Goal: Feedback & Contribution: Leave review/rating

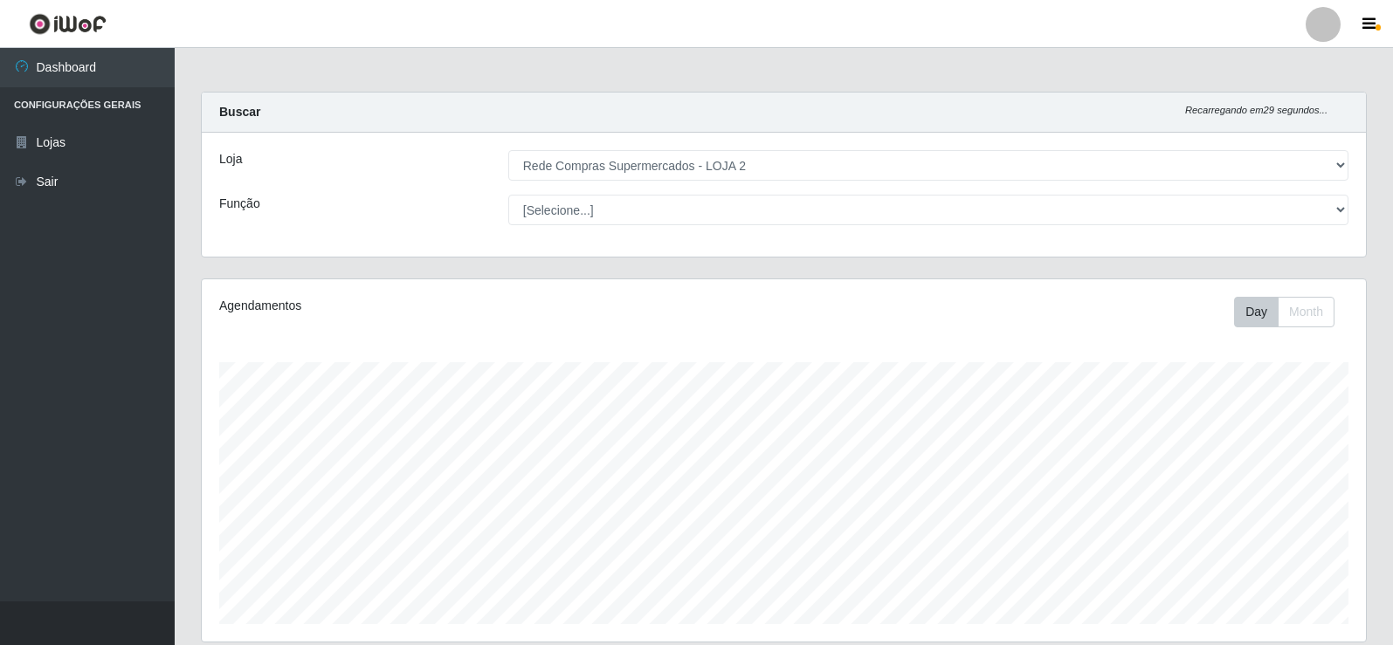
select select "161"
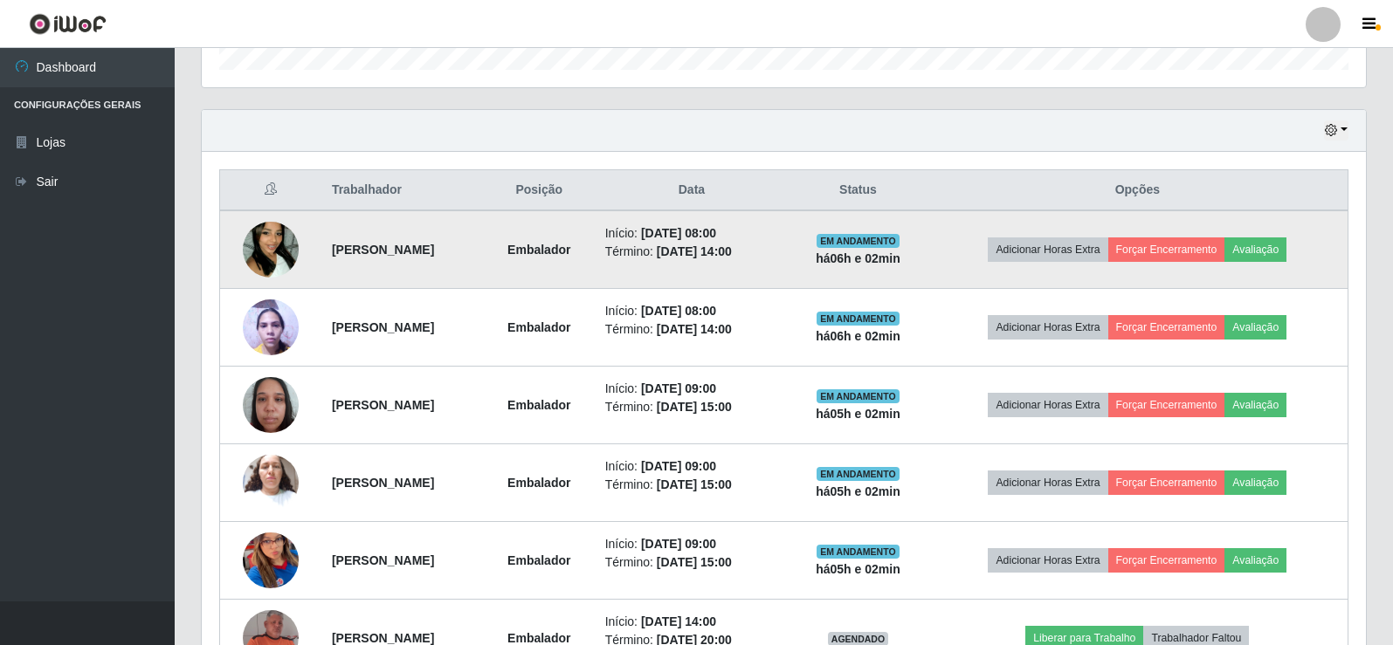
scroll to position [544, 0]
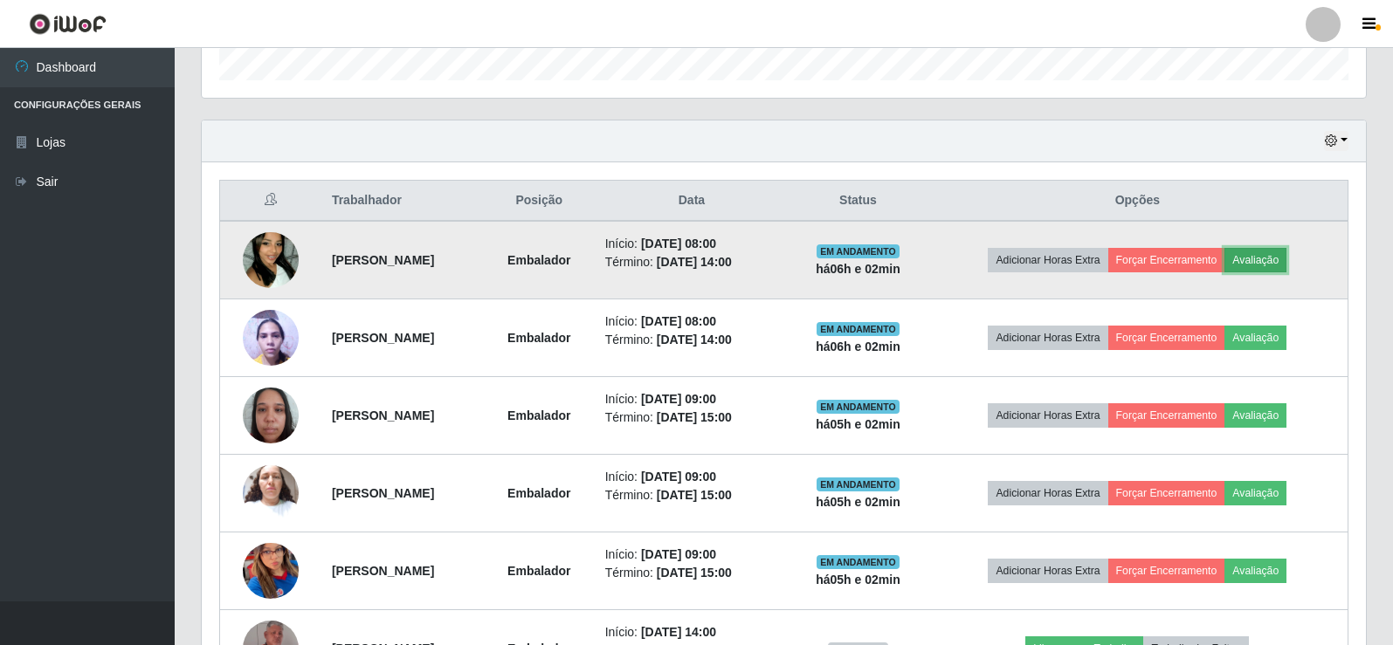
click at [1286, 266] on button "Avaliação" at bounding box center [1255, 260] width 62 height 24
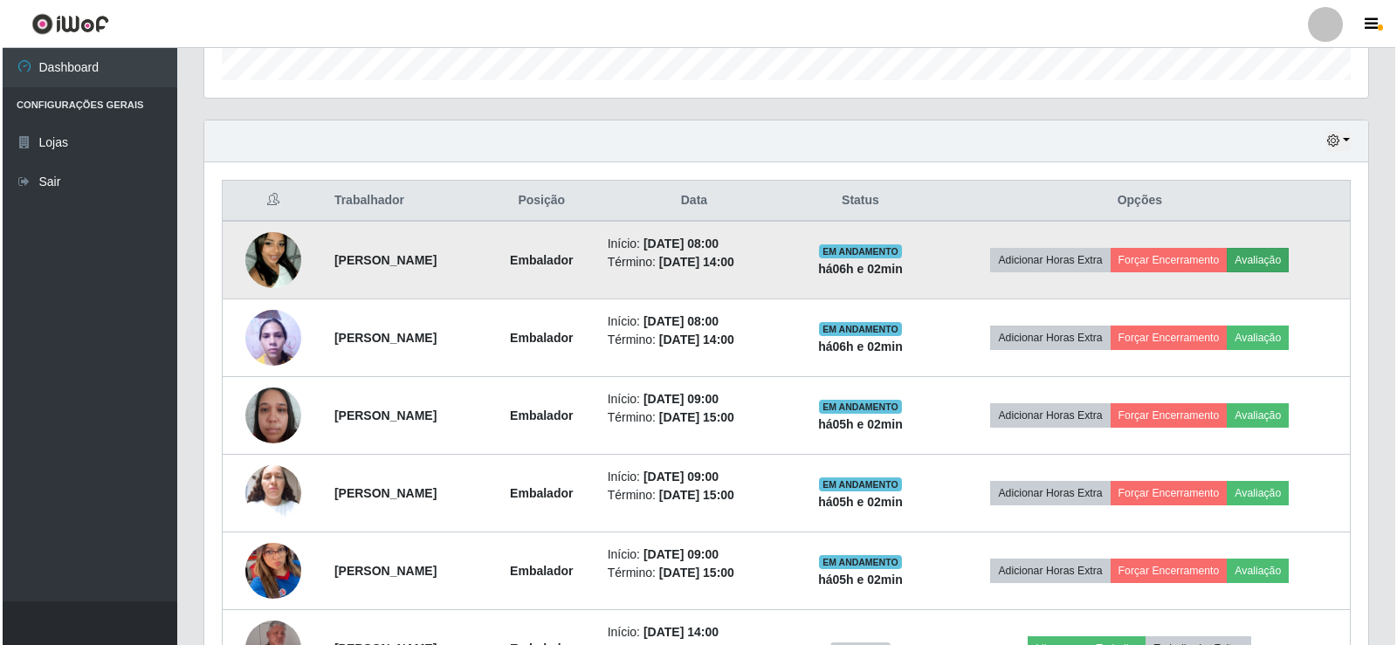
scroll to position [362, 1155]
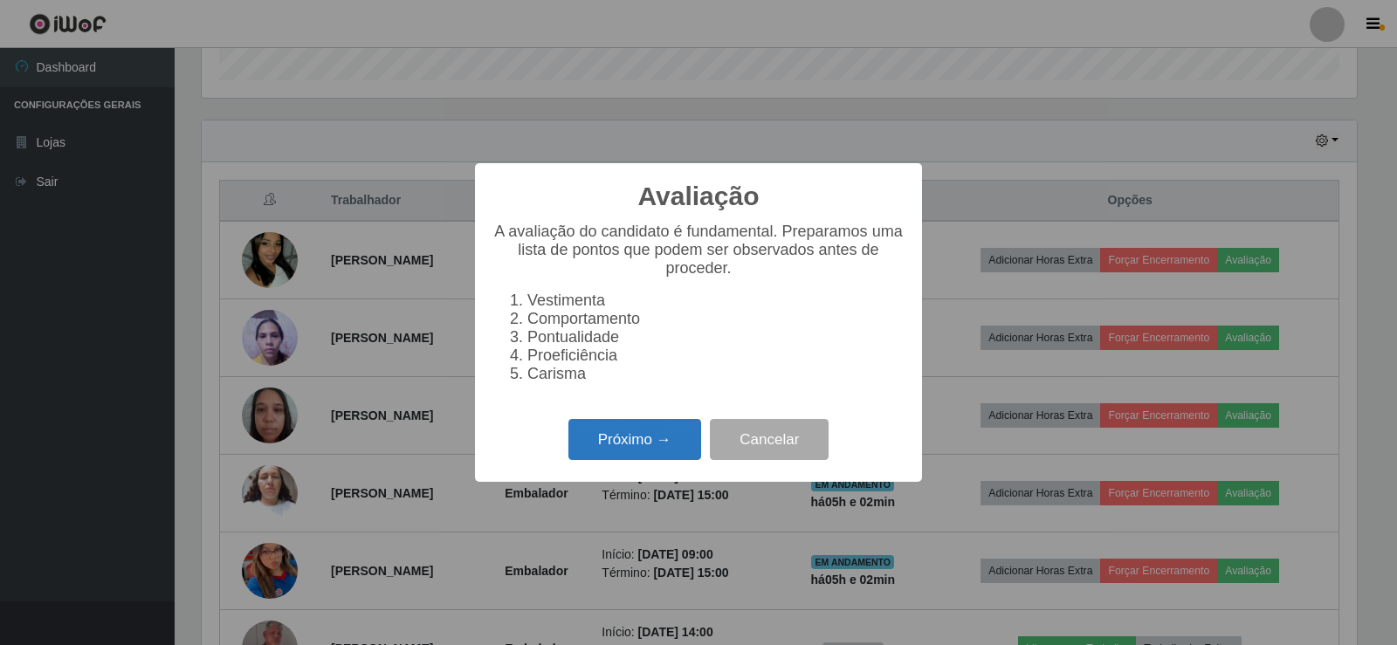
click at [623, 439] on button "Próximo →" at bounding box center [635, 439] width 133 height 41
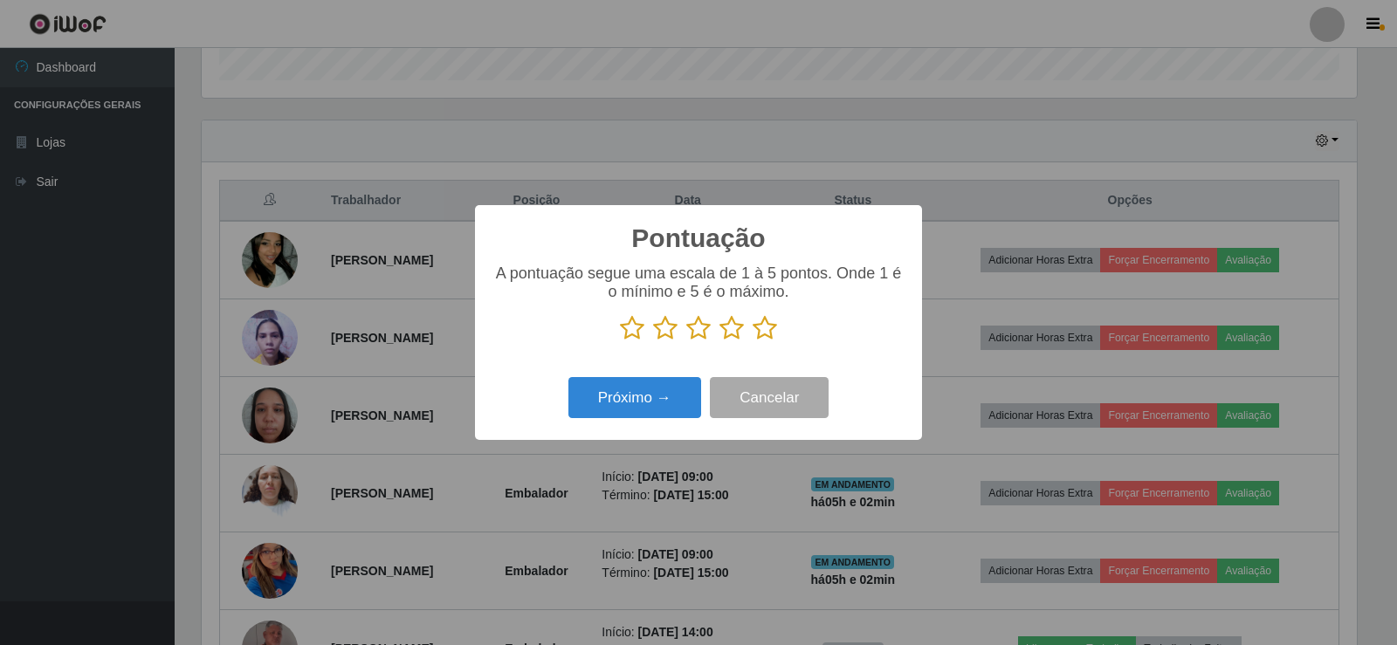
scroll to position [872924, 872131]
click at [763, 336] on icon at bounding box center [765, 328] width 24 height 26
click at [753, 341] on input "radio" at bounding box center [753, 341] width 0 height 0
click at [665, 403] on button "Próximo →" at bounding box center [635, 397] width 133 height 41
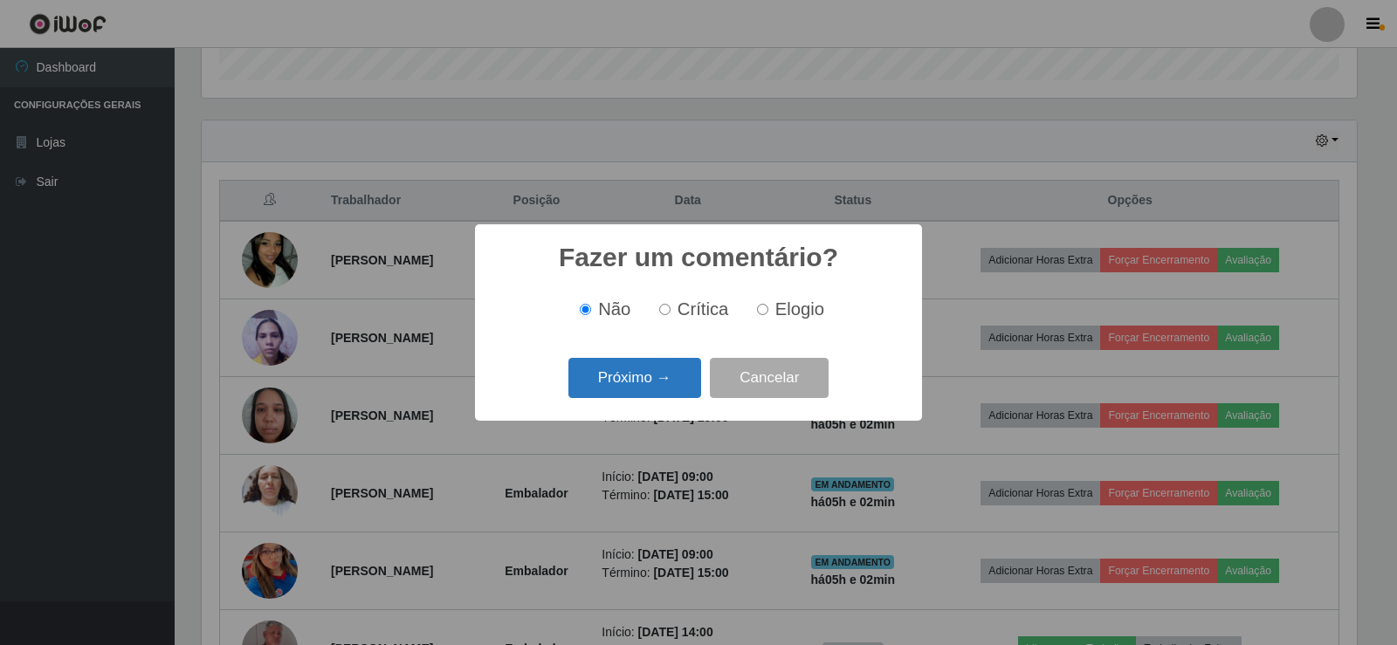
click at [635, 370] on button "Próximo →" at bounding box center [635, 378] width 133 height 41
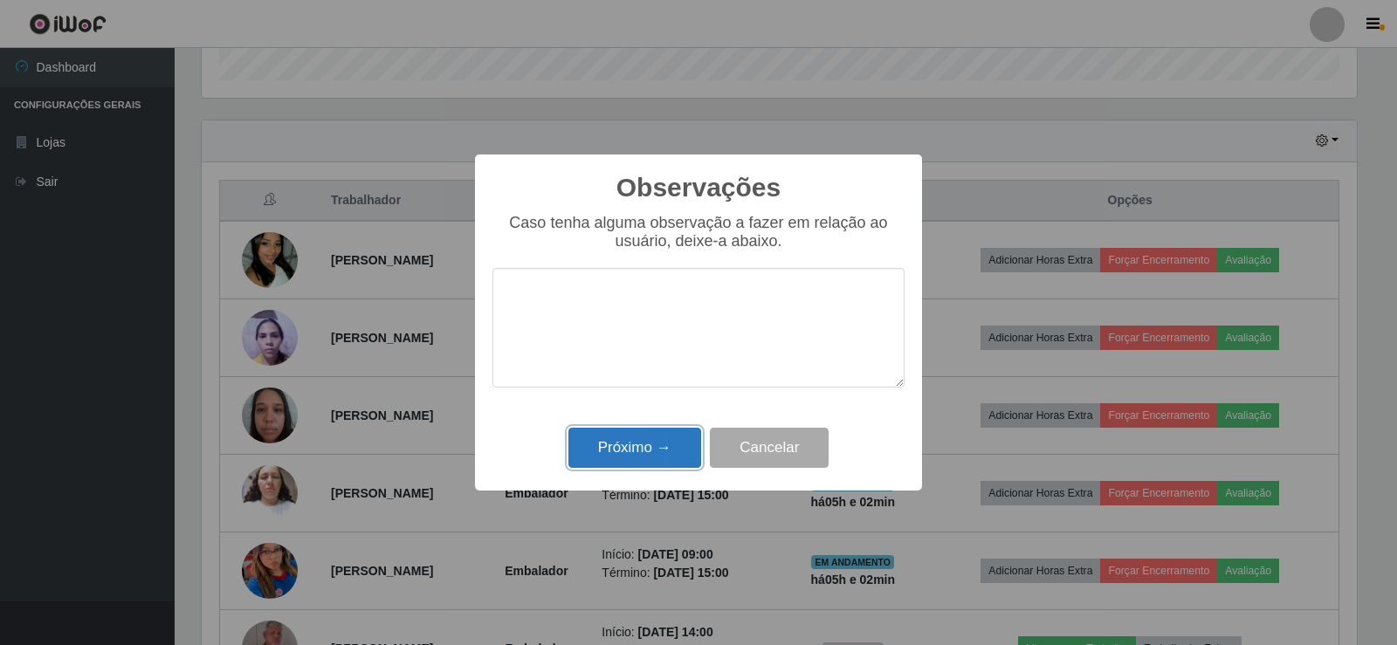
click at [656, 441] on button "Próximo →" at bounding box center [635, 448] width 133 height 41
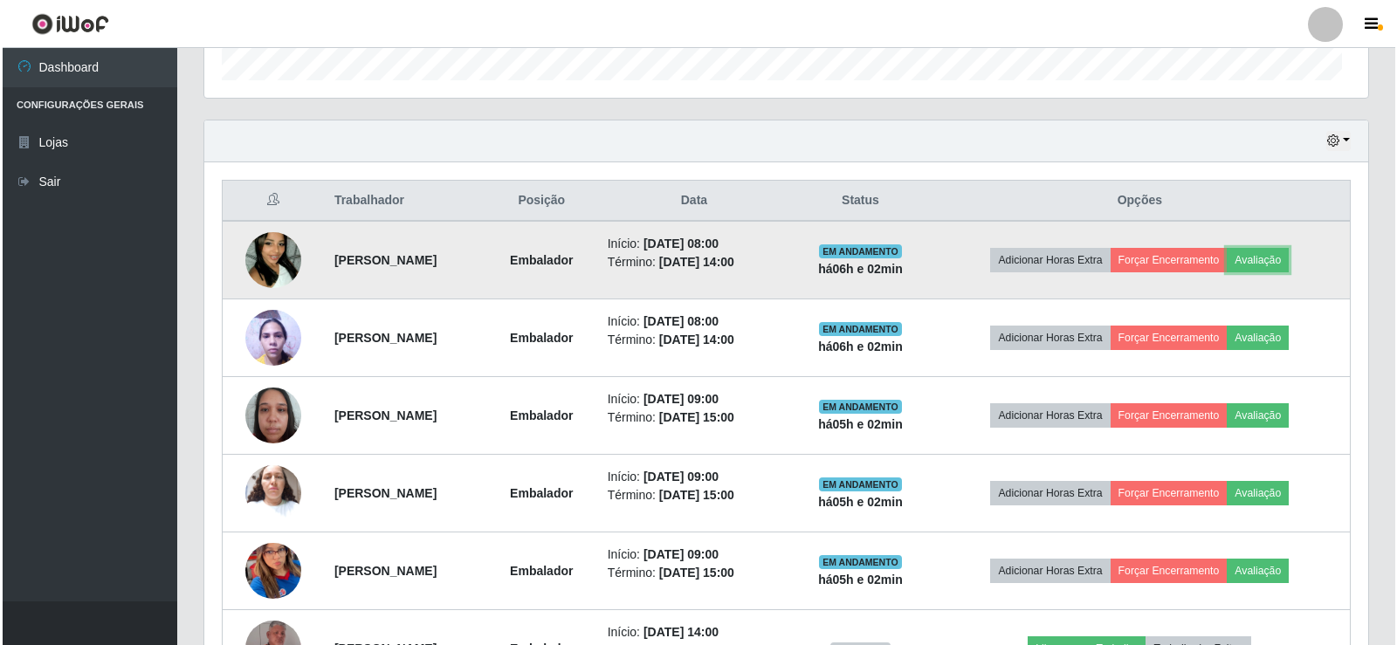
scroll to position [362, 1164]
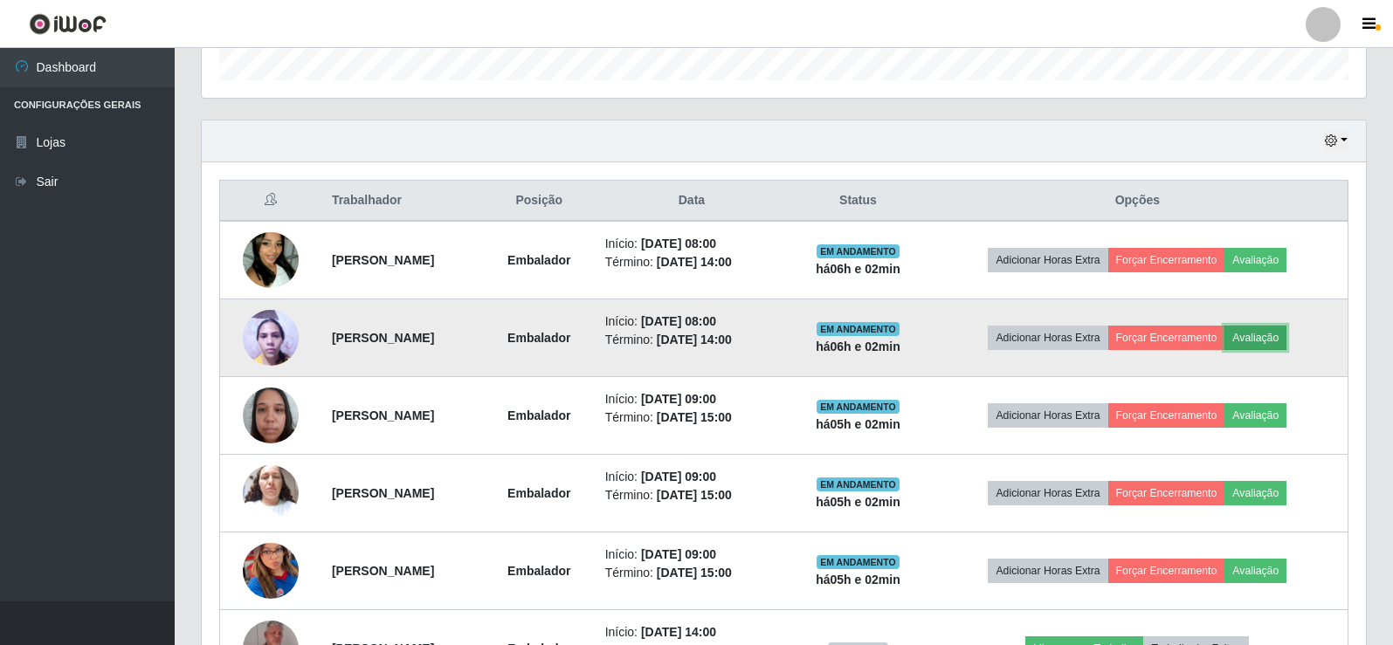
click at [1280, 331] on button "Avaliação" at bounding box center [1255, 338] width 62 height 24
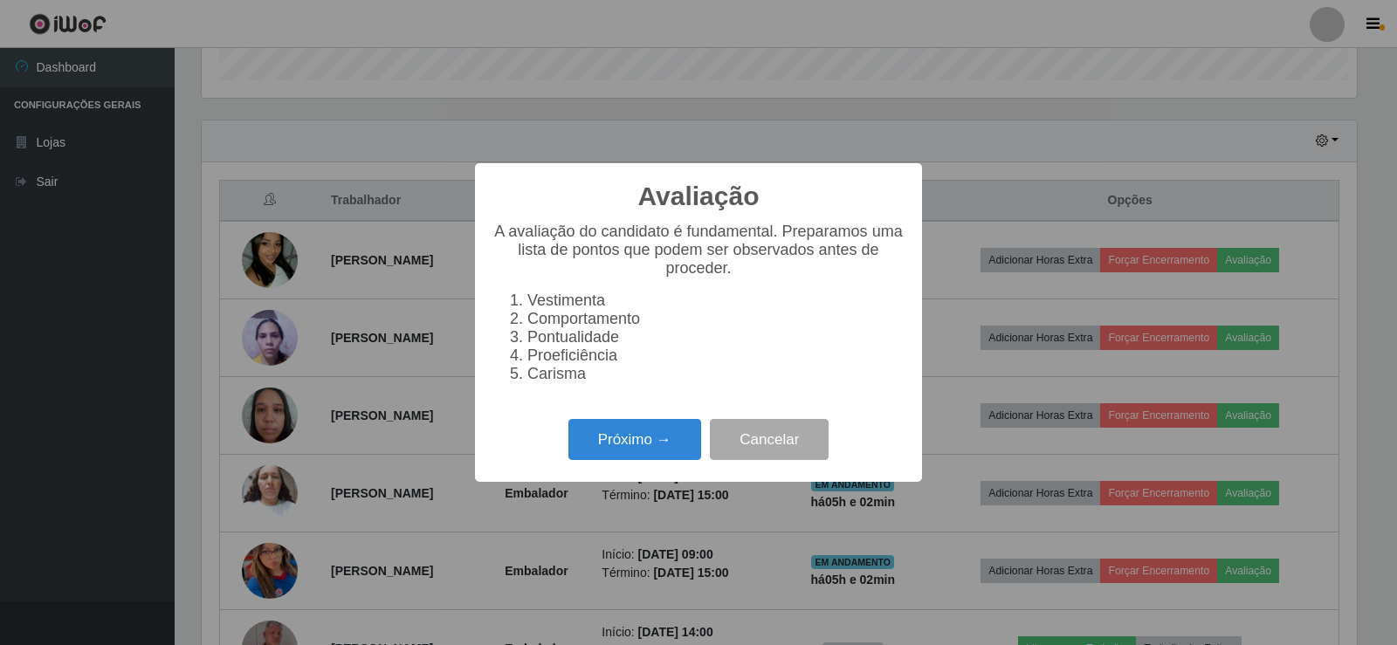
scroll to position [362, 1155]
click at [593, 438] on button "Próximo →" at bounding box center [635, 439] width 133 height 41
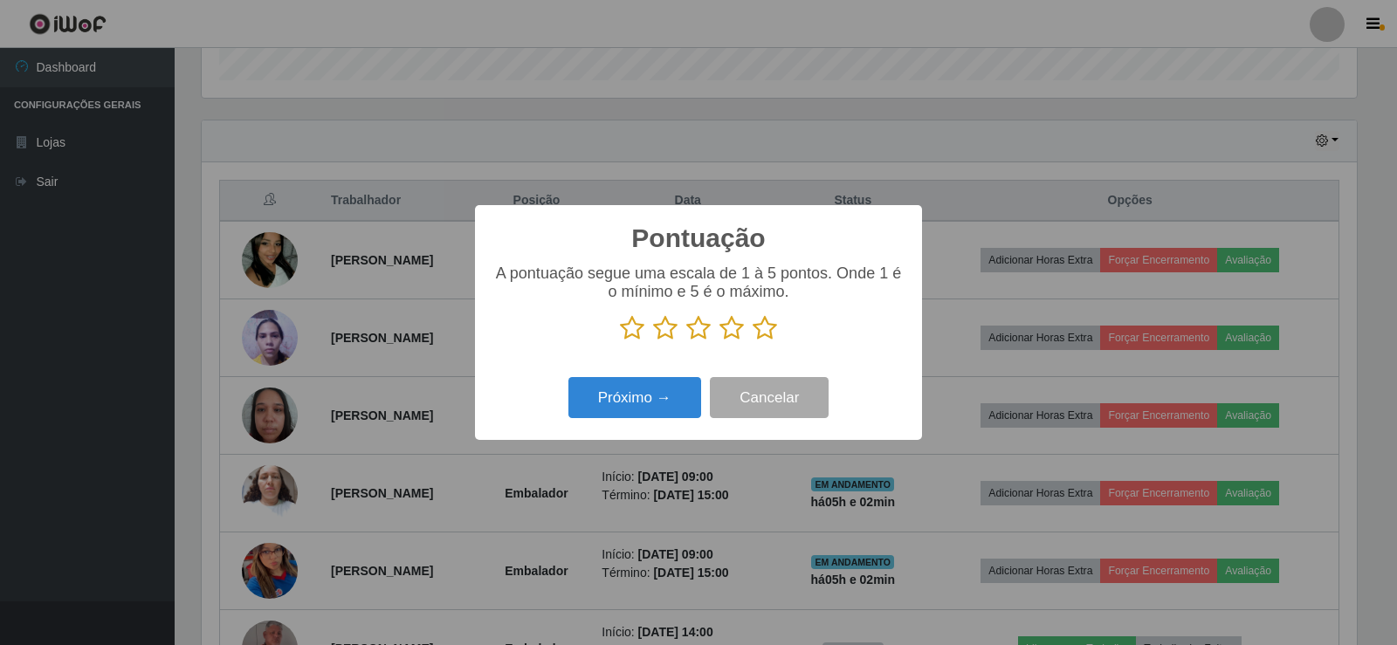
click at [763, 329] on icon at bounding box center [765, 328] width 24 height 26
click at [753, 341] on input "radio" at bounding box center [753, 341] width 0 height 0
click at [648, 398] on button "Próximo →" at bounding box center [635, 397] width 133 height 41
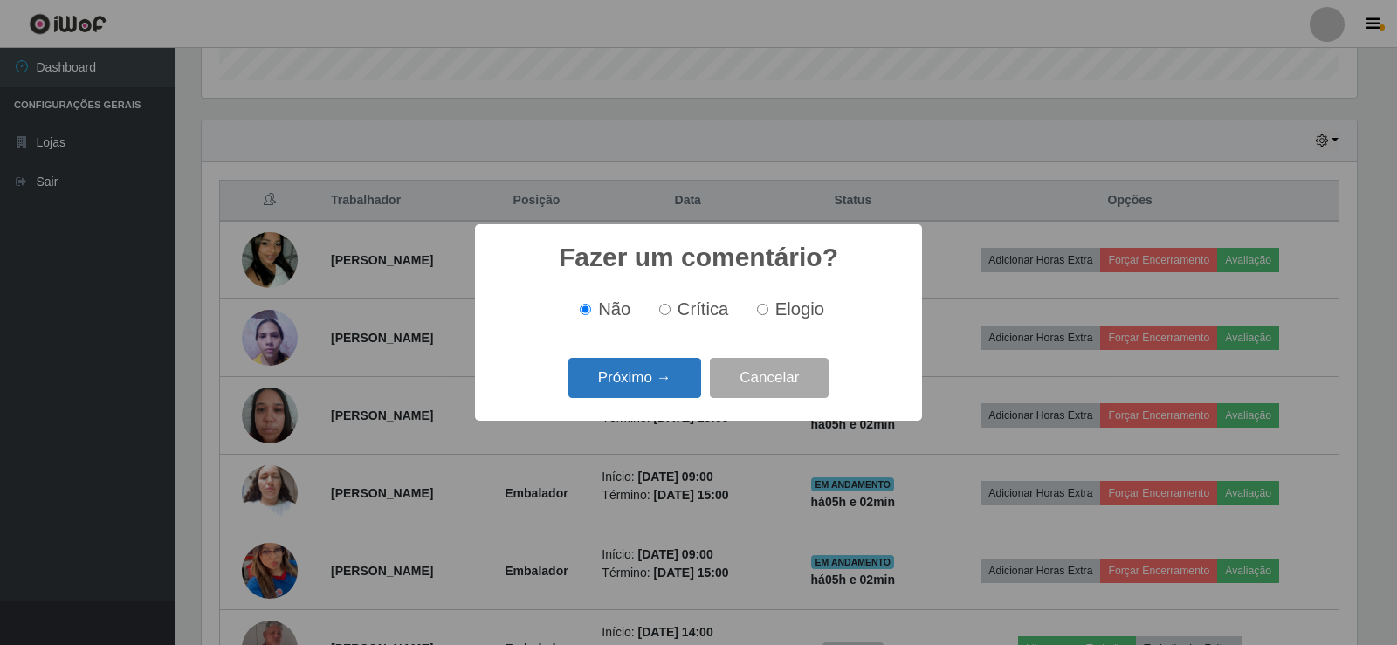
click at [642, 381] on button "Próximo →" at bounding box center [635, 378] width 133 height 41
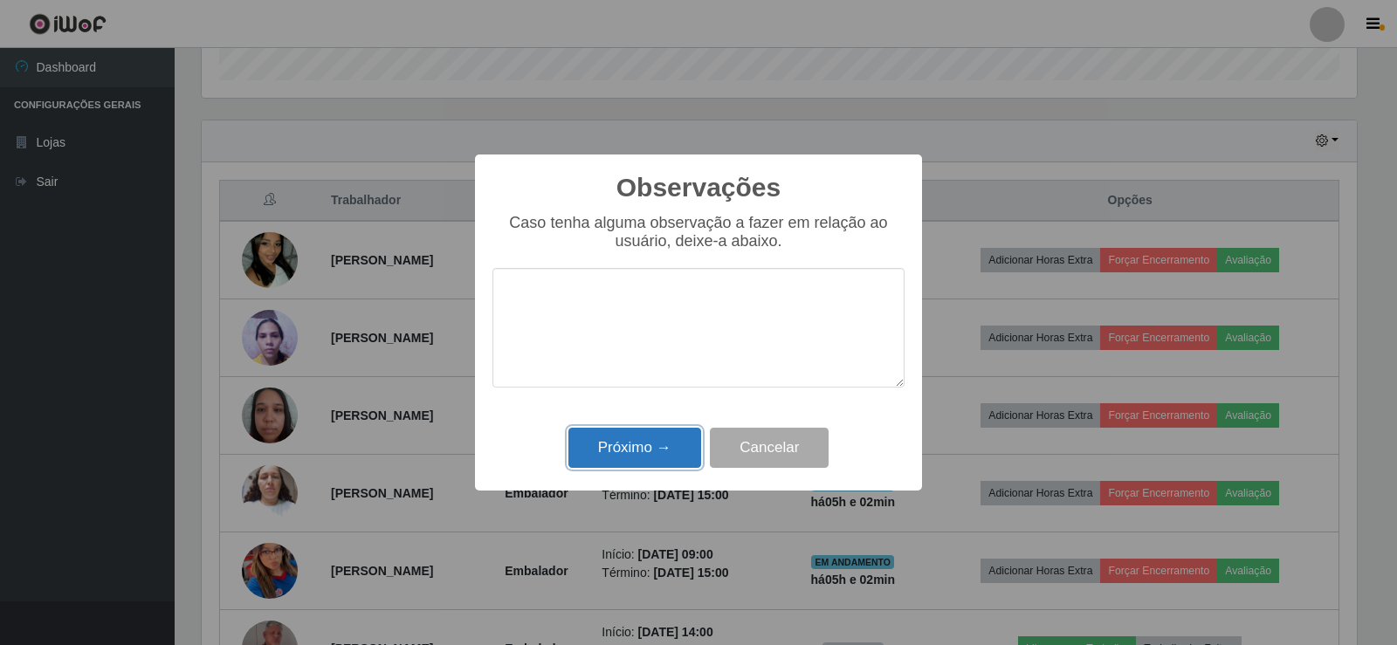
click at [652, 448] on button "Próximo →" at bounding box center [635, 448] width 133 height 41
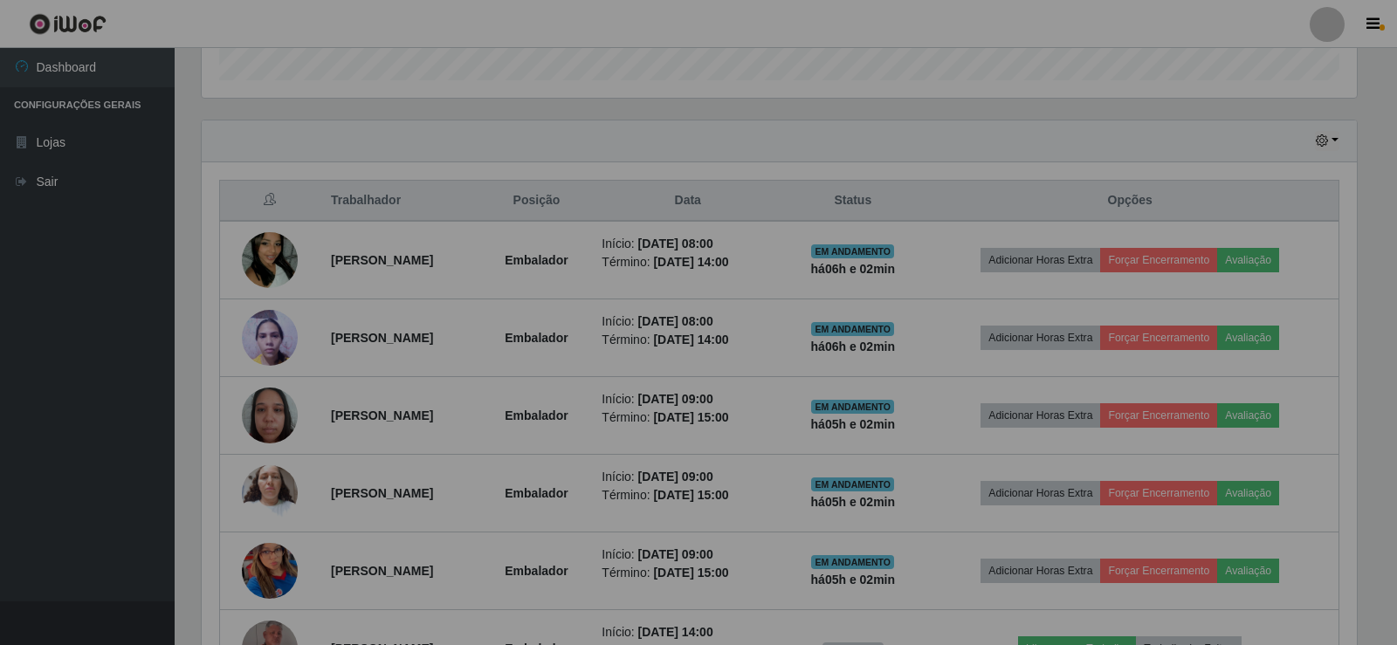
scroll to position [362, 1164]
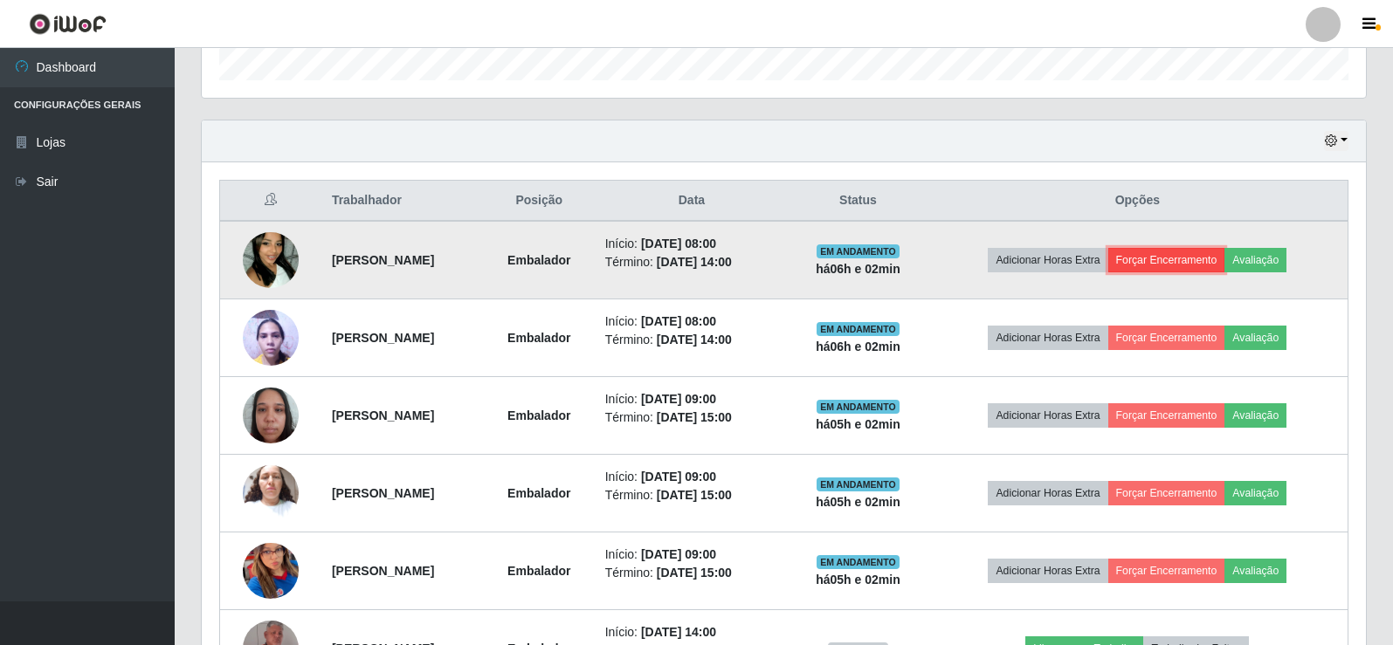
click at [1166, 258] on button "Forçar Encerramento" at bounding box center [1166, 260] width 117 height 24
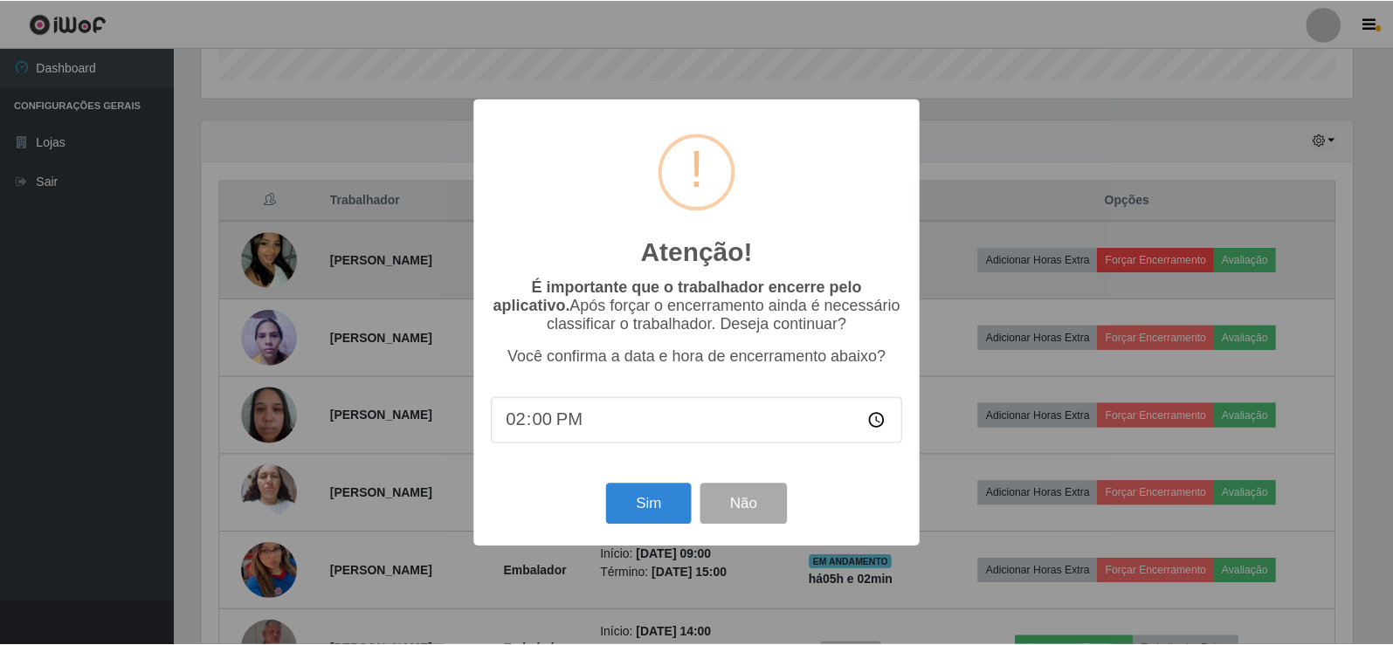
scroll to position [362, 1155]
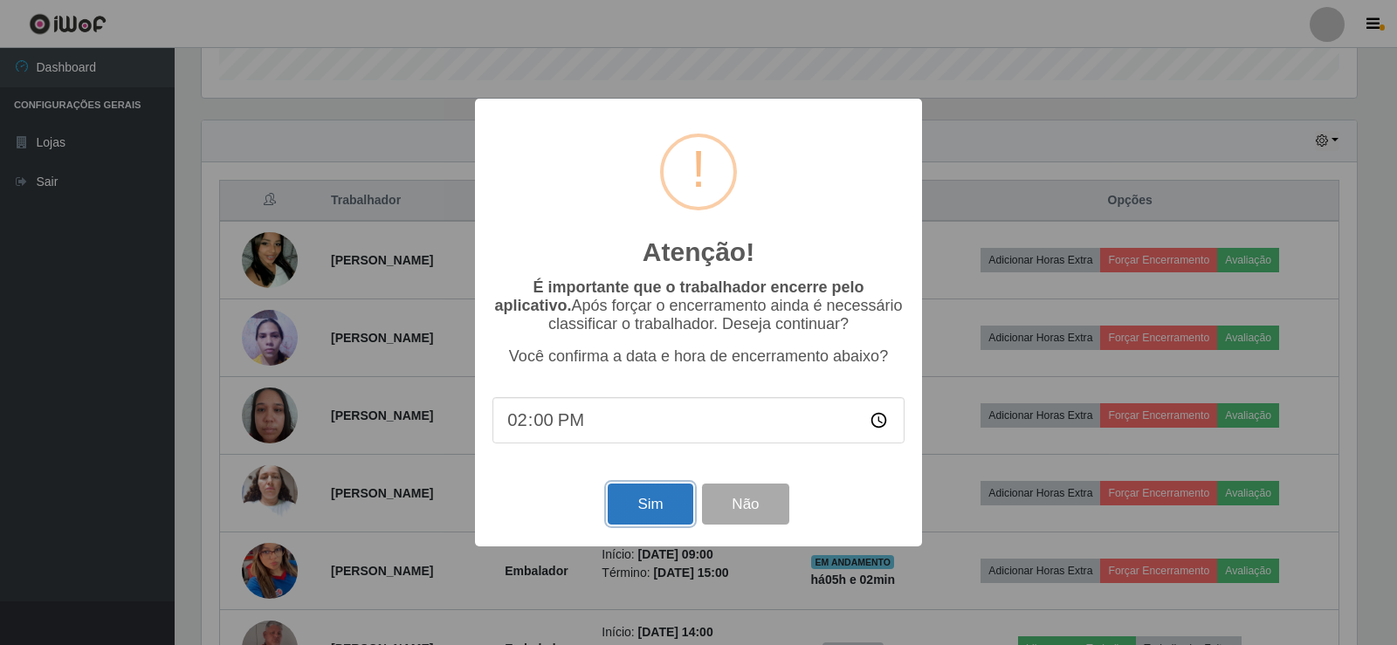
click at [659, 505] on button "Sim" at bounding box center [650, 504] width 85 height 41
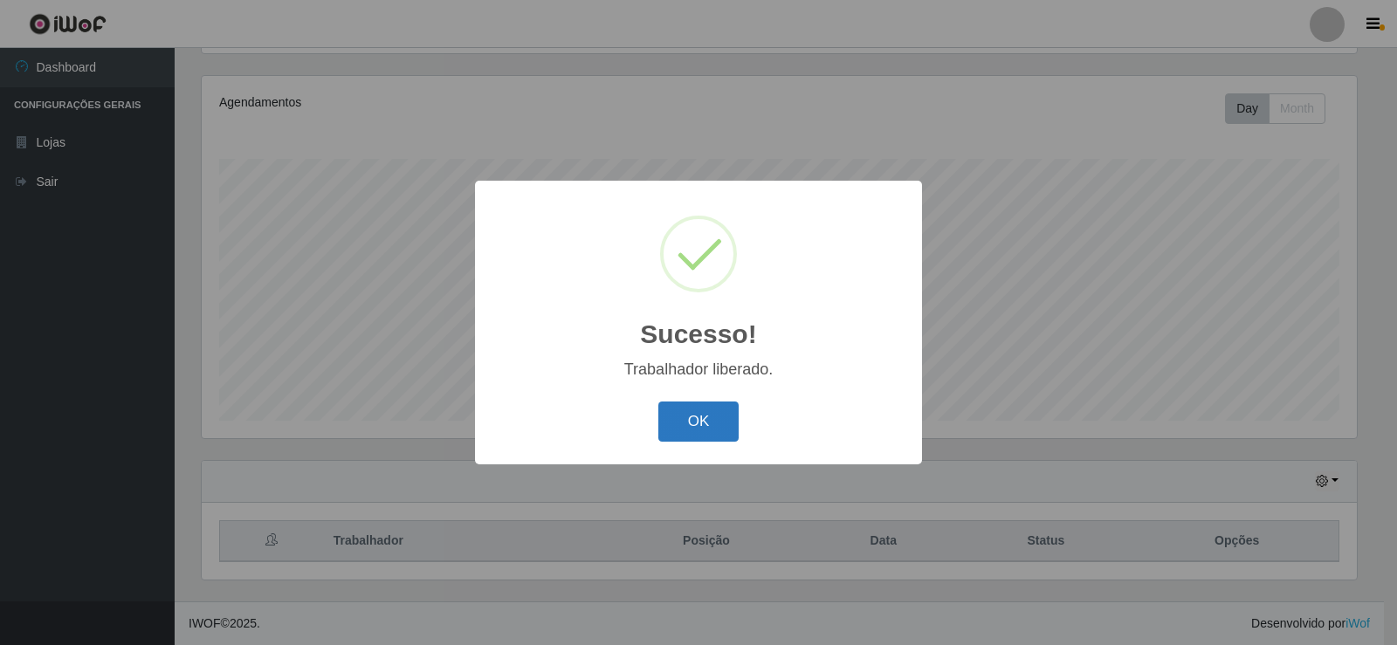
click at [720, 413] on button "OK" at bounding box center [698, 422] width 81 height 41
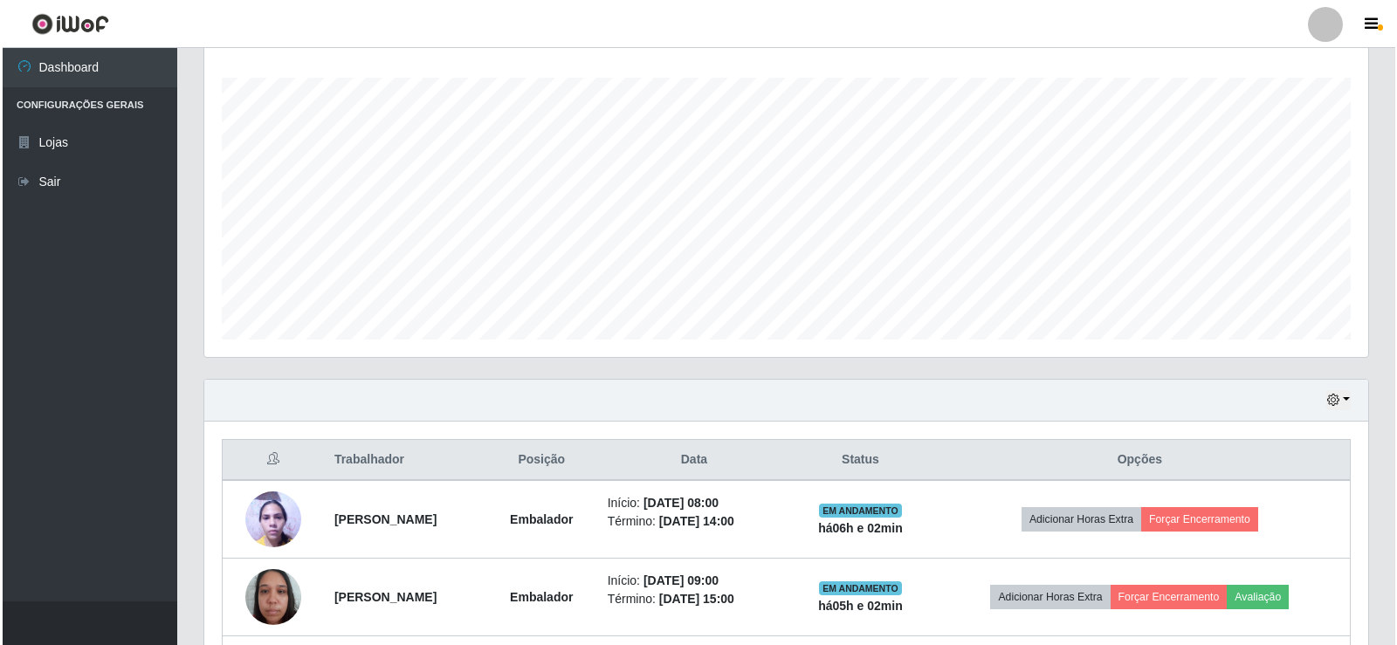
scroll to position [378, 0]
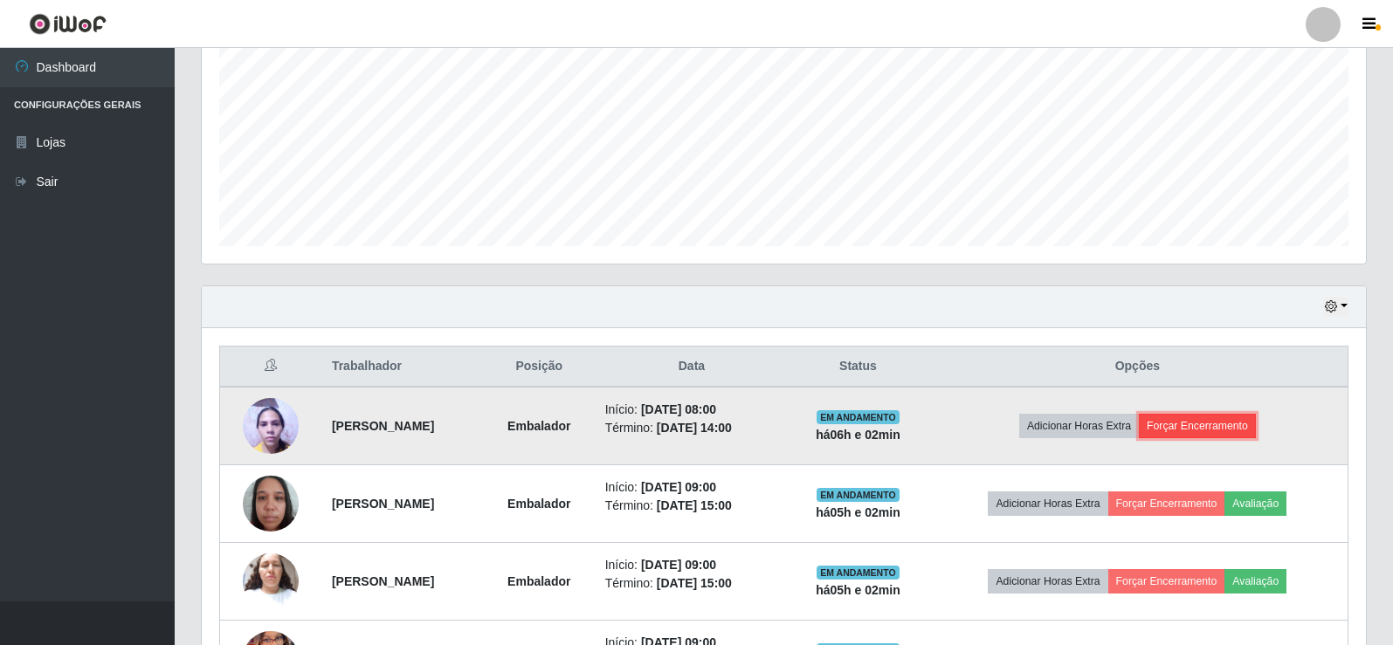
click at [1215, 420] on button "Forçar Encerramento" at bounding box center [1197, 426] width 117 height 24
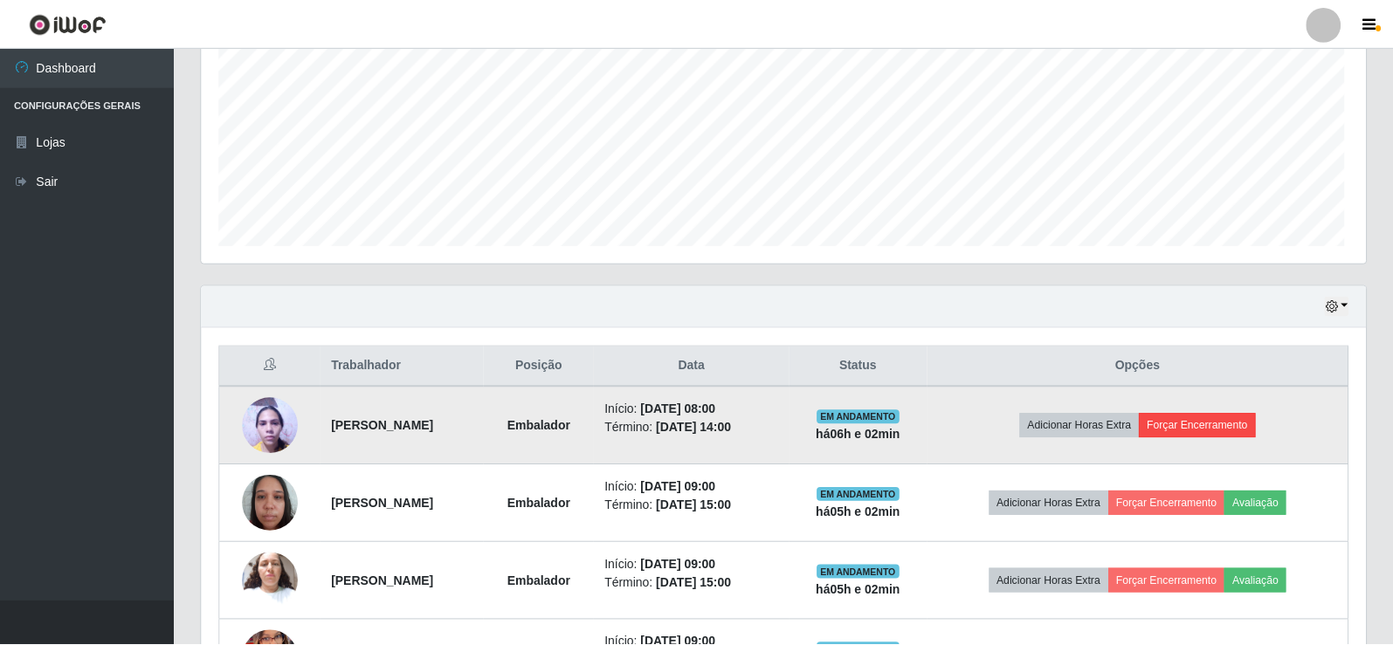
scroll to position [362, 1155]
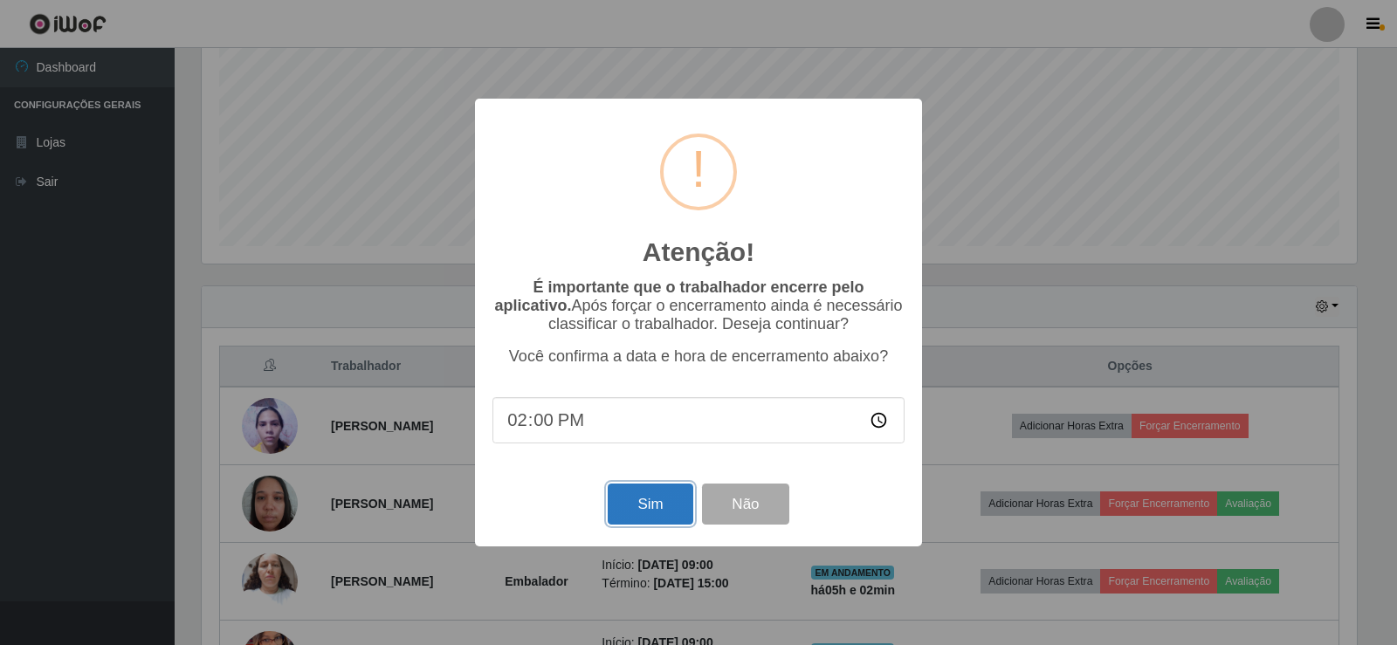
click at [651, 508] on button "Sim" at bounding box center [650, 504] width 85 height 41
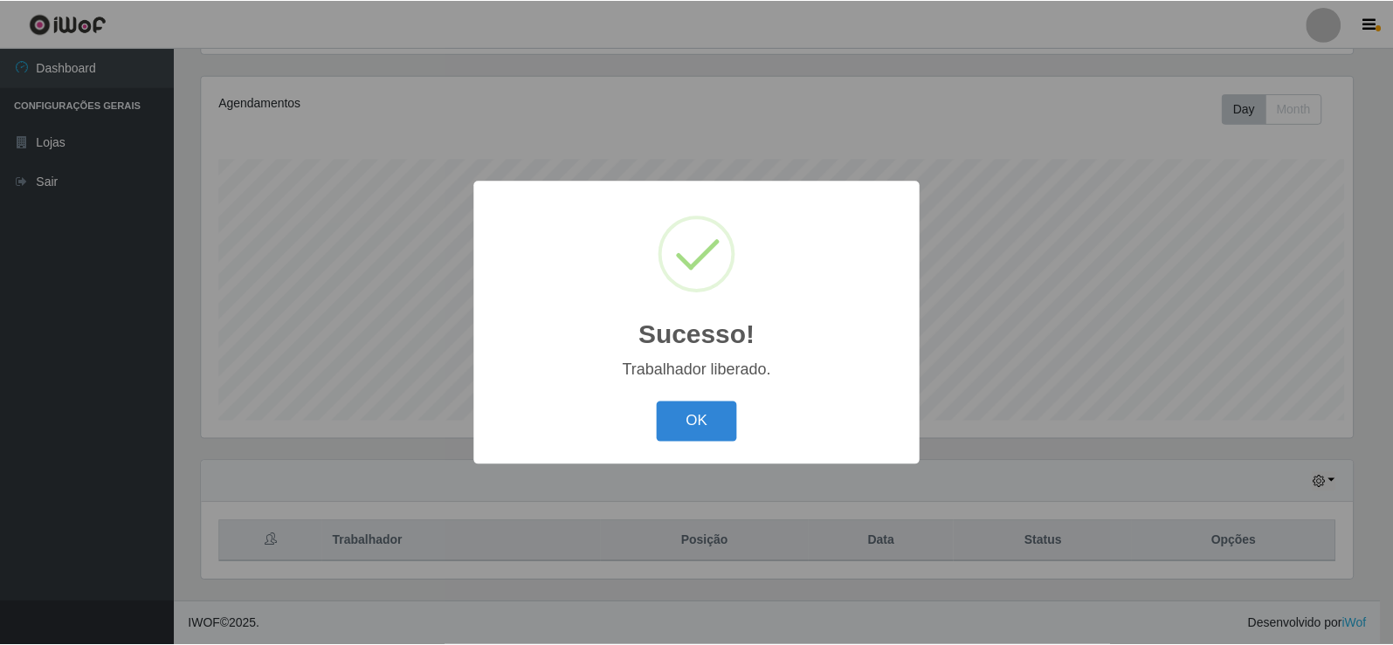
scroll to position [0, 0]
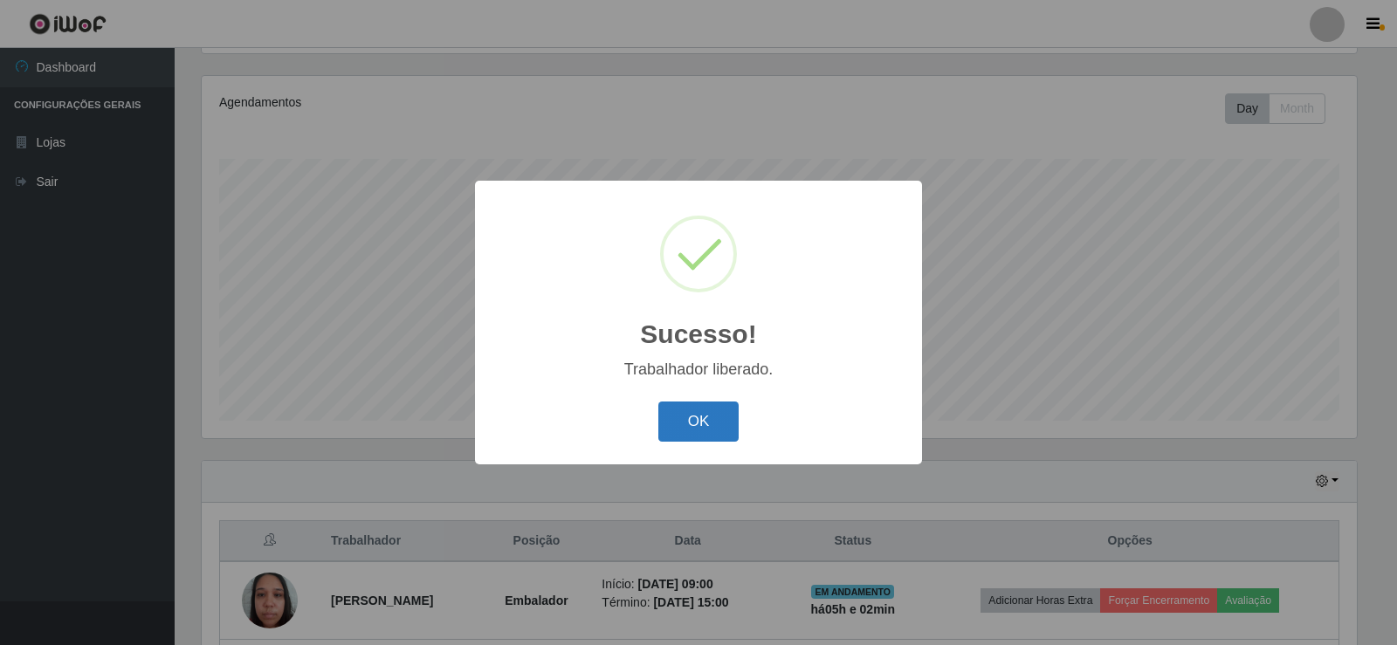
click at [708, 410] on button "OK" at bounding box center [698, 422] width 81 height 41
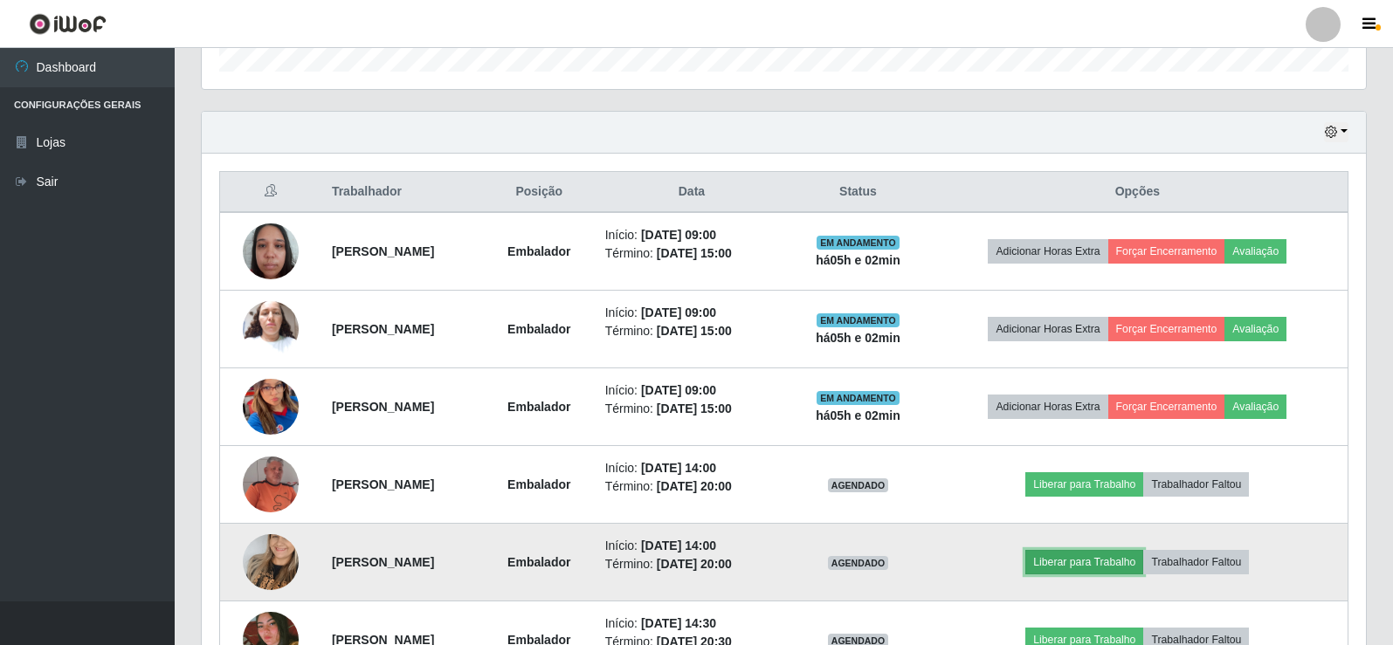
click at [1132, 562] on button "Liberar para Trabalho" at bounding box center [1084, 562] width 118 height 24
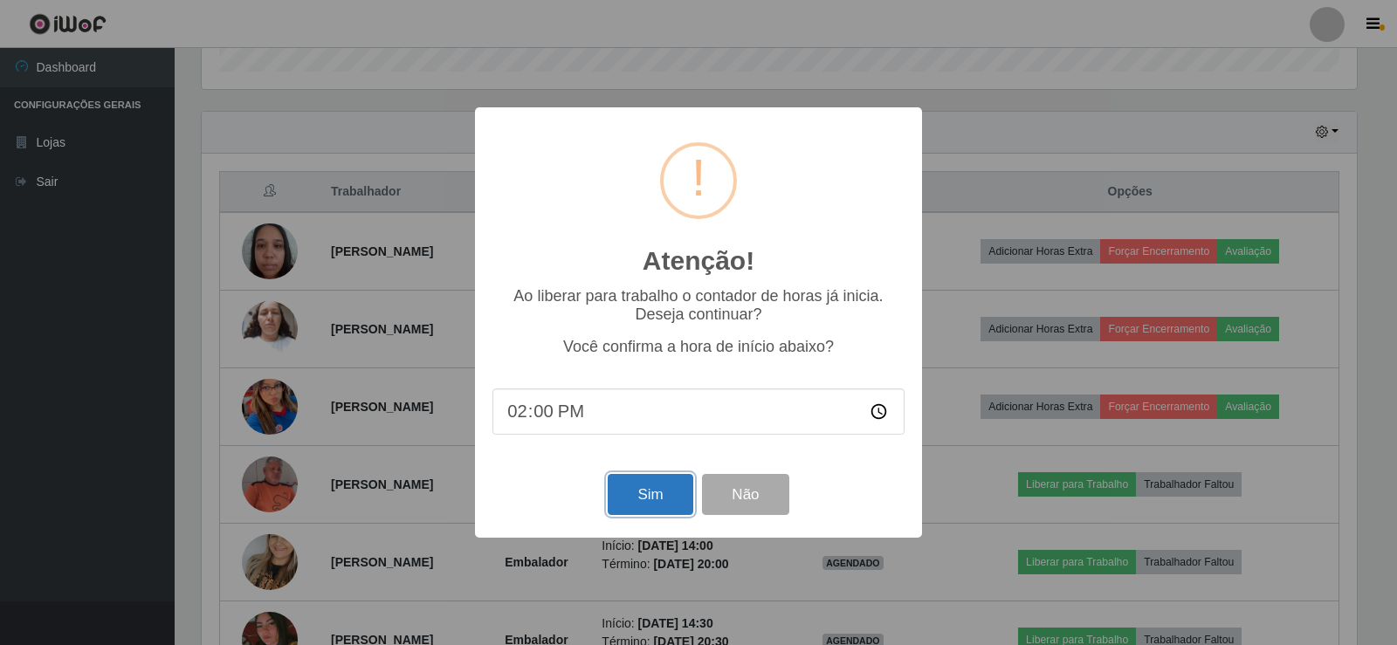
click at [652, 492] on button "Sim" at bounding box center [650, 494] width 85 height 41
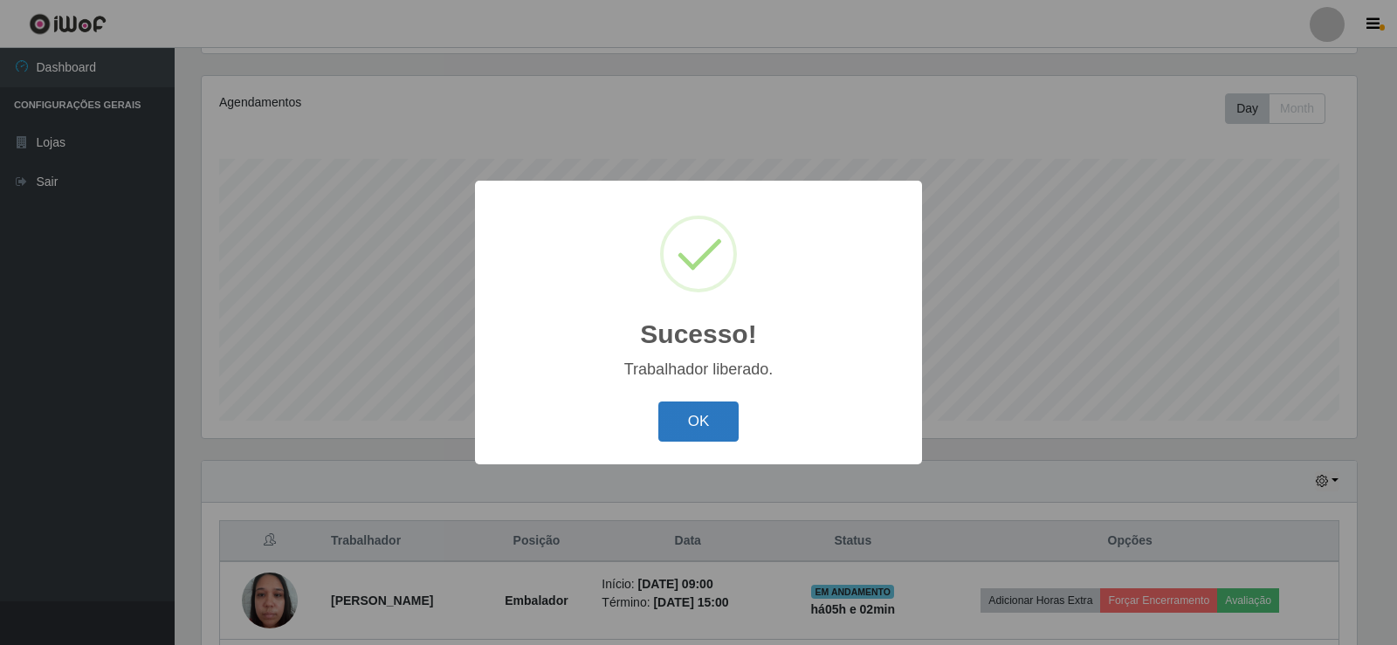
click at [738, 403] on button "OK" at bounding box center [698, 422] width 81 height 41
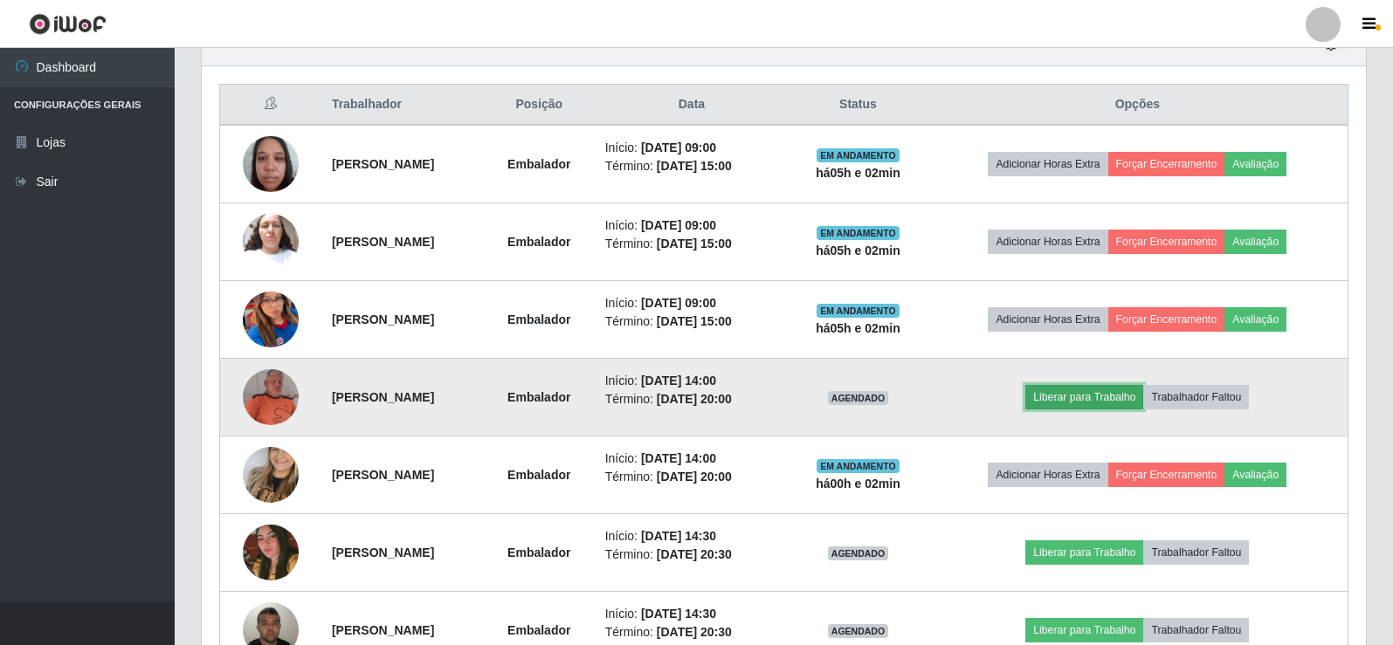
click at [1070, 400] on button "Liberar para Trabalho" at bounding box center [1084, 397] width 118 height 24
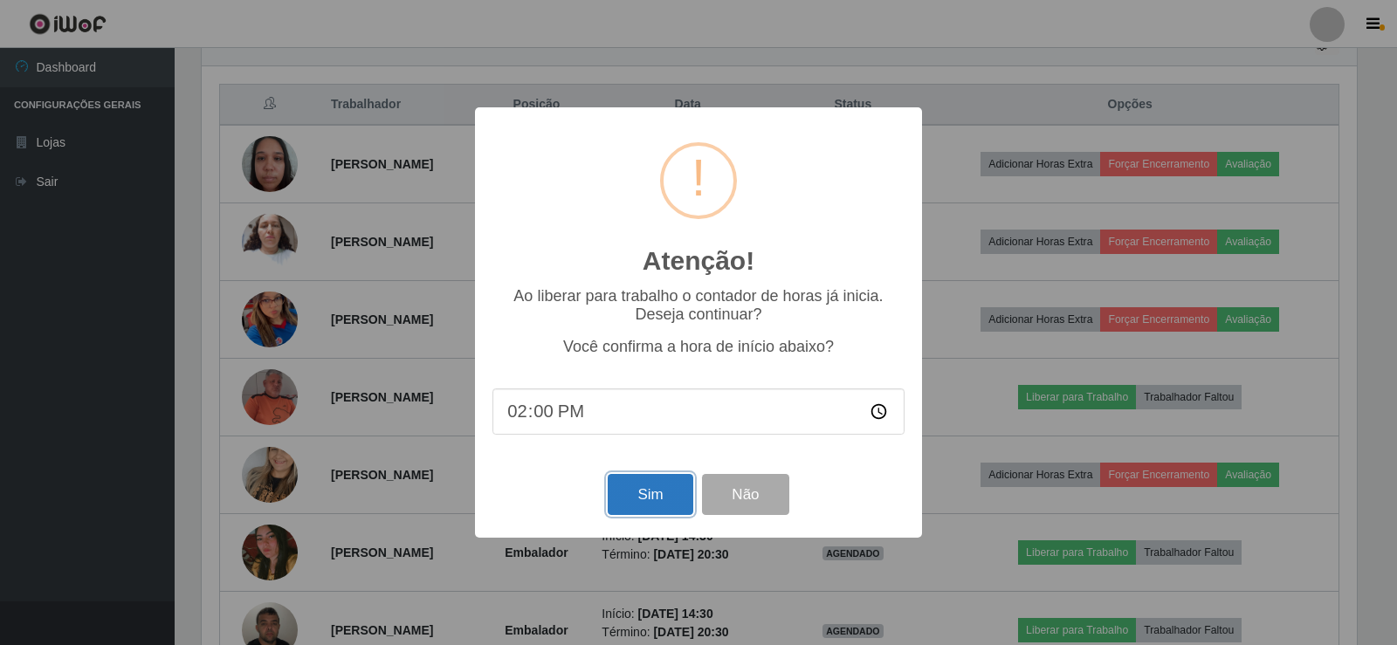
click at [631, 502] on button "Sim" at bounding box center [650, 494] width 85 height 41
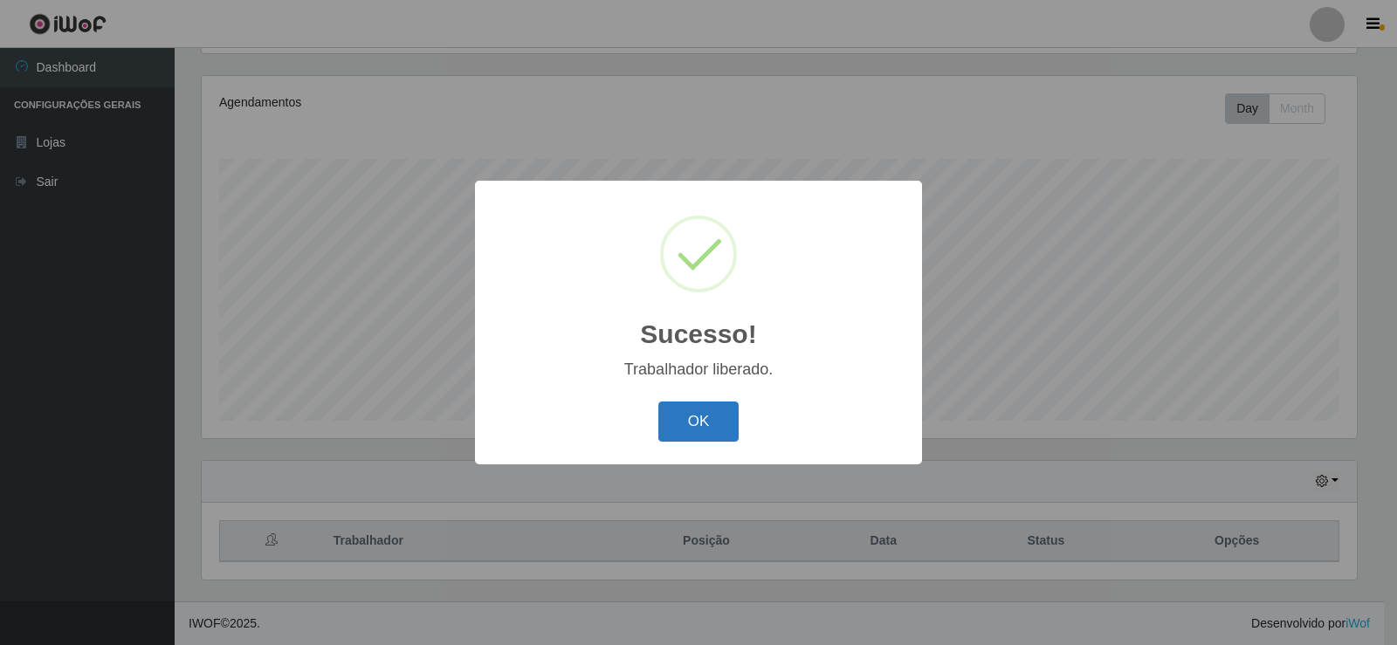
click at [705, 417] on button "OK" at bounding box center [698, 422] width 81 height 41
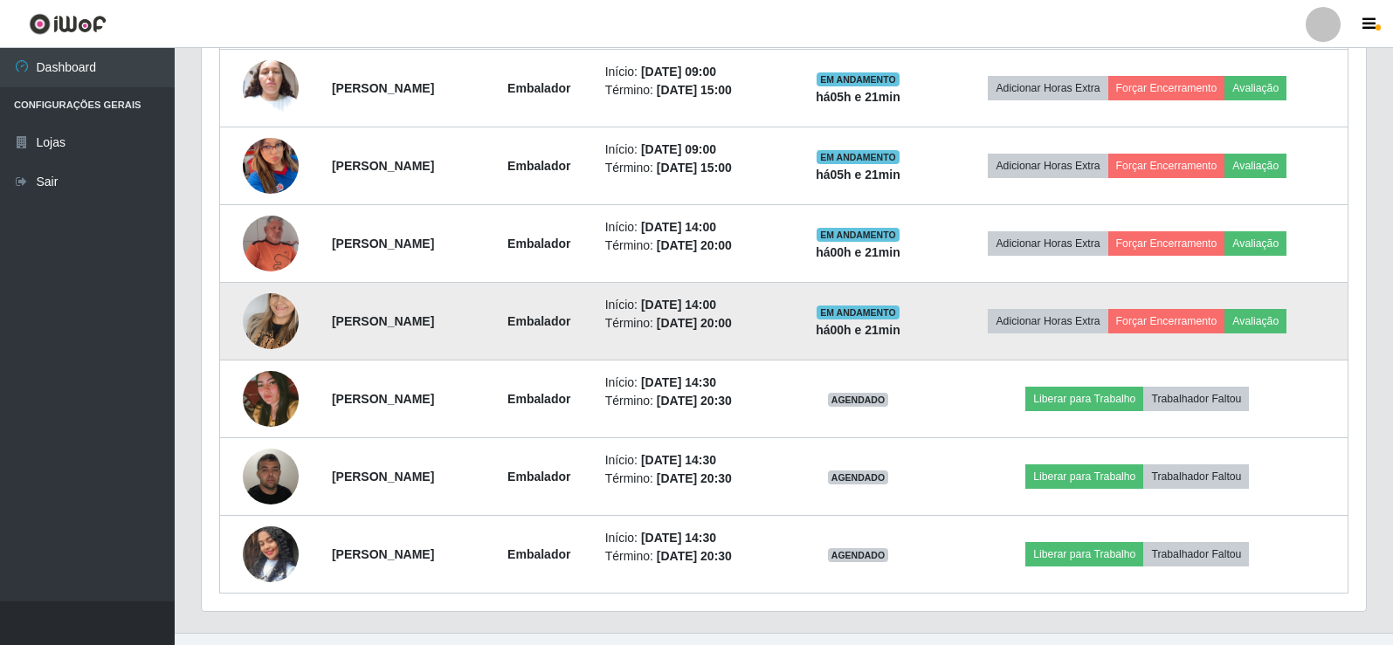
scroll to position [825, 0]
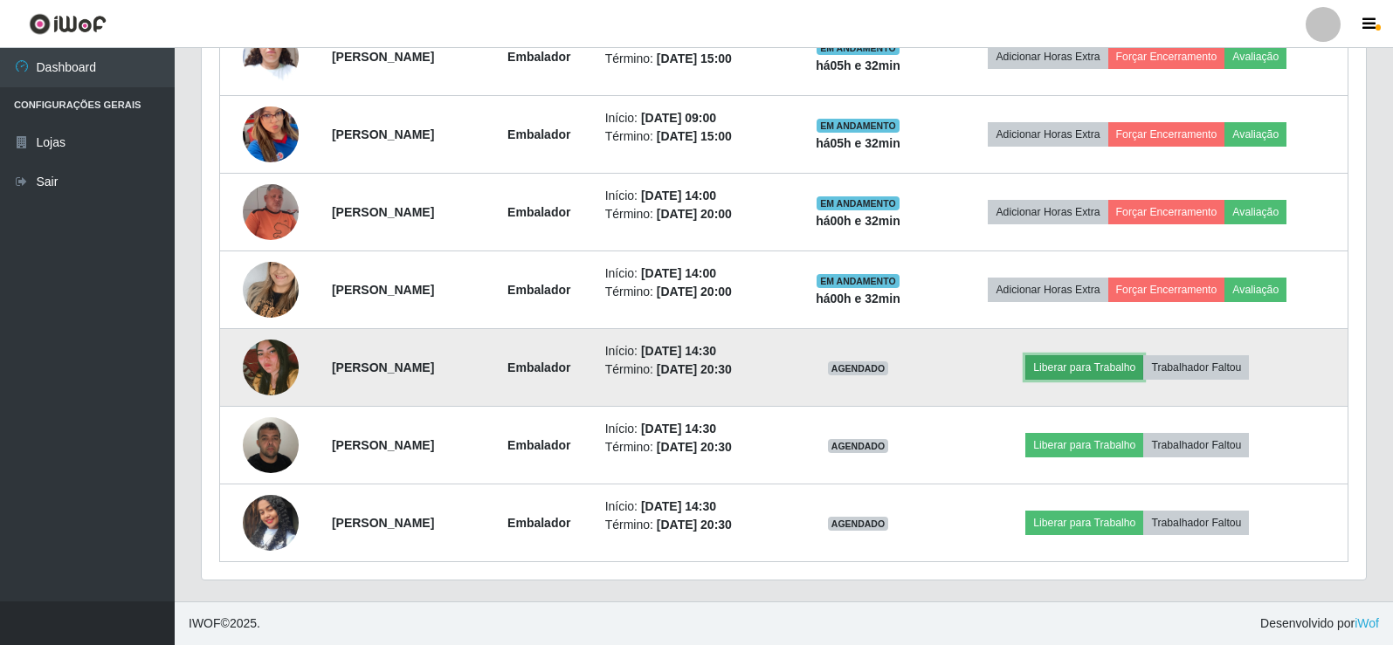
click at [1113, 370] on button "Liberar para Trabalho" at bounding box center [1084, 367] width 118 height 24
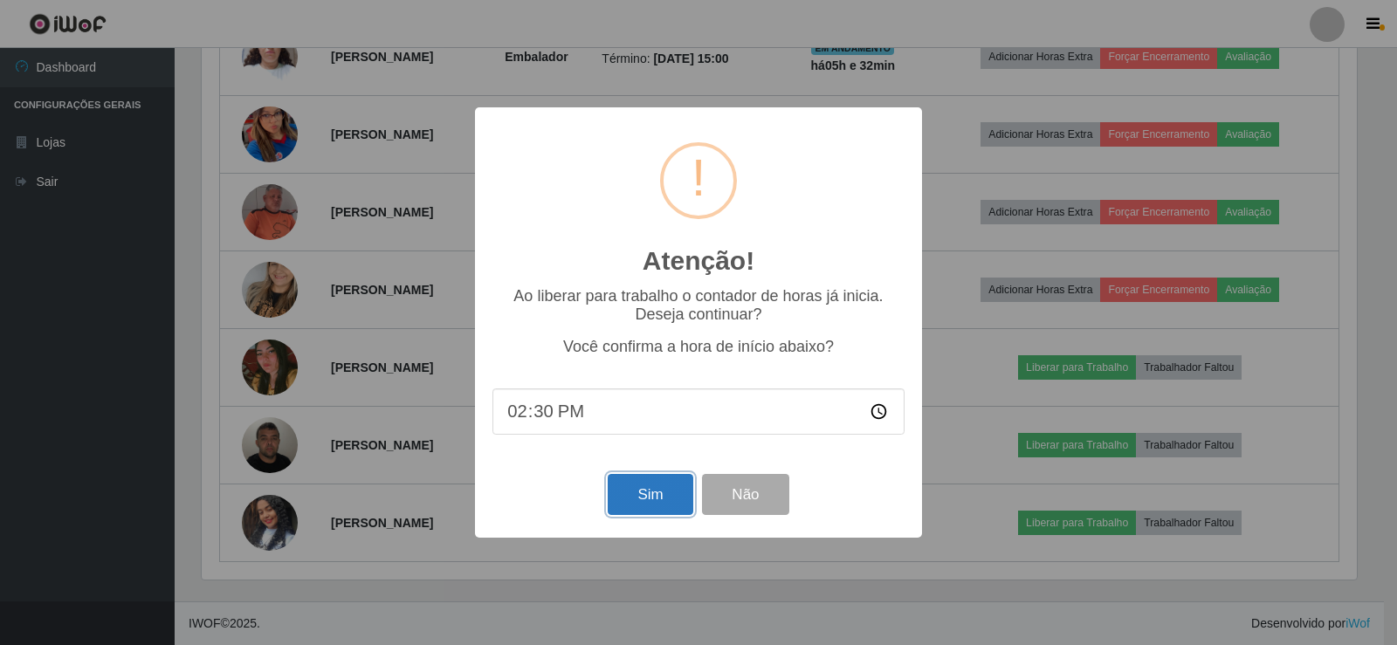
click at [644, 495] on button "Sim" at bounding box center [650, 494] width 85 height 41
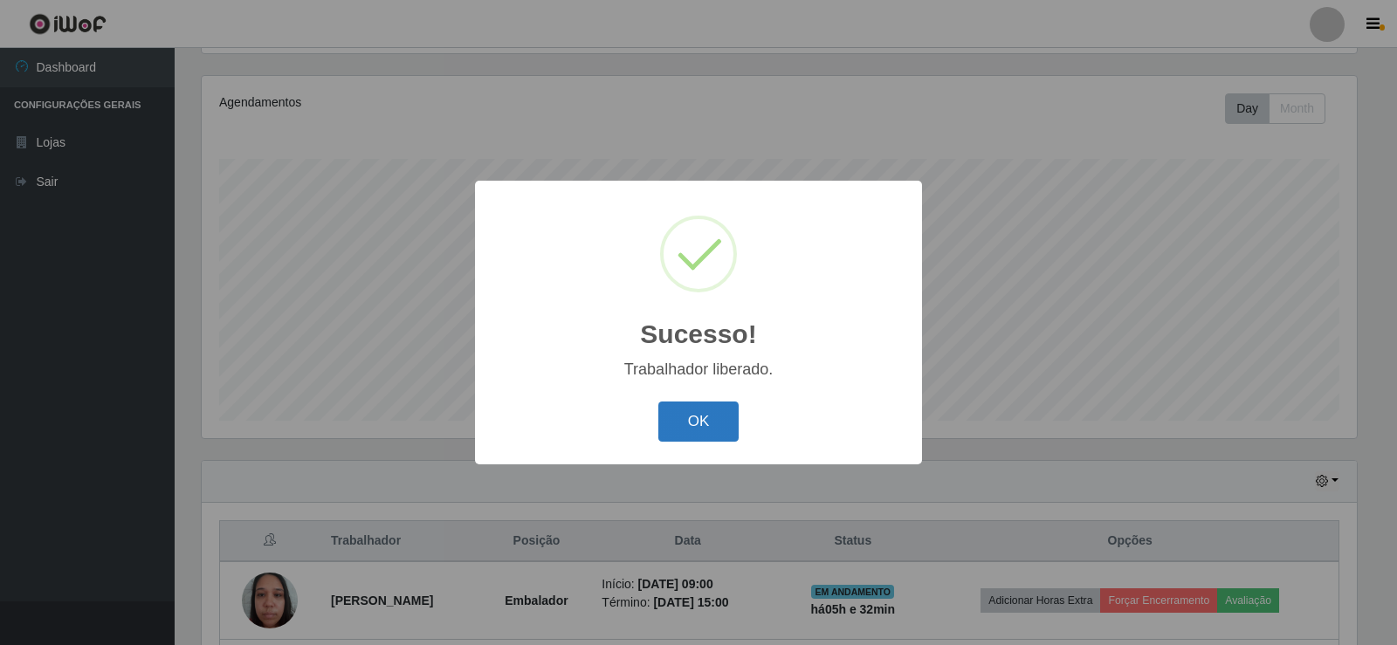
click at [700, 424] on button "OK" at bounding box center [698, 422] width 81 height 41
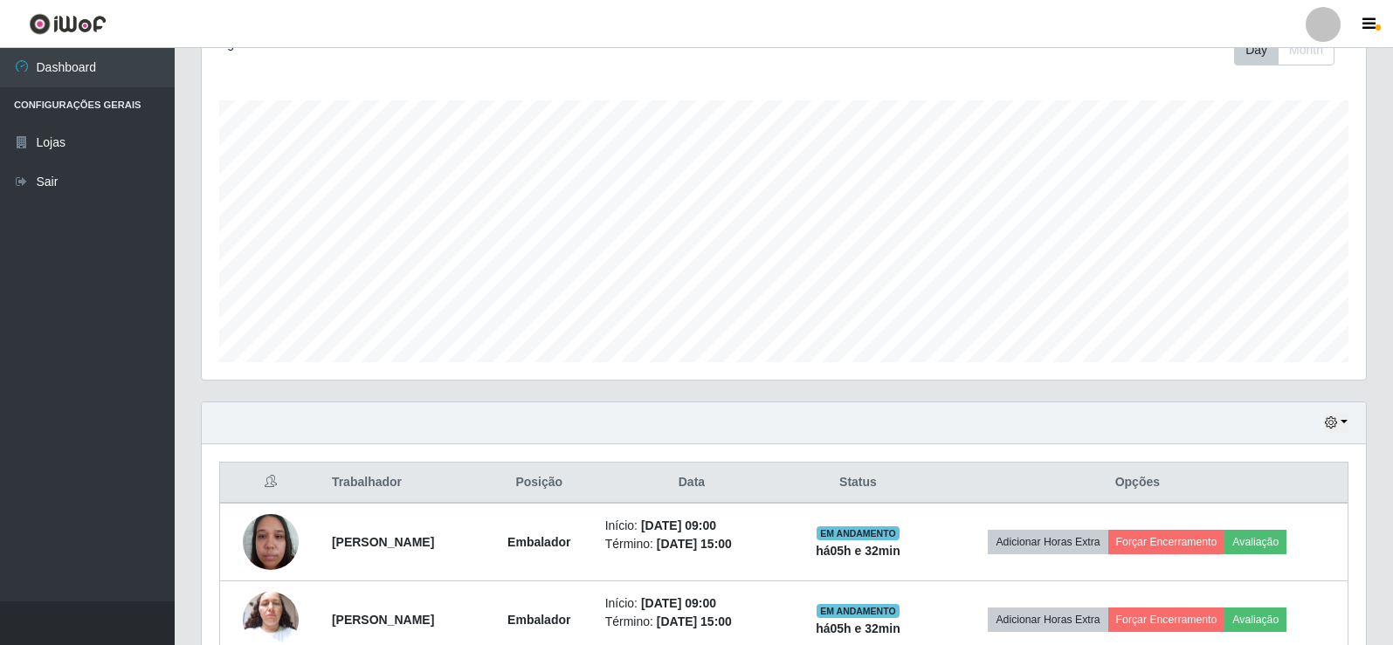
scroll to position [378, 0]
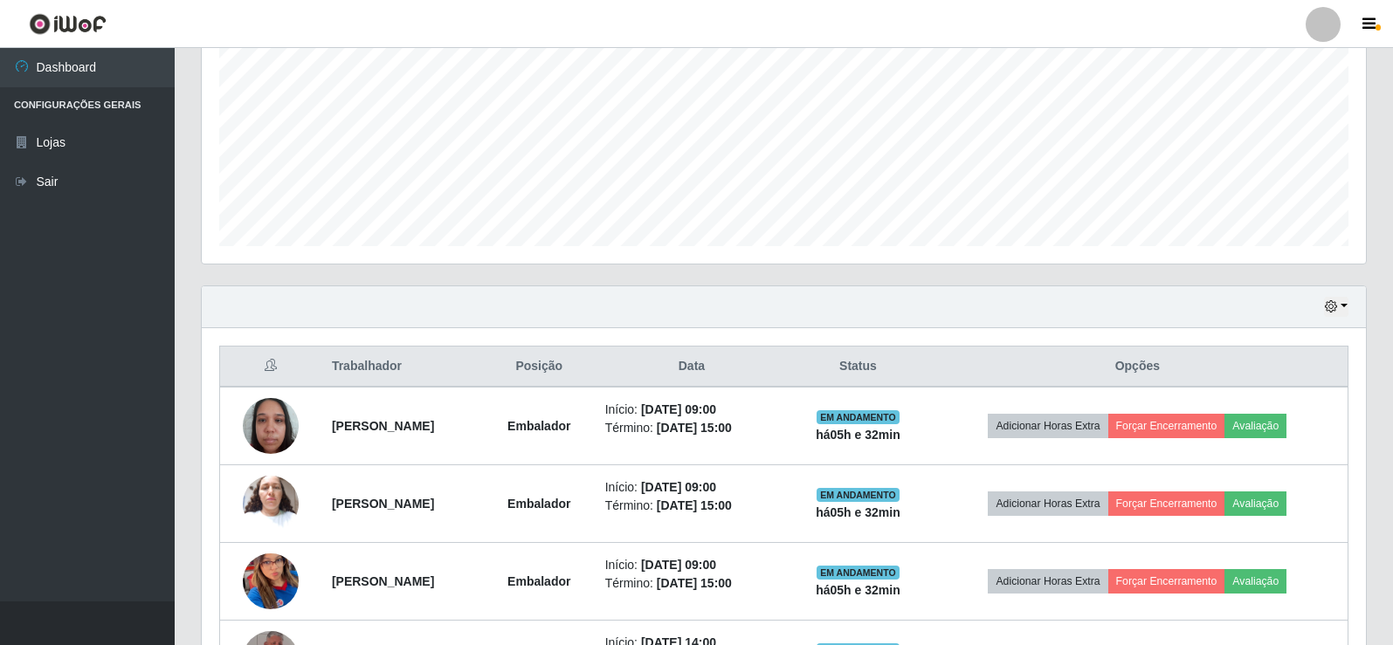
drag, startPoint x: 700, startPoint y: 423, endPoint x: 422, endPoint y: 304, distance: 302.0
click at [422, 304] on div "Hoje 1 dia 3 dias 1 Semana Não encerrados" at bounding box center [784, 307] width 1164 height 42
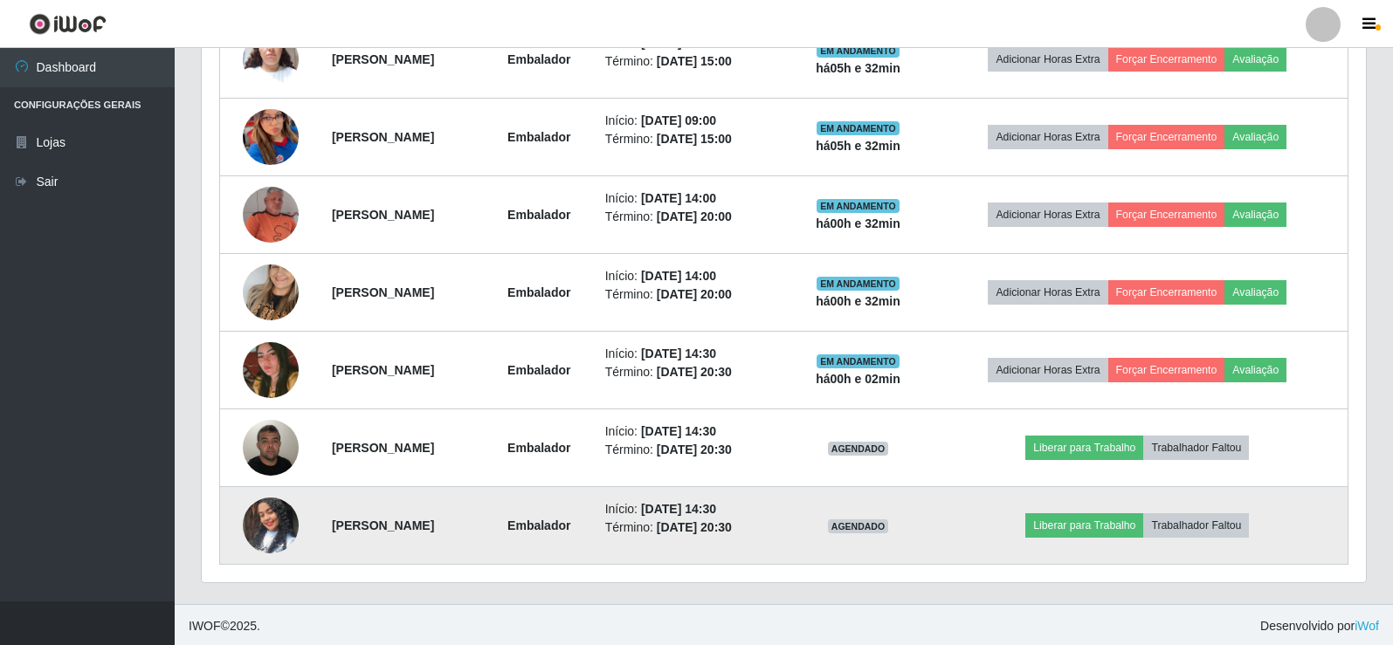
scroll to position [825, 0]
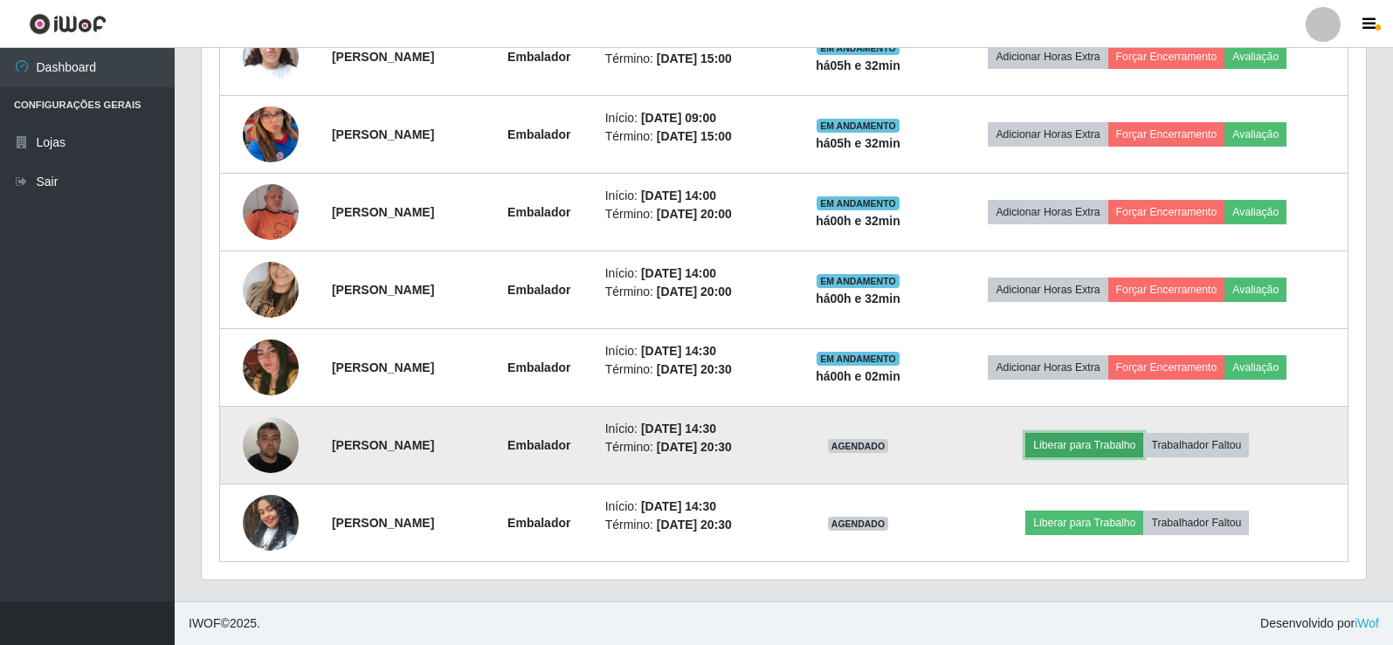
click at [1096, 440] on button "Liberar para Trabalho" at bounding box center [1084, 445] width 118 height 24
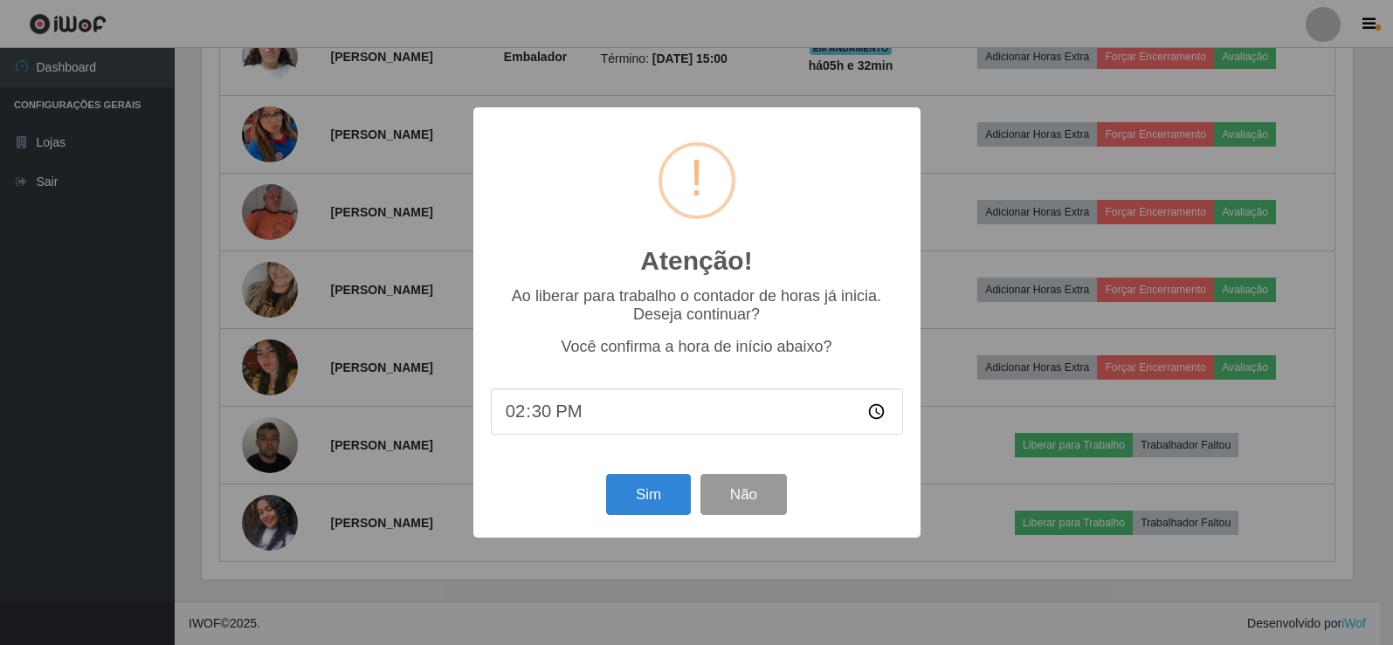
scroll to position [362, 1155]
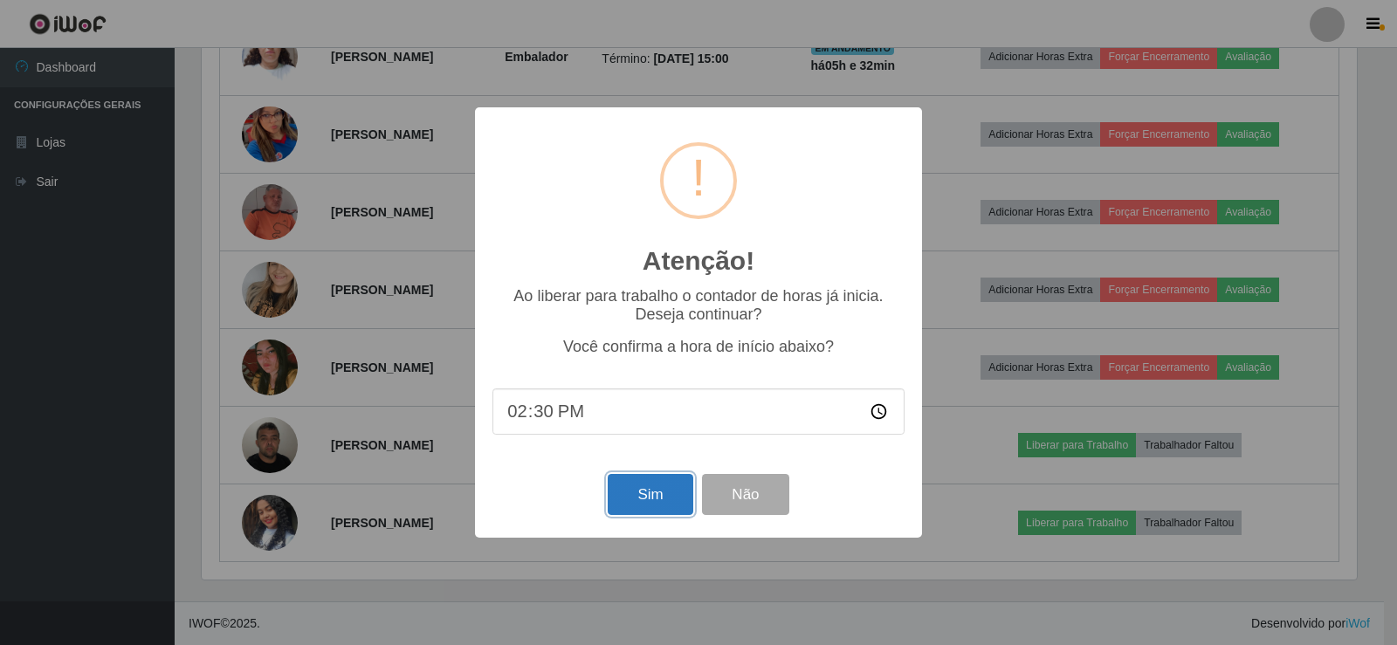
click at [658, 490] on button "Sim" at bounding box center [650, 494] width 85 height 41
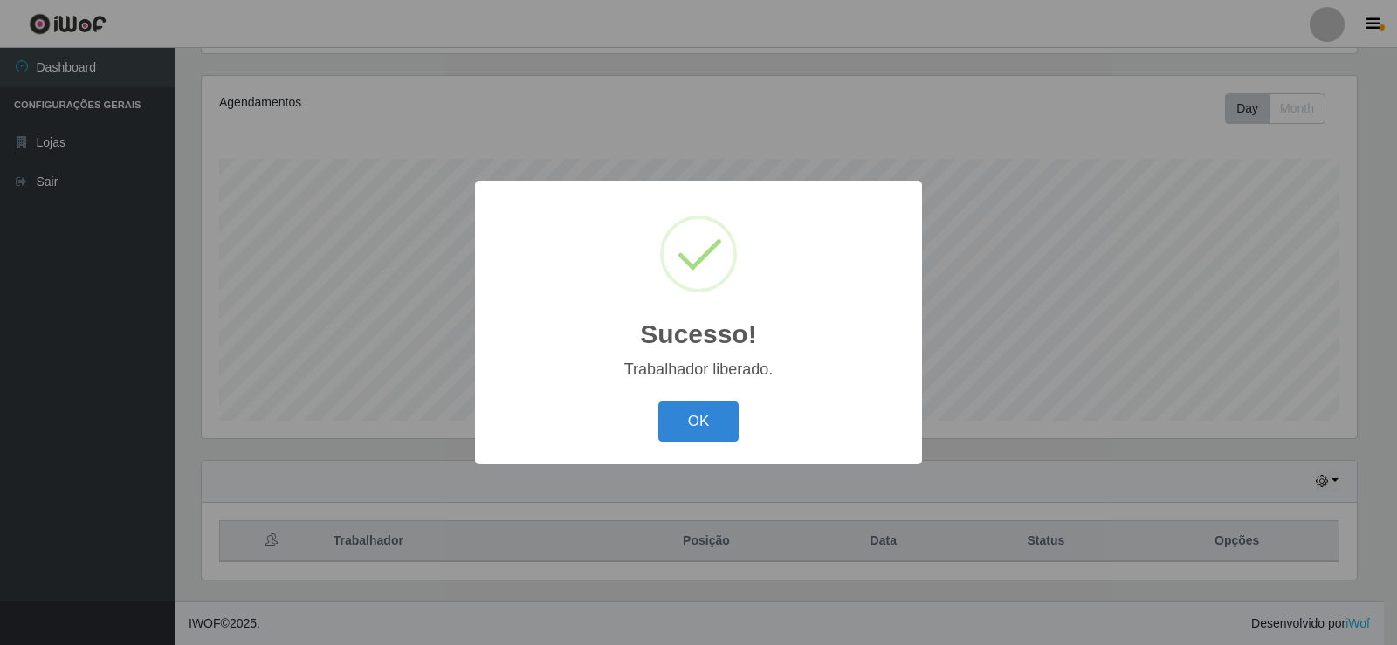
click at [756, 436] on div "OK Cancel" at bounding box center [699, 421] width 412 height 50
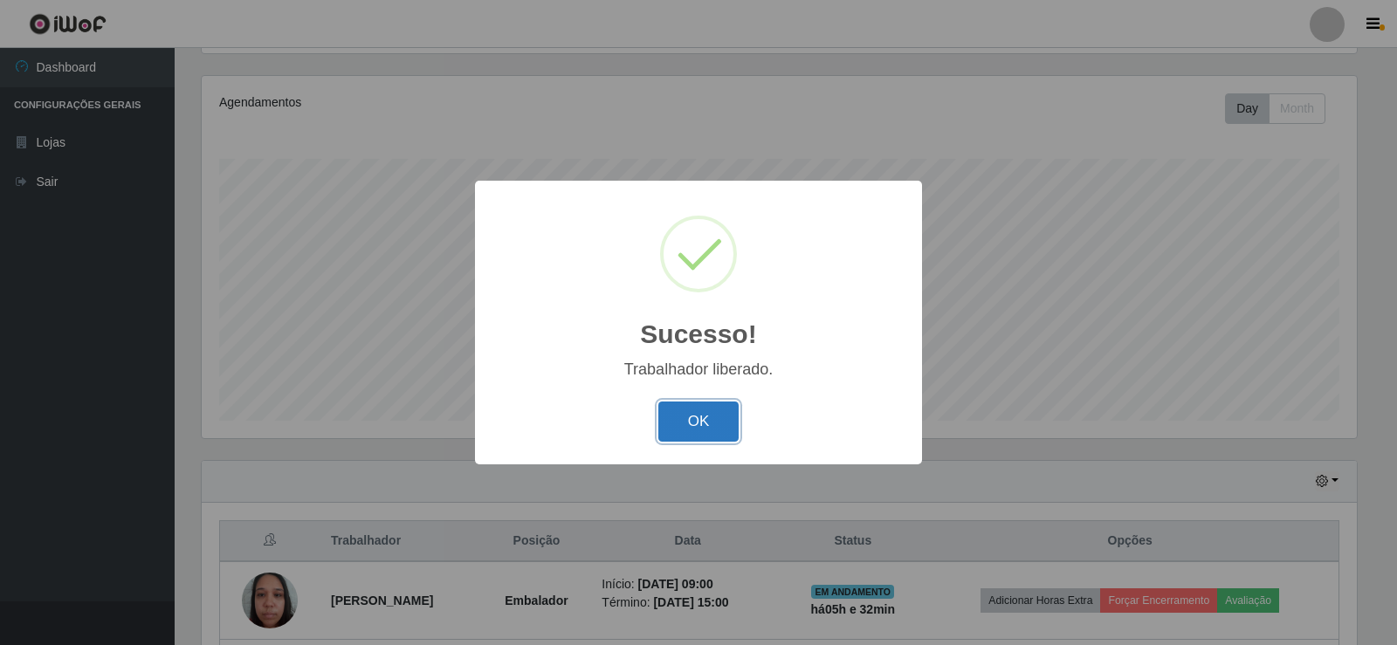
click at [691, 423] on button "OK" at bounding box center [698, 422] width 81 height 41
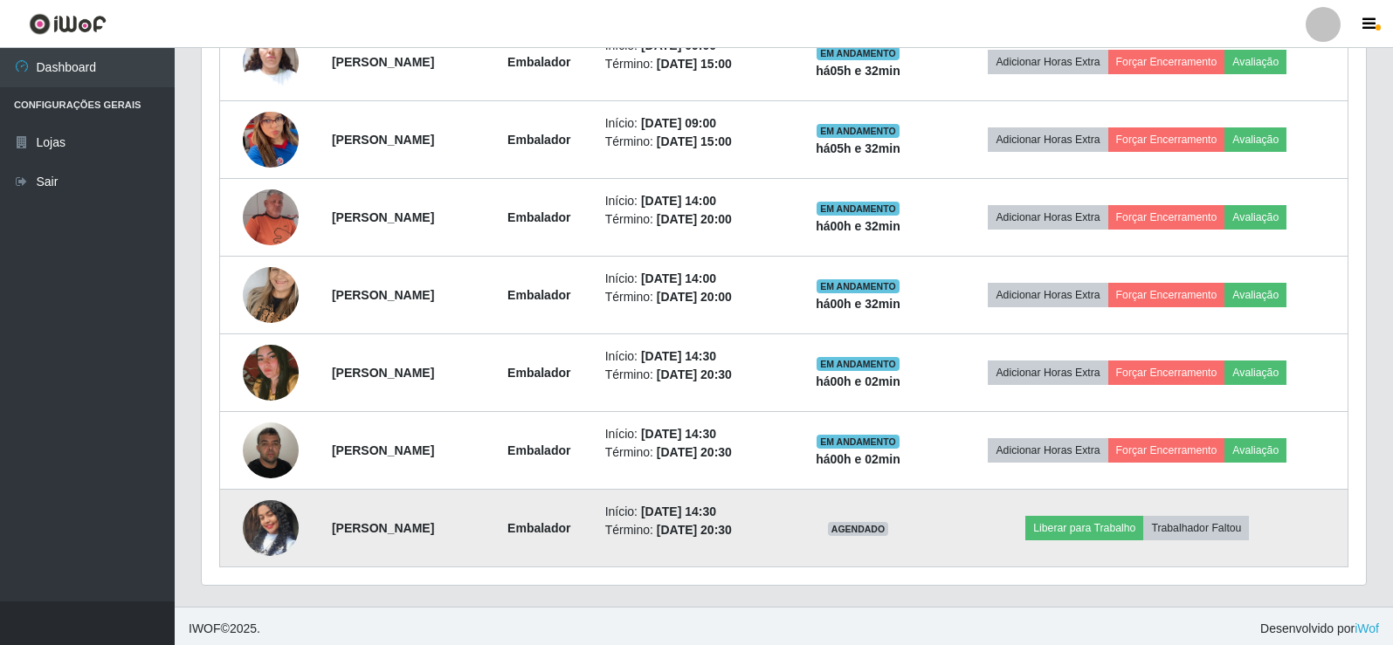
scroll to position [825, 0]
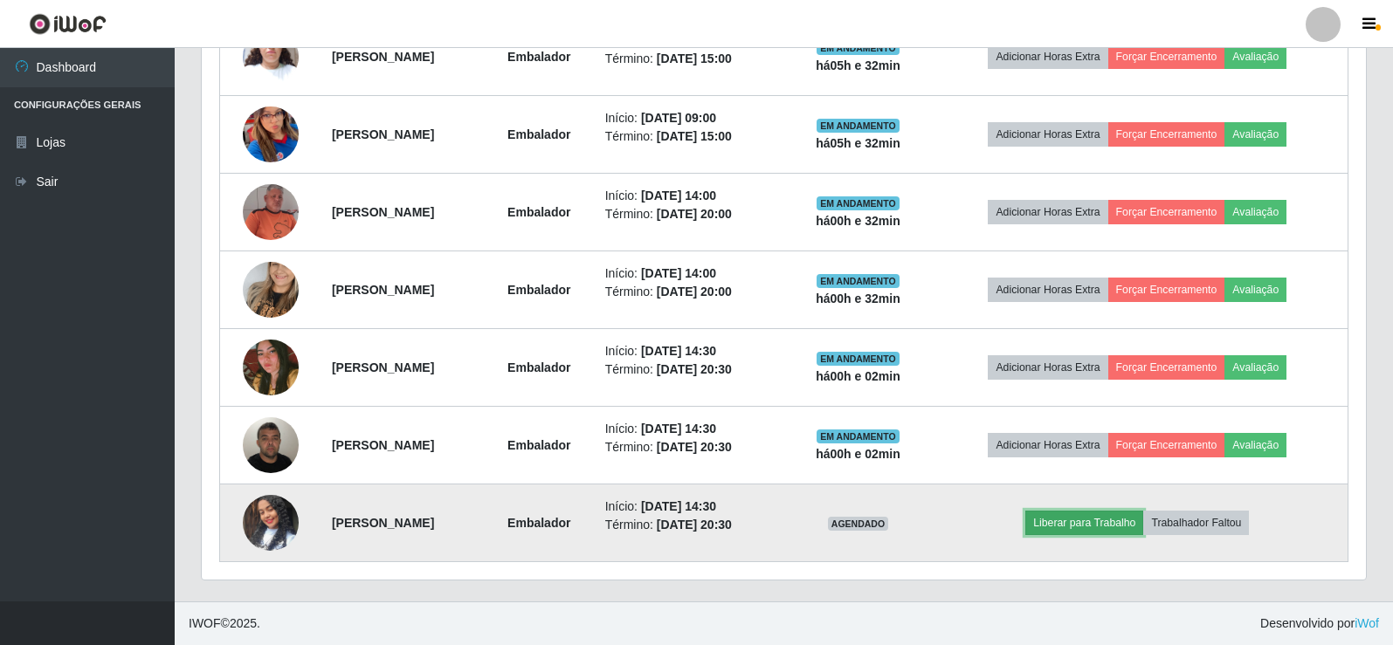
click at [1122, 530] on button "Liberar para Trabalho" at bounding box center [1084, 523] width 118 height 24
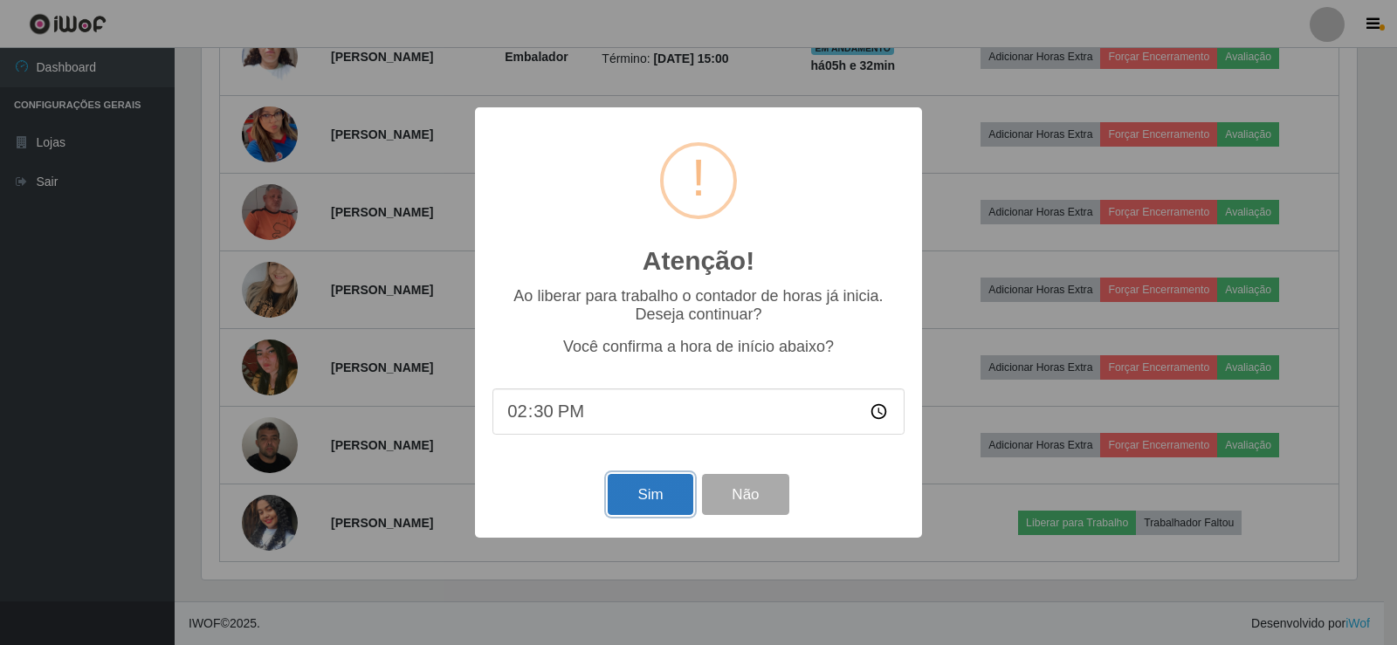
click at [630, 500] on button "Sim" at bounding box center [650, 494] width 85 height 41
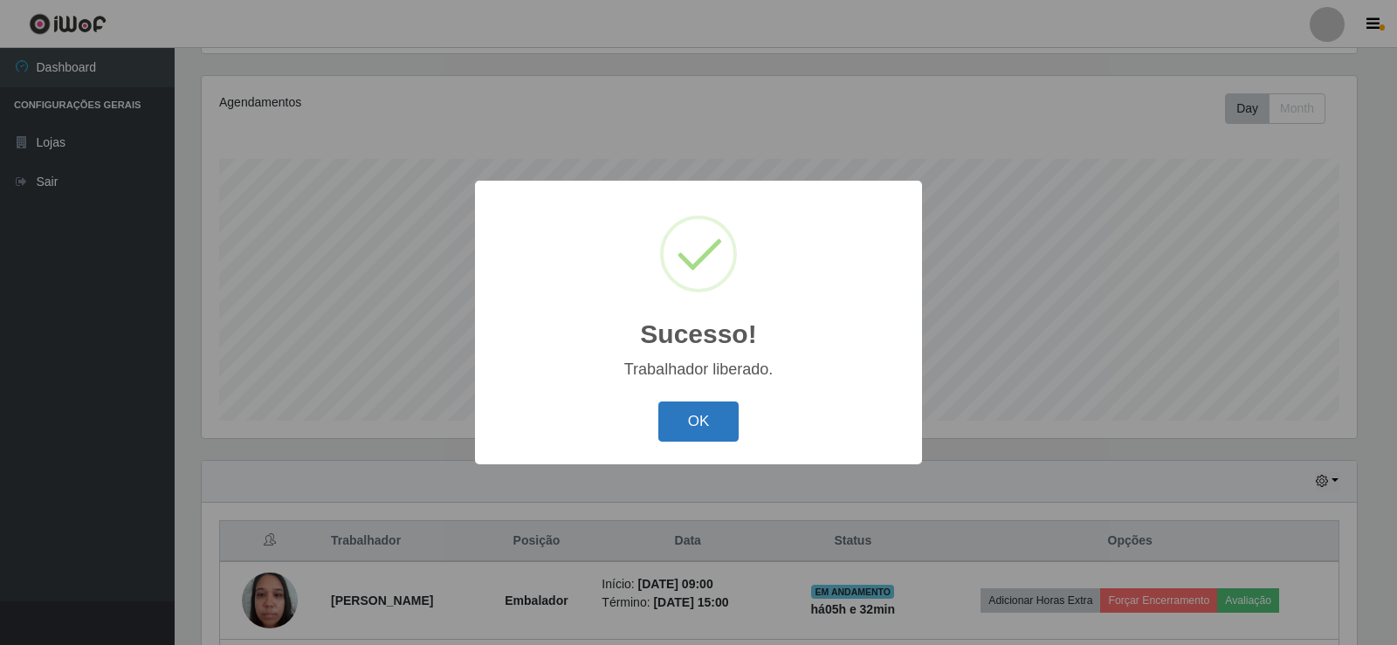
click at [736, 420] on button "OK" at bounding box center [698, 422] width 81 height 41
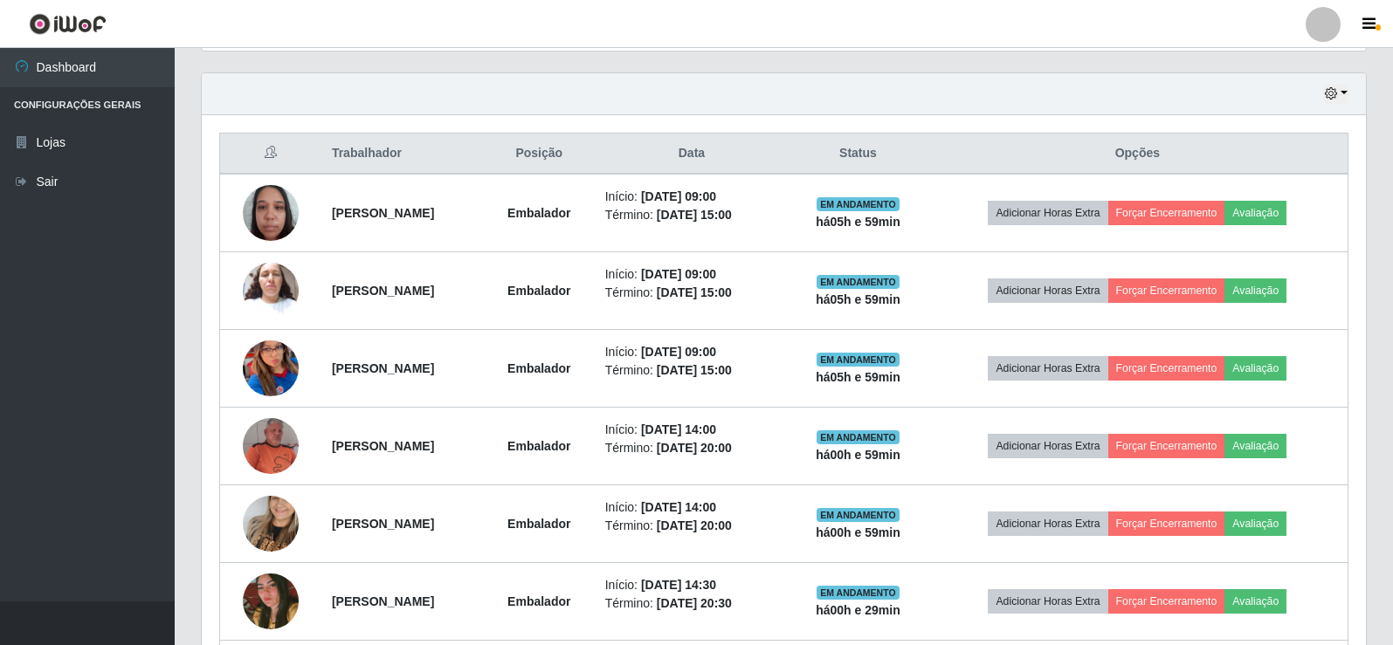
scroll to position [640, 0]
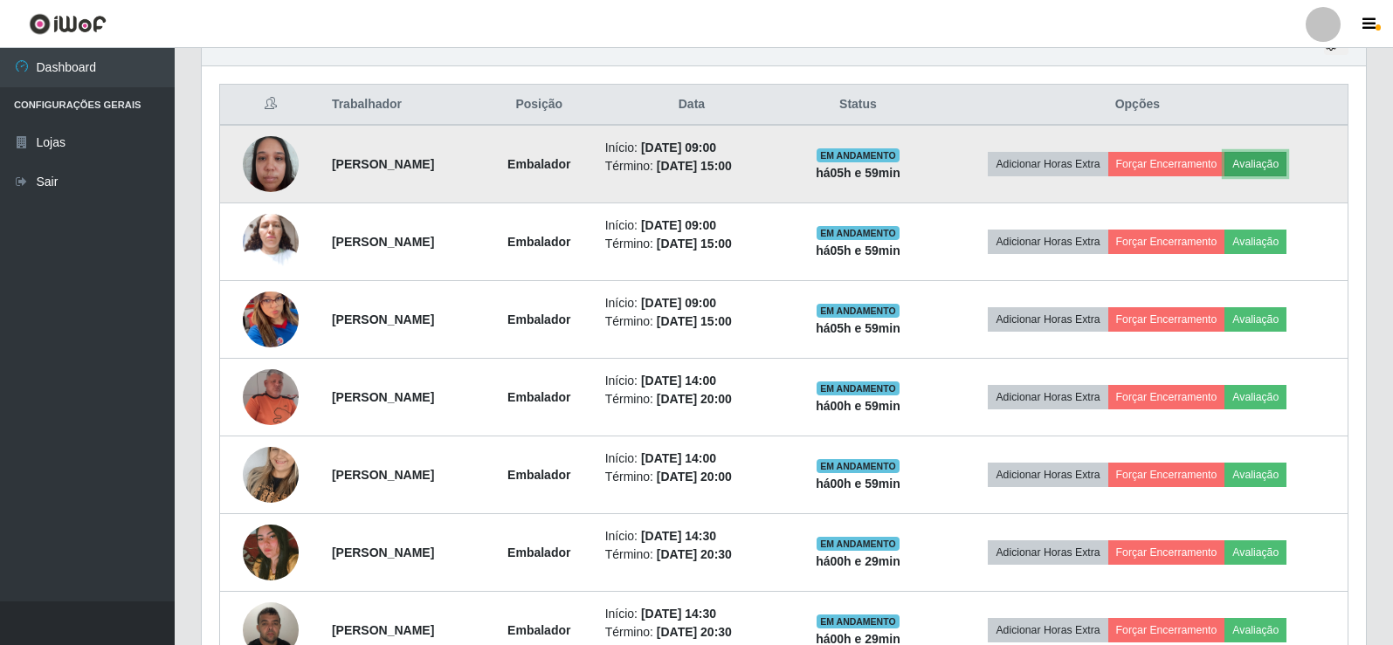
click at [1272, 160] on button "Avaliação" at bounding box center [1255, 164] width 62 height 24
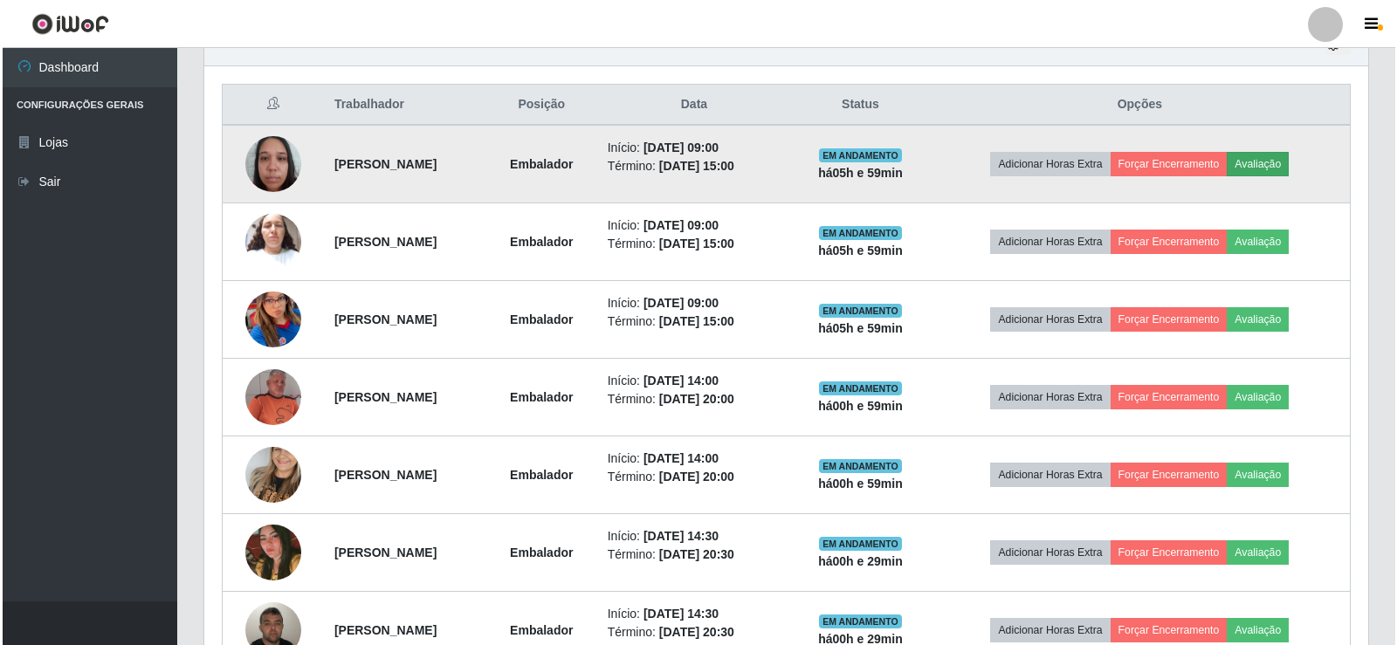
scroll to position [362, 1155]
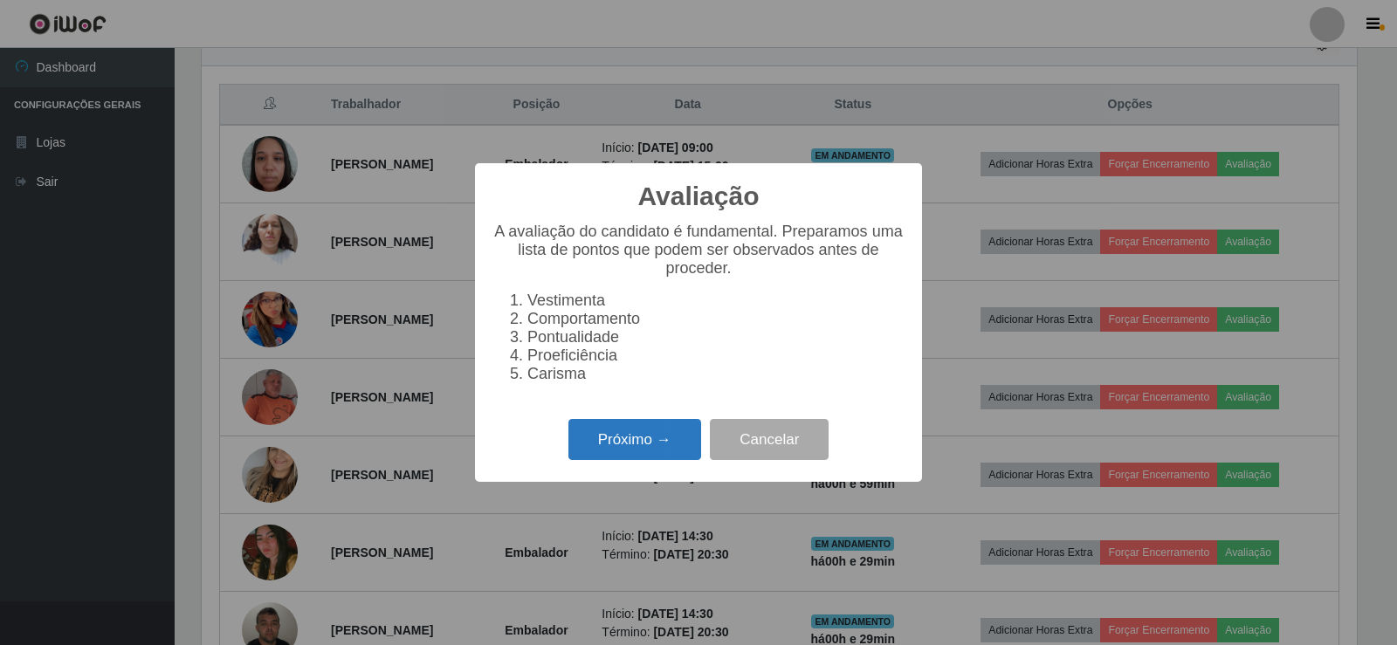
click at [658, 439] on button "Próximo →" at bounding box center [635, 439] width 133 height 41
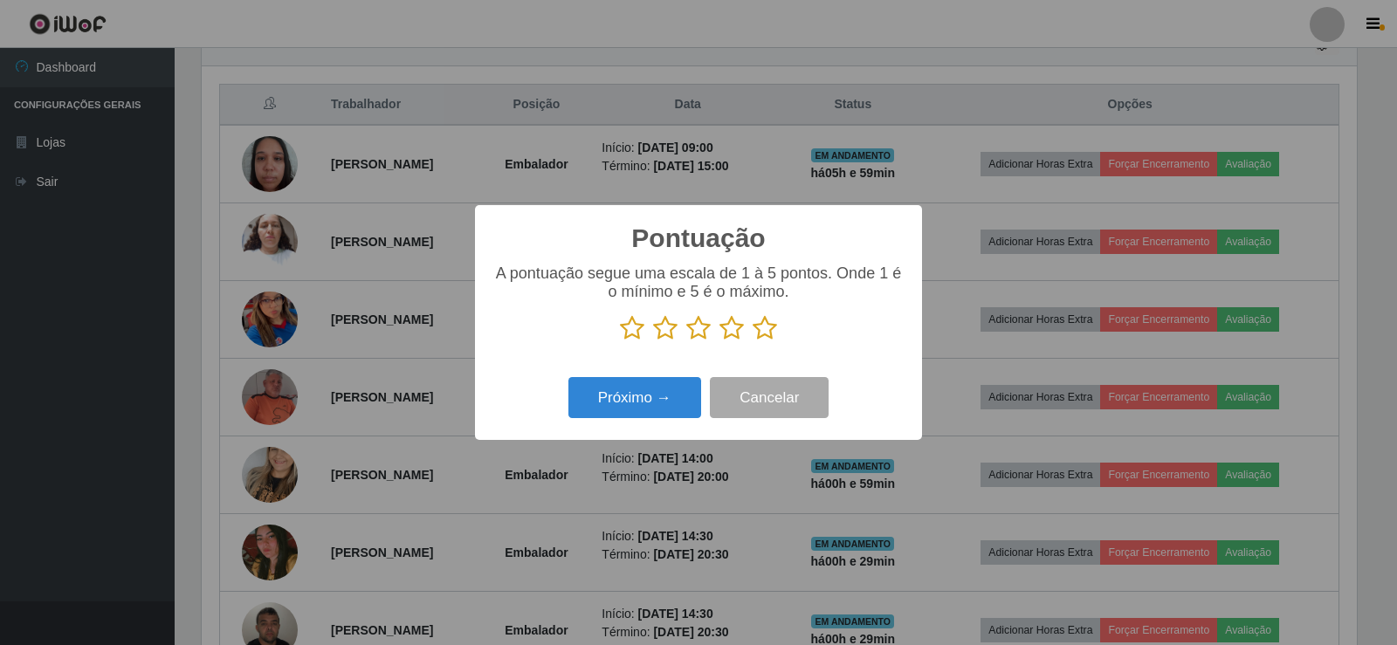
scroll to position [872924, 872131]
click at [765, 335] on icon at bounding box center [765, 328] width 24 height 26
click at [753, 341] on input "radio" at bounding box center [753, 341] width 0 height 0
click at [662, 392] on button "Próximo →" at bounding box center [635, 397] width 133 height 41
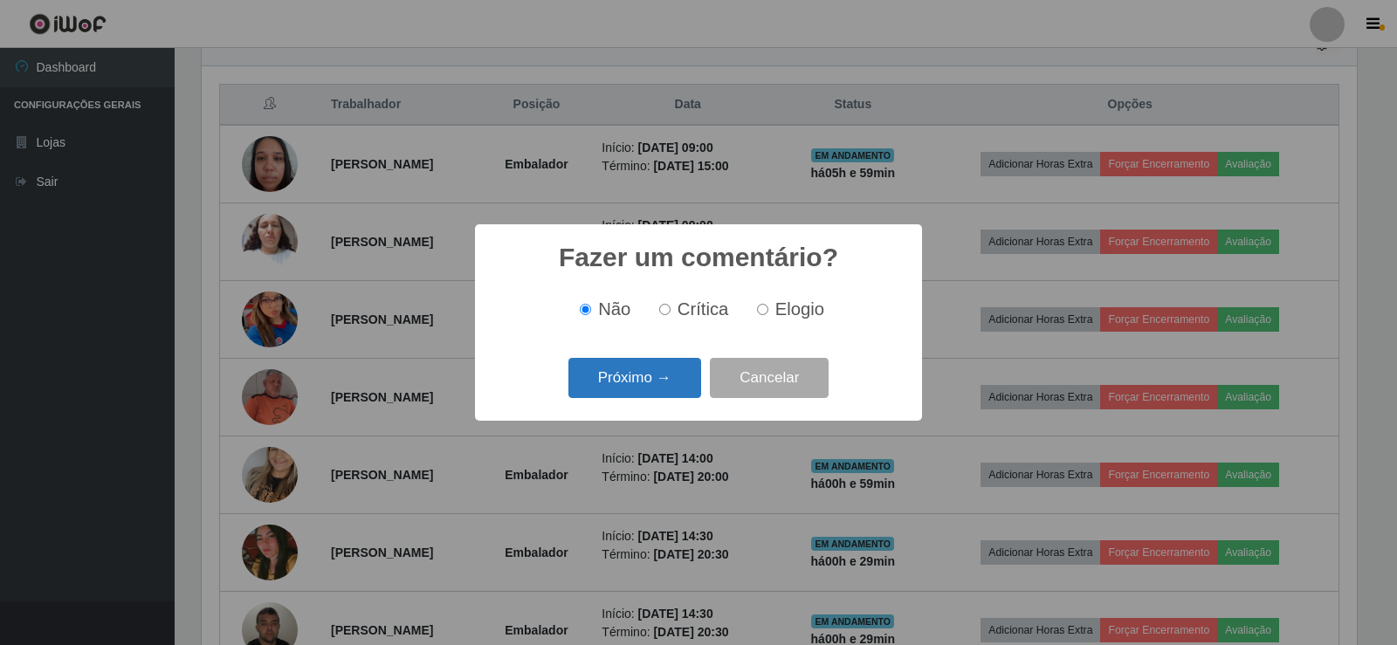
click at [656, 378] on button "Próximo →" at bounding box center [635, 378] width 133 height 41
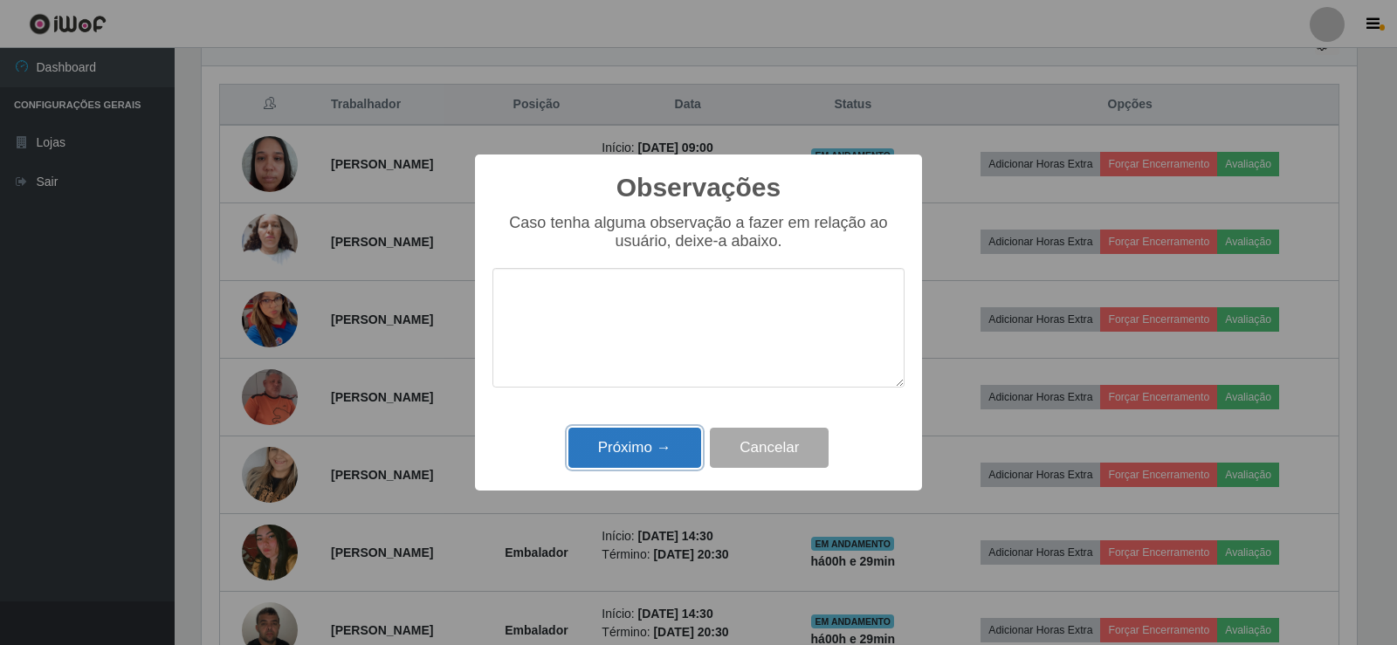
click at [641, 456] on button "Próximo →" at bounding box center [635, 448] width 133 height 41
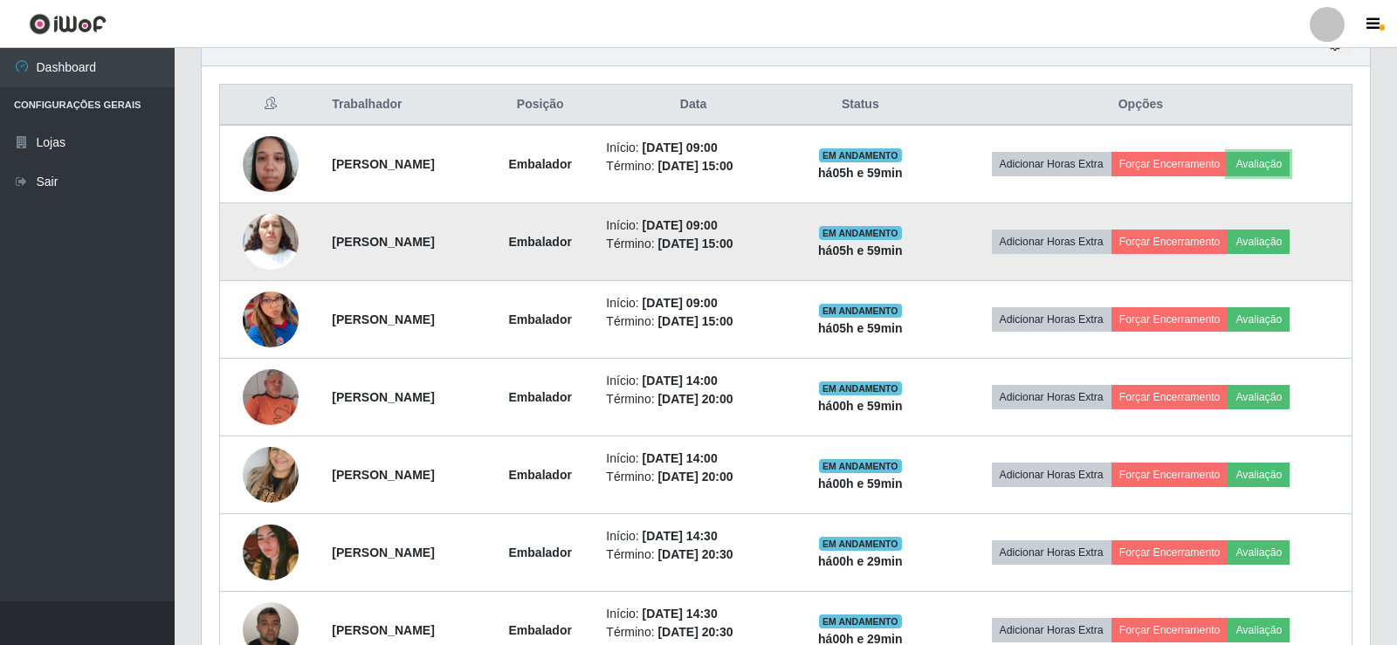
scroll to position [362, 1164]
click at [1286, 241] on button "Avaliação" at bounding box center [1255, 242] width 62 height 24
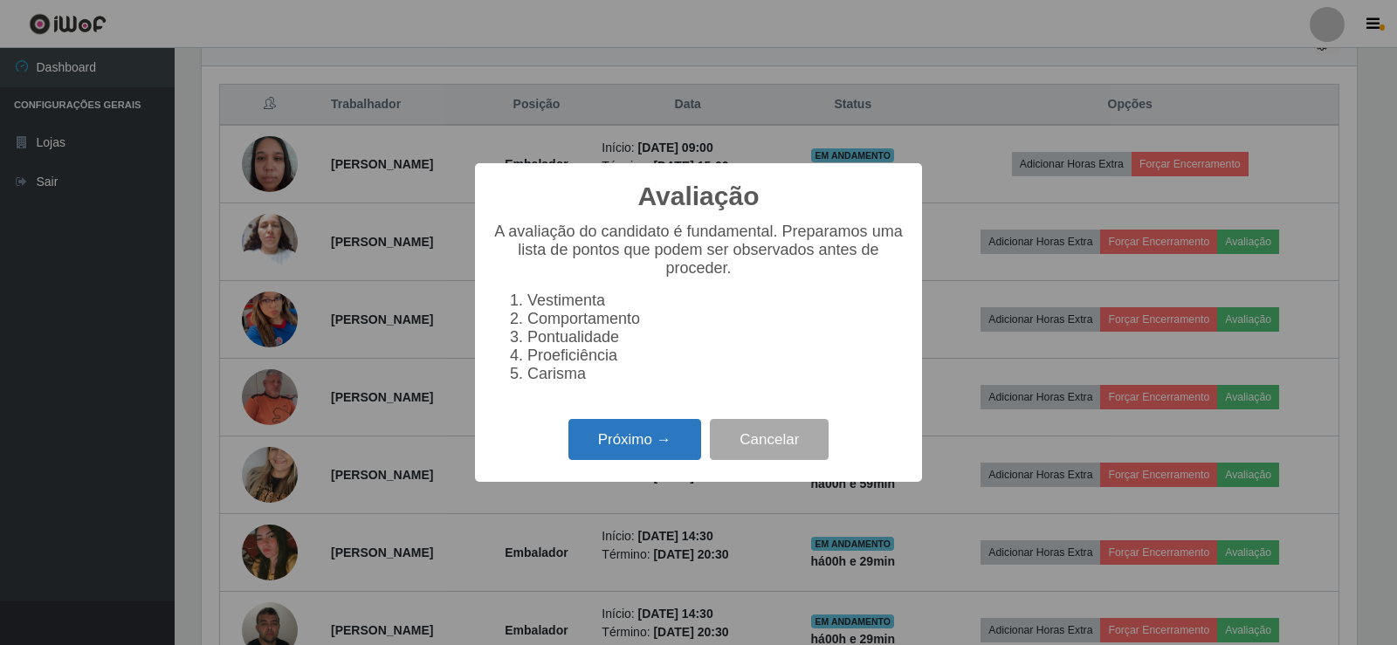
click at [650, 451] on button "Próximo →" at bounding box center [635, 439] width 133 height 41
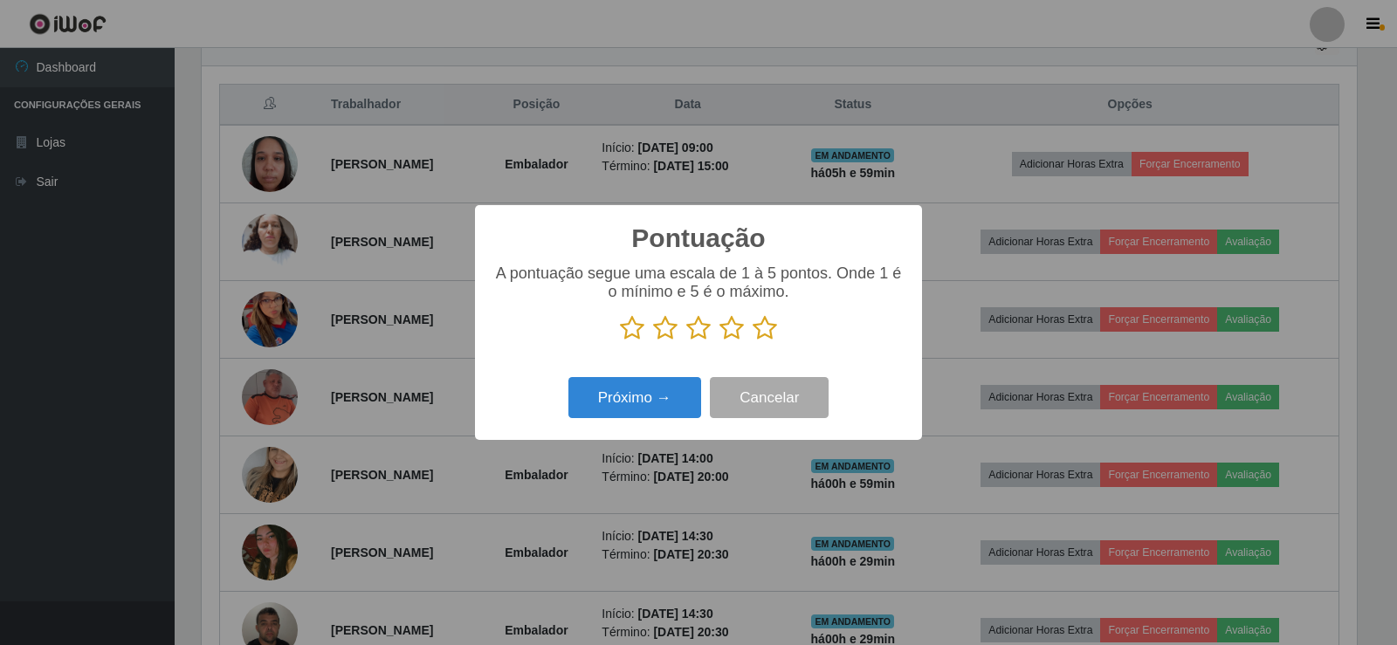
scroll to position [872924, 872131]
click at [771, 327] on icon at bounding box center [765, 328] width 24 height 26
click at [753, 341] on input "radio" at bounding box center [753, 341] width 0 height 0
click at [667, 389] on button "Próximo →" at bounding box center [635, 397] width 133 height 41
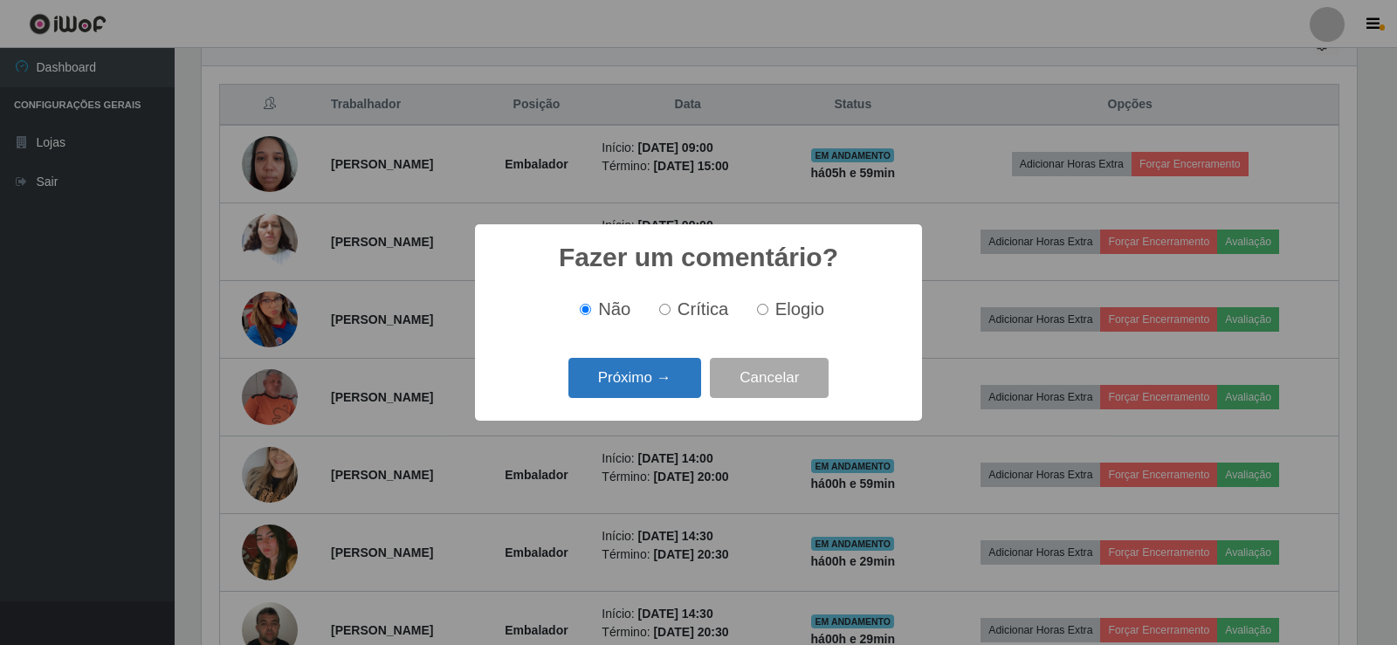
click at [667, 376] on button "Próximo →" at bounding box center [635, 378] width 133 height 41
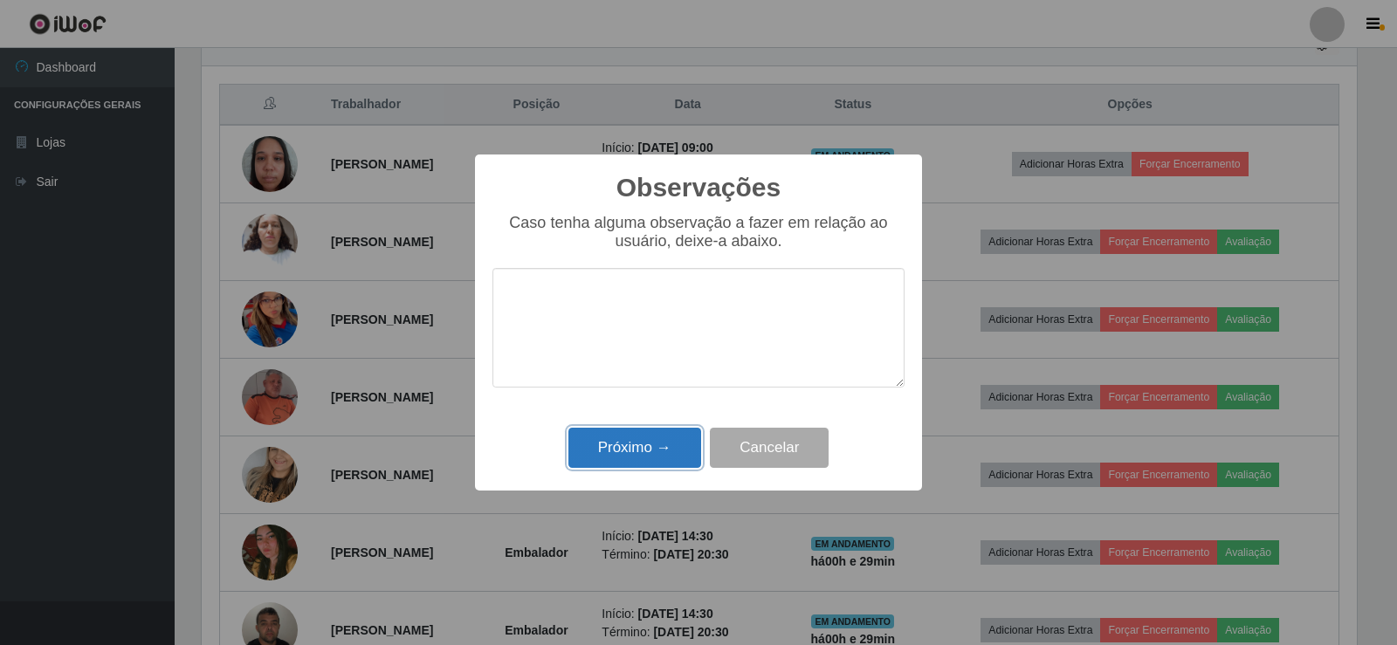
click at [665, 456] on button "Próximo →" at bounding box center [635, 448] width 133 height 41
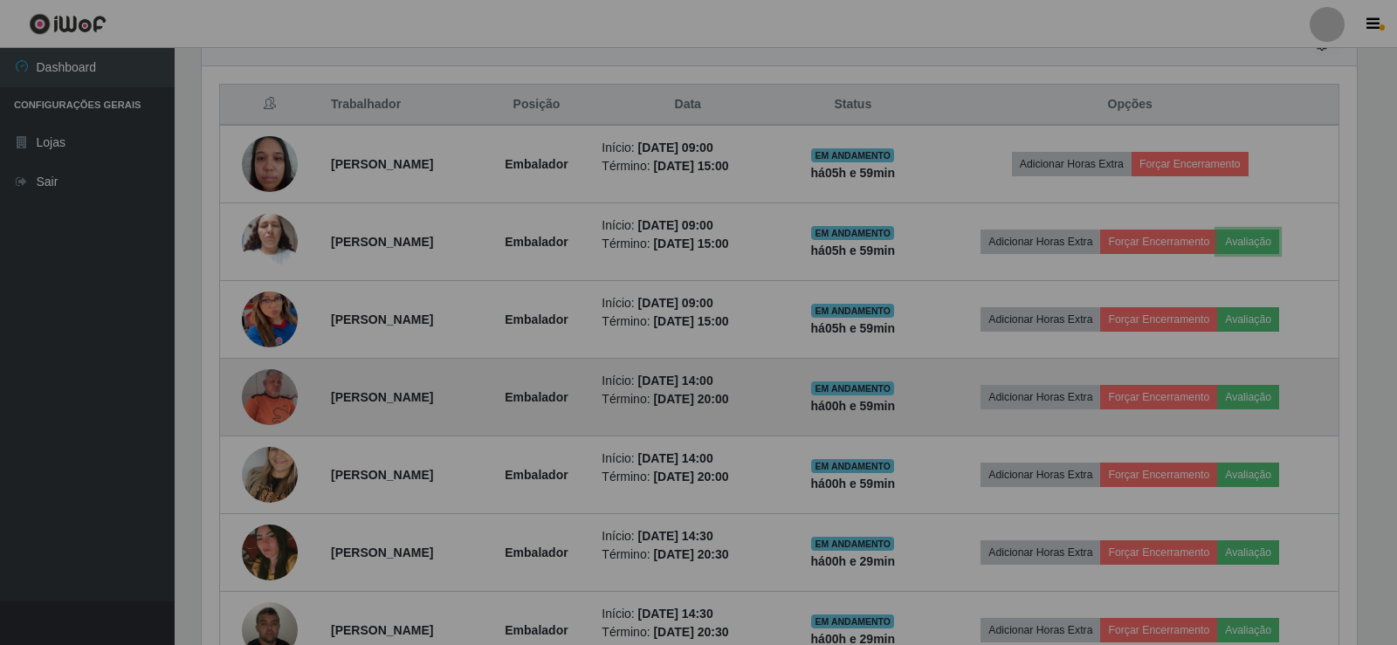
scroll to position [362, 1164]
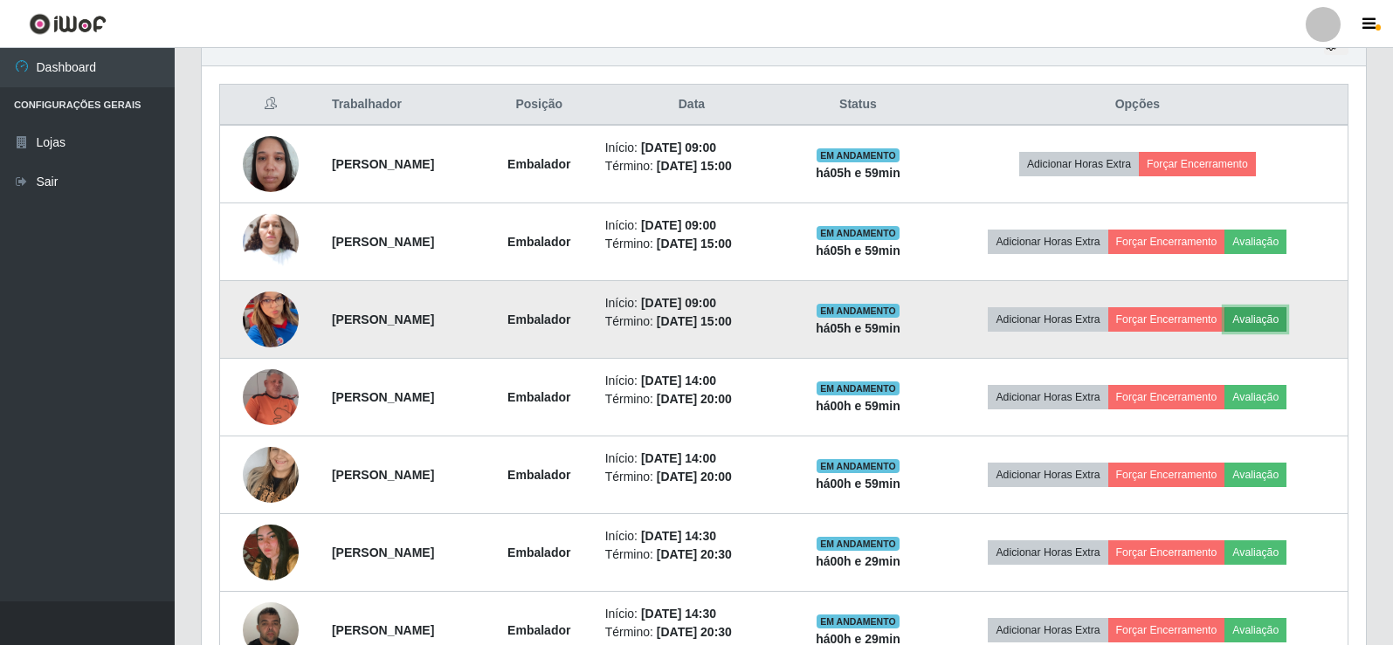
click at [1273, 320] on button "Avaliação" at bounding box center [1255, 319] width 62 height 24
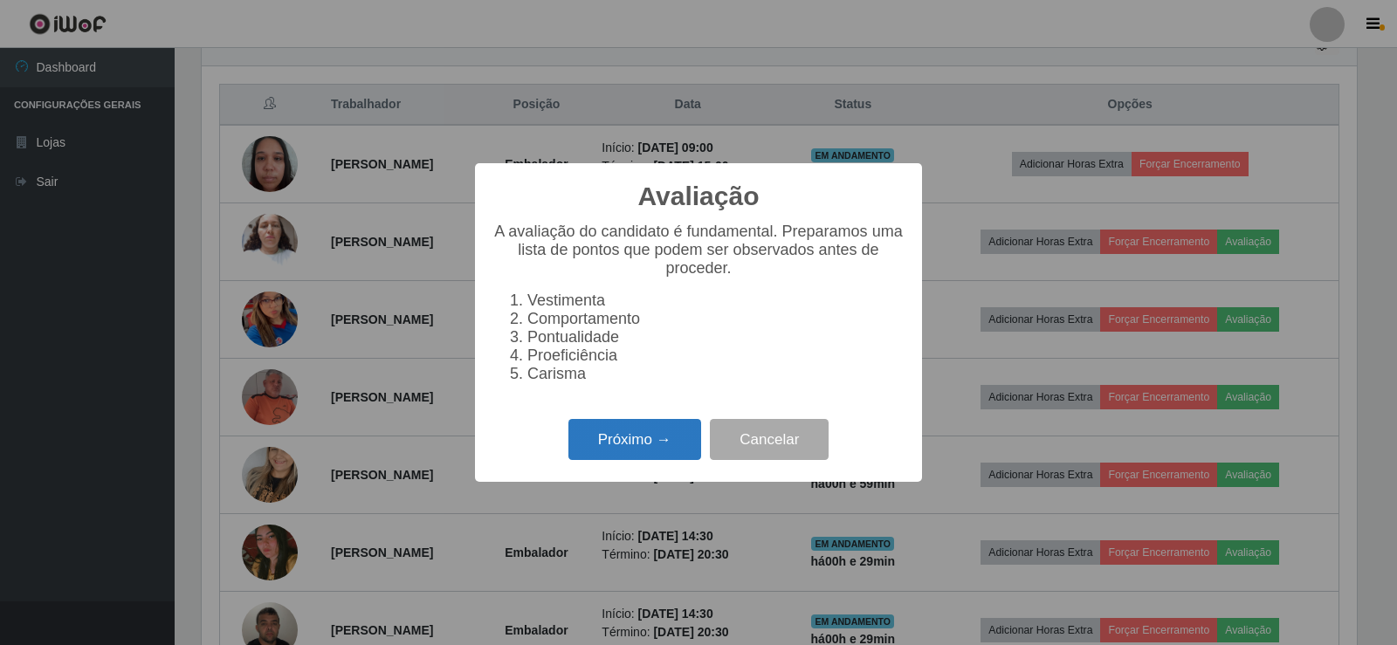
click at [649, 449] on button "Próximo →" at bounding box center [635, 439] width 133 height 41
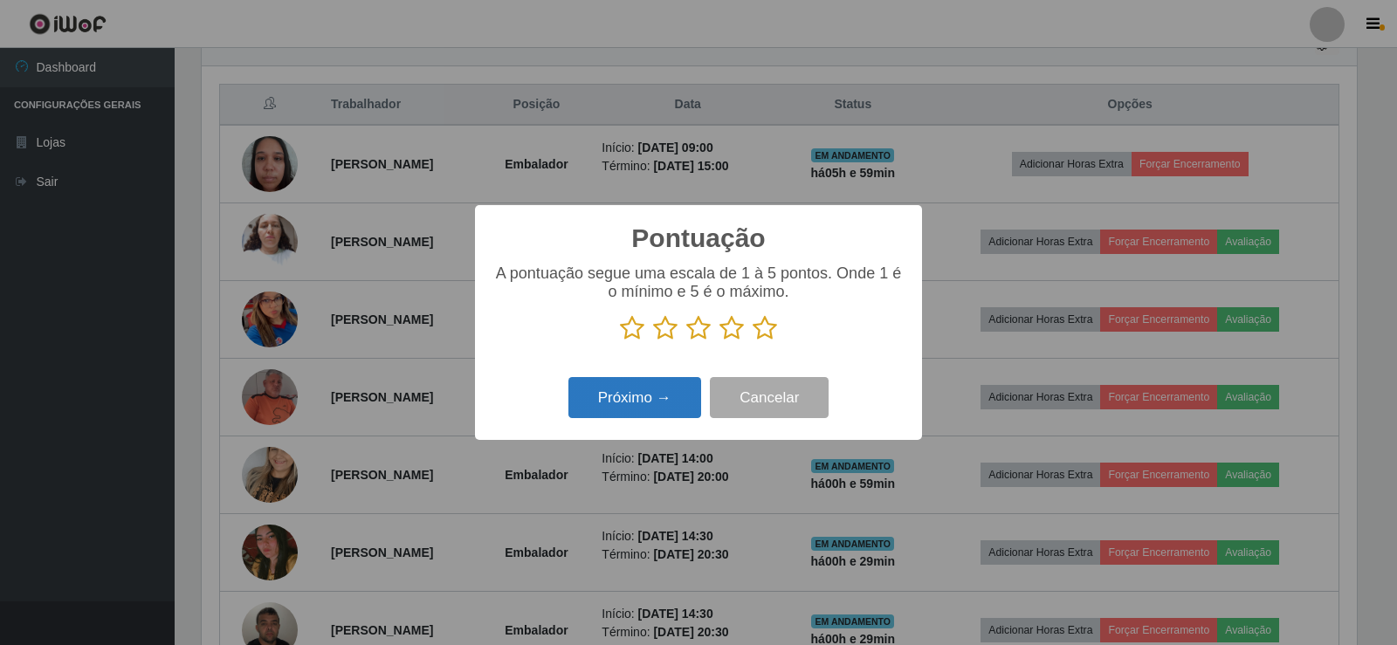
scroll to position [872924, 872131]
click at [762, 322] on icon at bounding box center [765, 328] width 24 height 26
click at [753, 341] on input "radio" at bounding box center [753, 341] width 0 height 0
click at [677, 386] on button "Próximo →" at bounding box center [635, 397] width 133 height 41
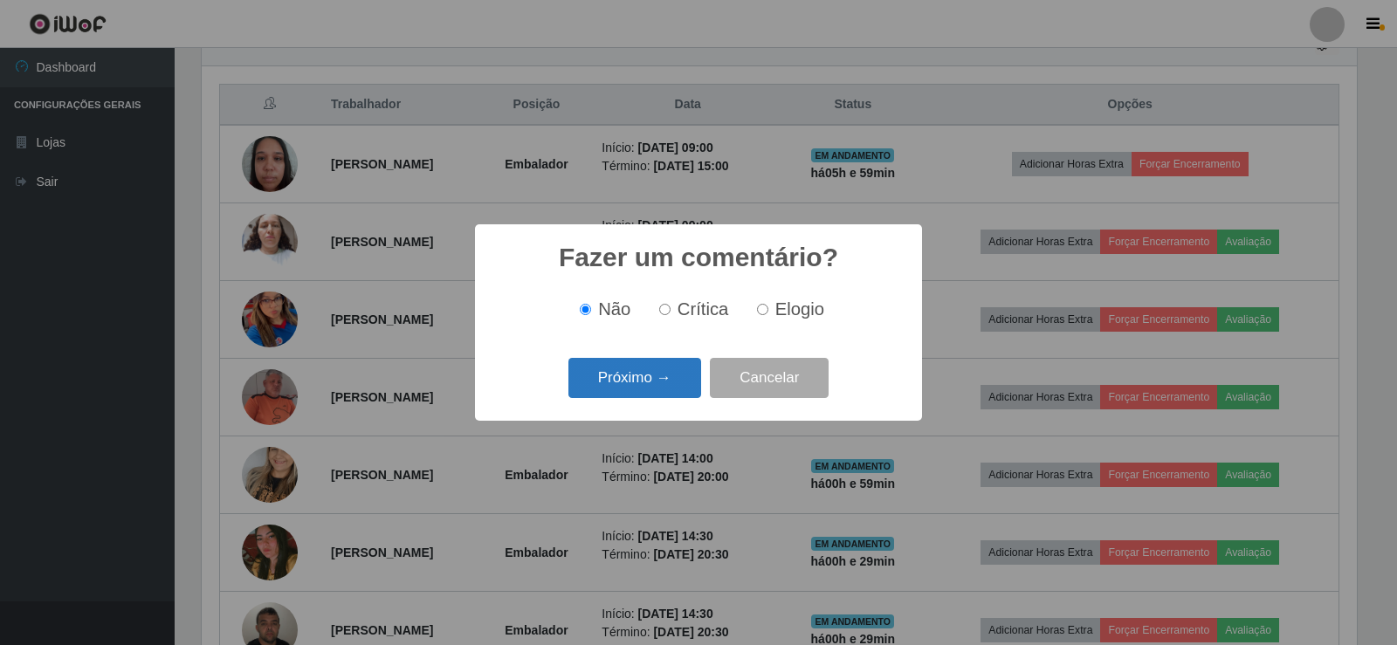
click at [677, 385] on button "Próximo →" at bounding box center [635, 378] width 133 height 41
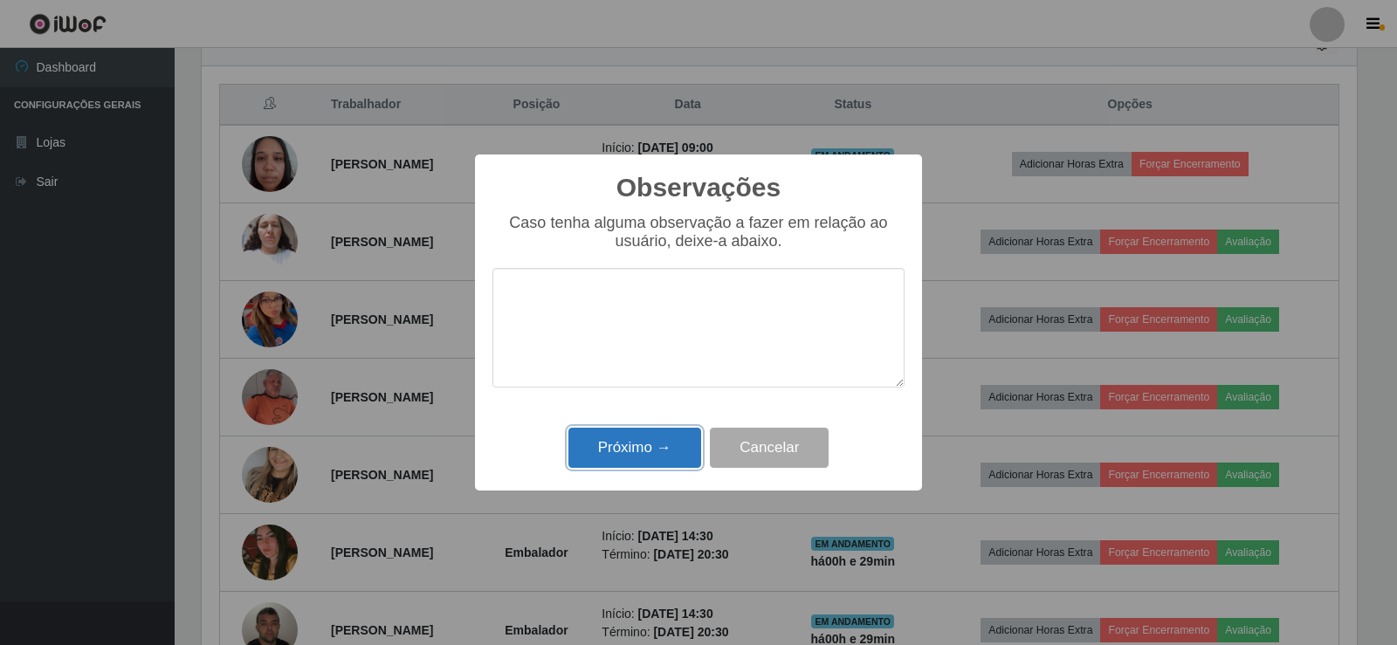
click at [629, 451] on button "Próximo →" at bounding box center [635, 448] width 133 height 41
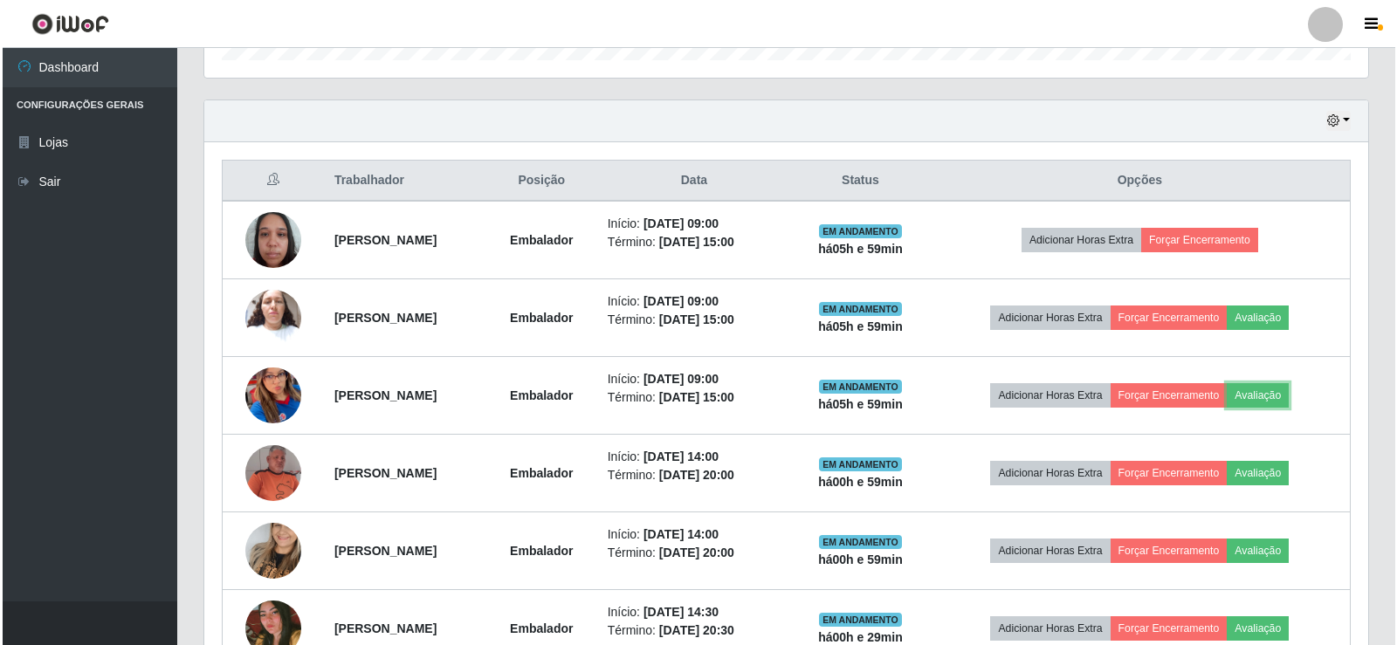
scroll to position [563, 0]
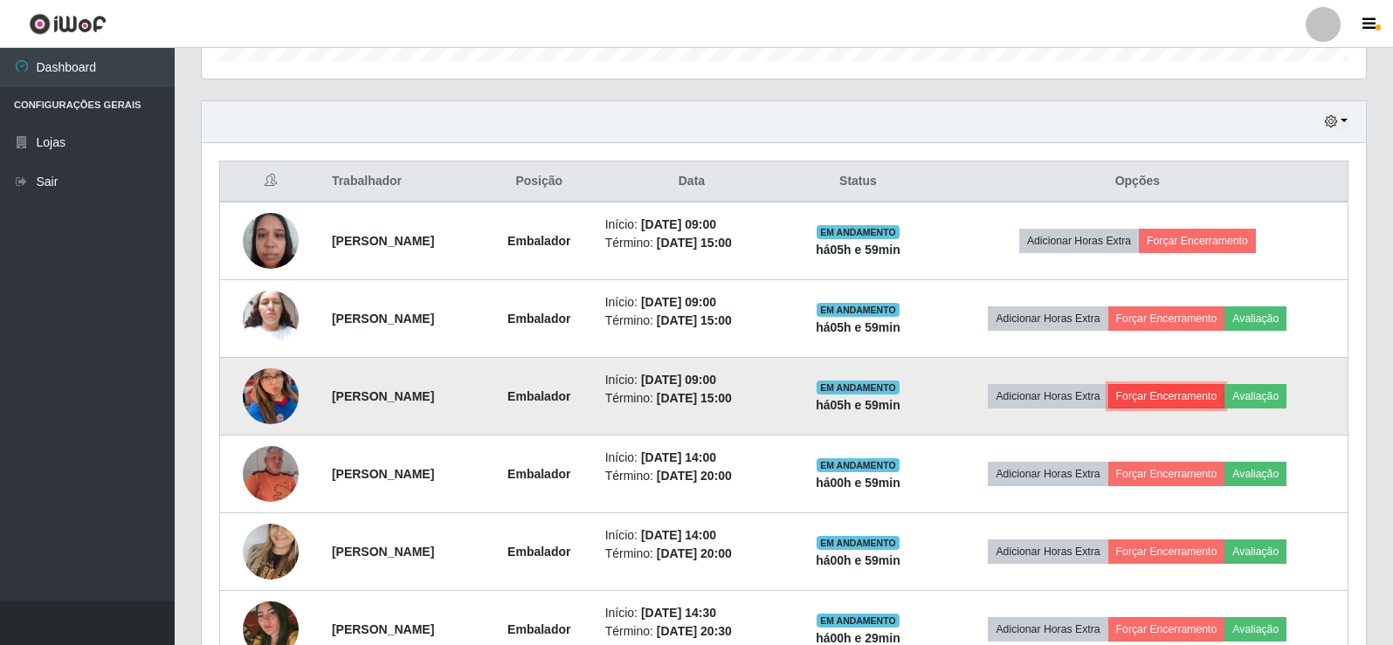
click at [1169, 399] on button "Forçar Encerramento" at bounding box center [1166, 396] width 117 height 24
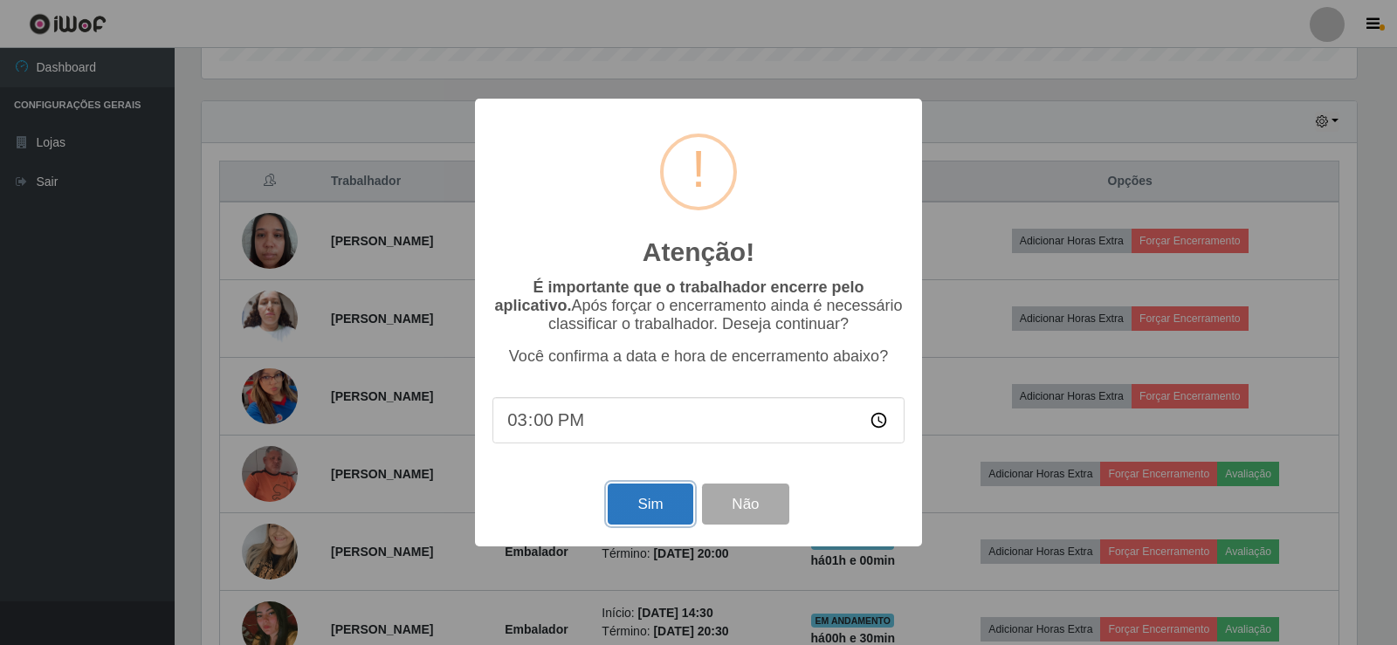
click at [647, 511] on button "Sim" at bounding box center [650, 504] width 85 height 41
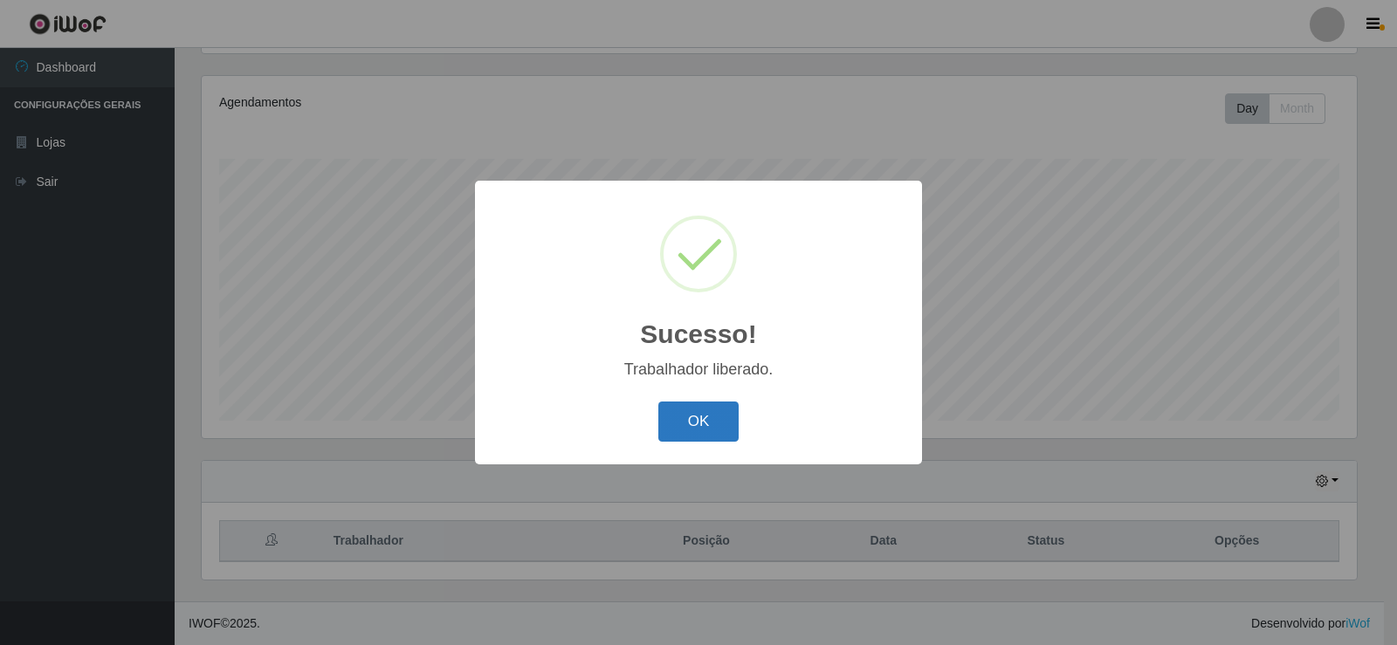
click at [713, 414] on button "OK" at bounding box center [698, 422] width 81 height 41
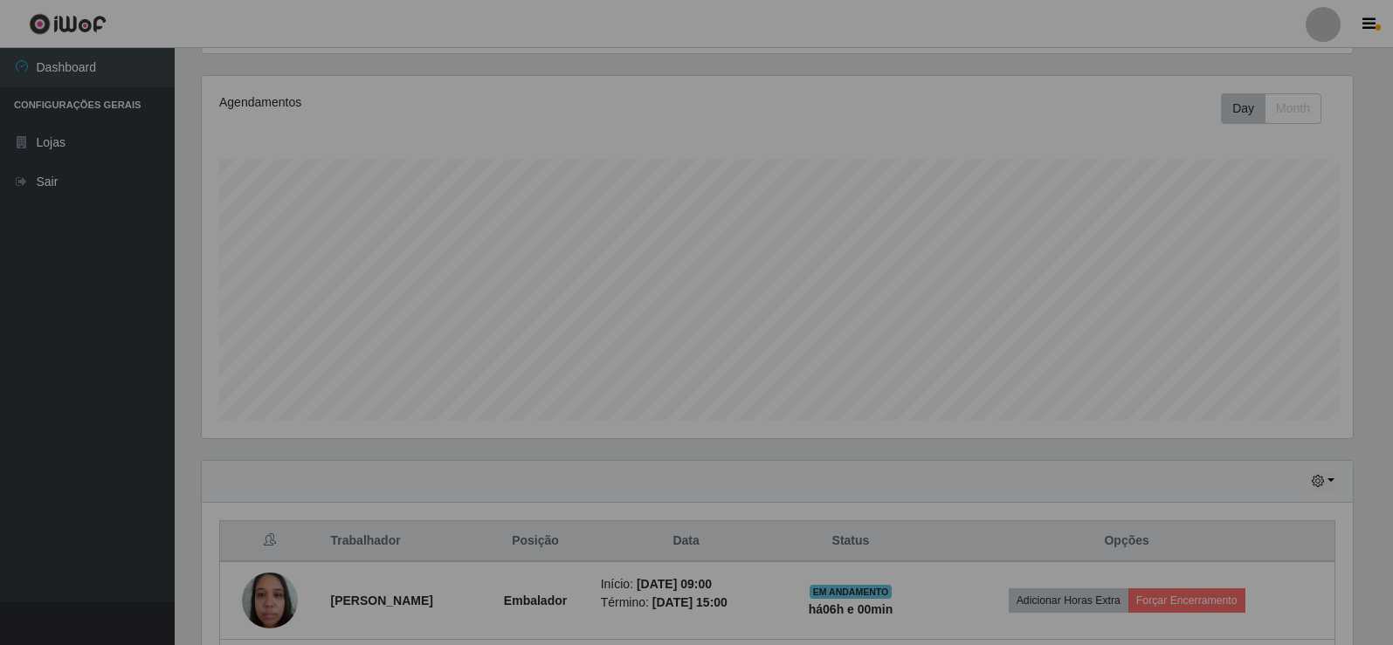
scroll to position [362, 1164]
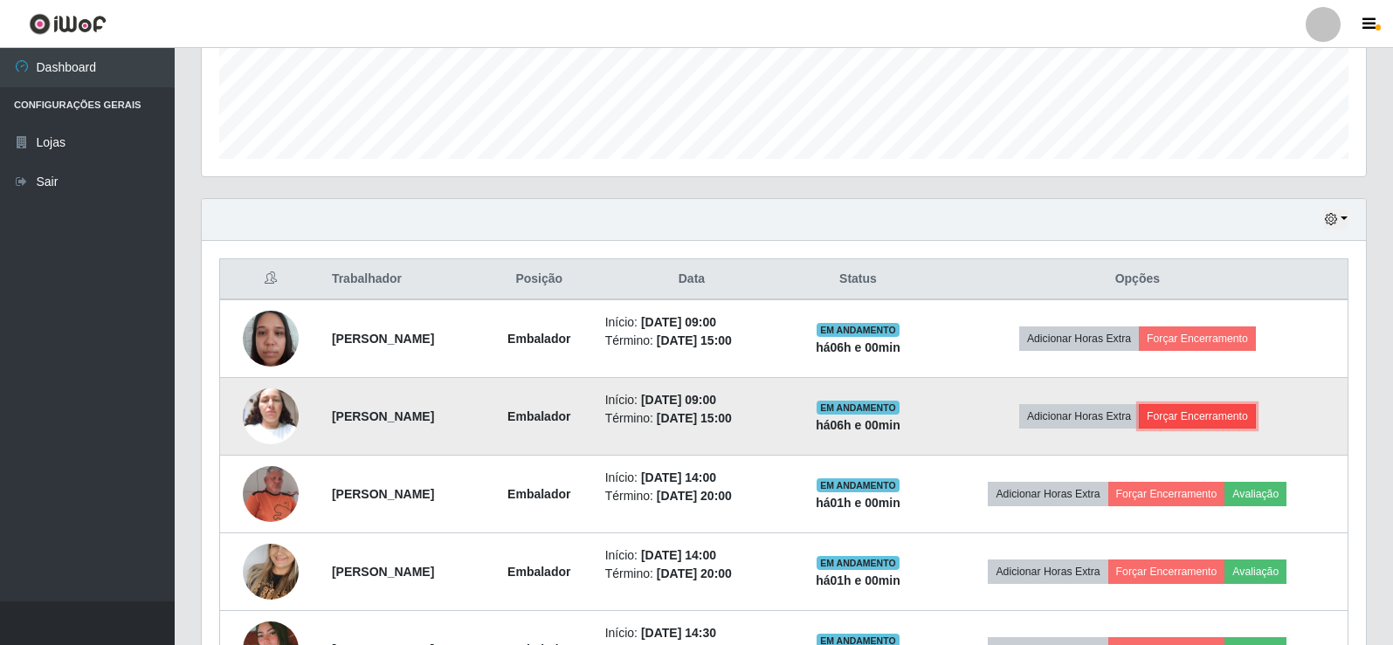
click at [1211, 410] on button "Forçar Encerramento" at bounding box center [1197, 416] width 117 height 24
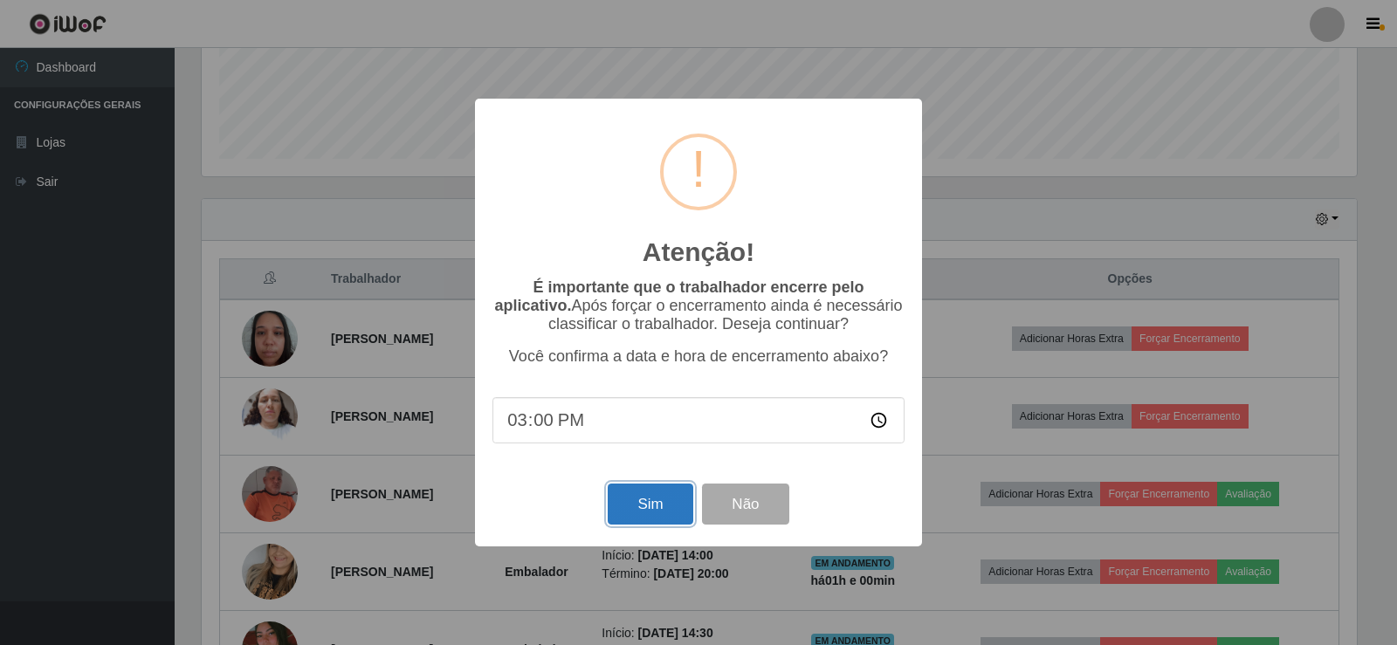
click at [648, 500] on button "Sim" at bounding box center [650, 504] width 85 height 41
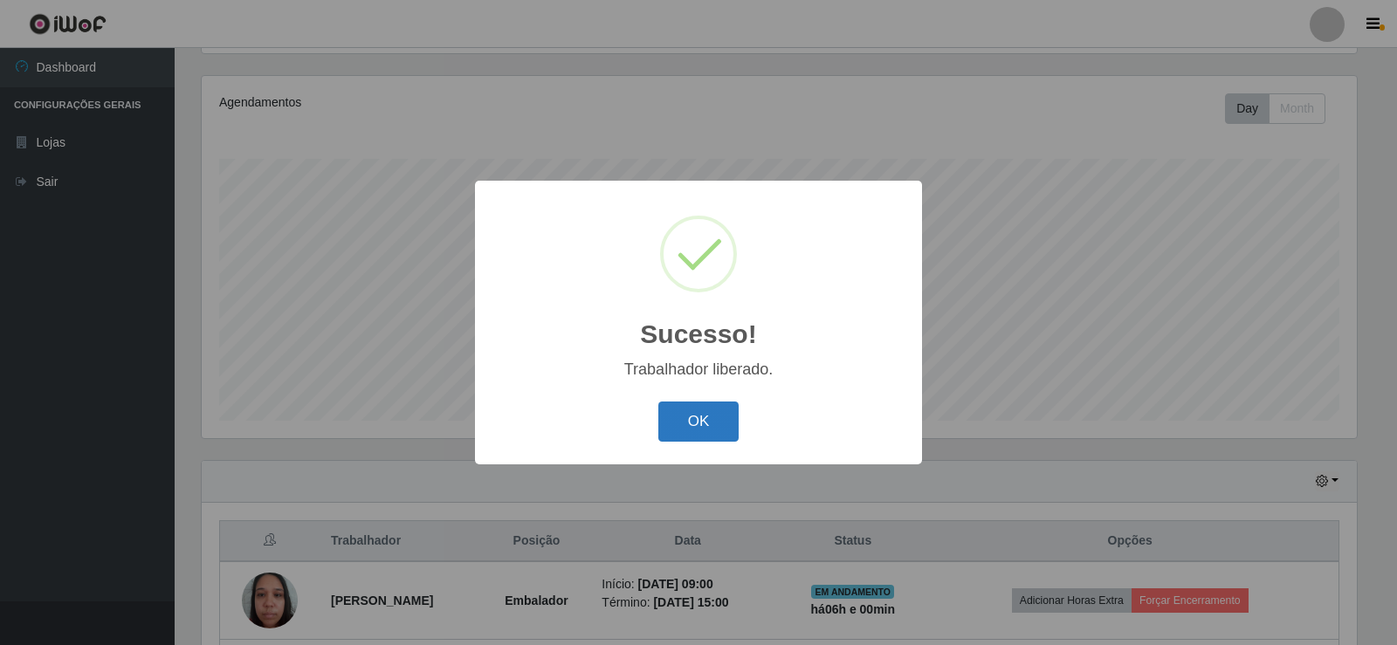
click at [706, 424] on button "OK" at bounding box center [698, 422] width 81 height 41
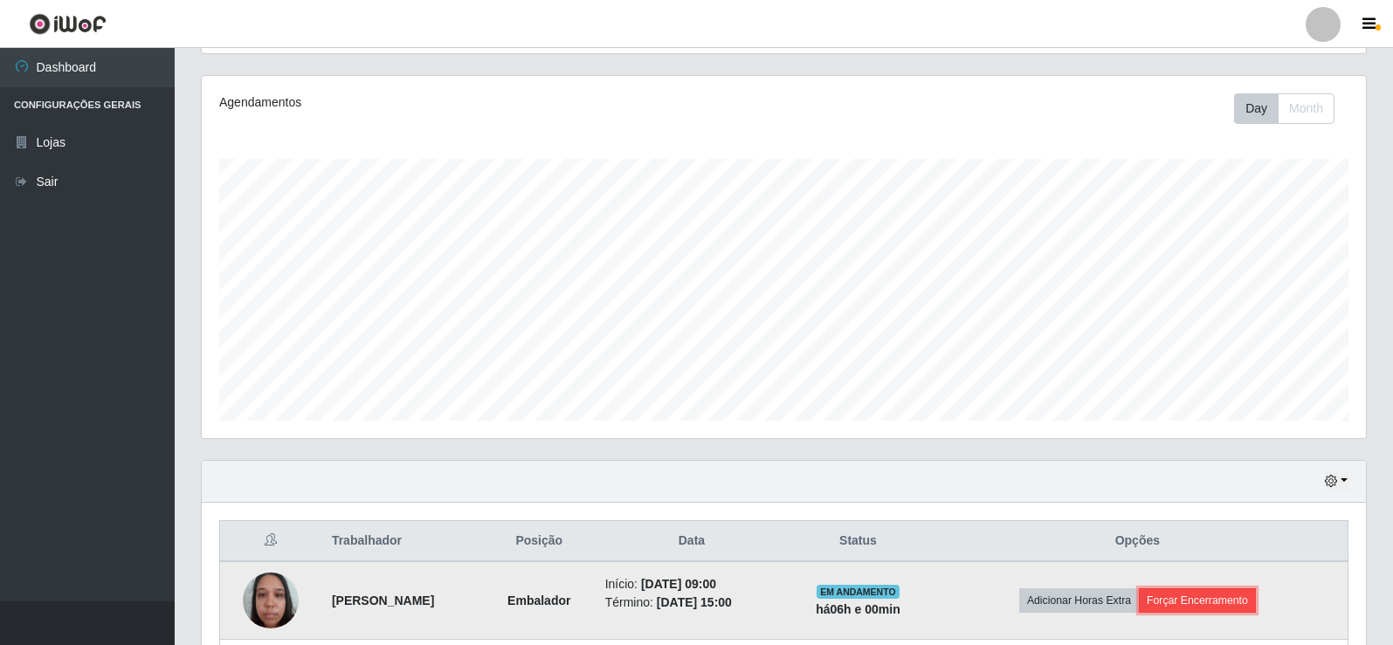
click at [1211, 607] on button "Forçar Encerramento" at bounding box center [1197, 601] width 117 height 24
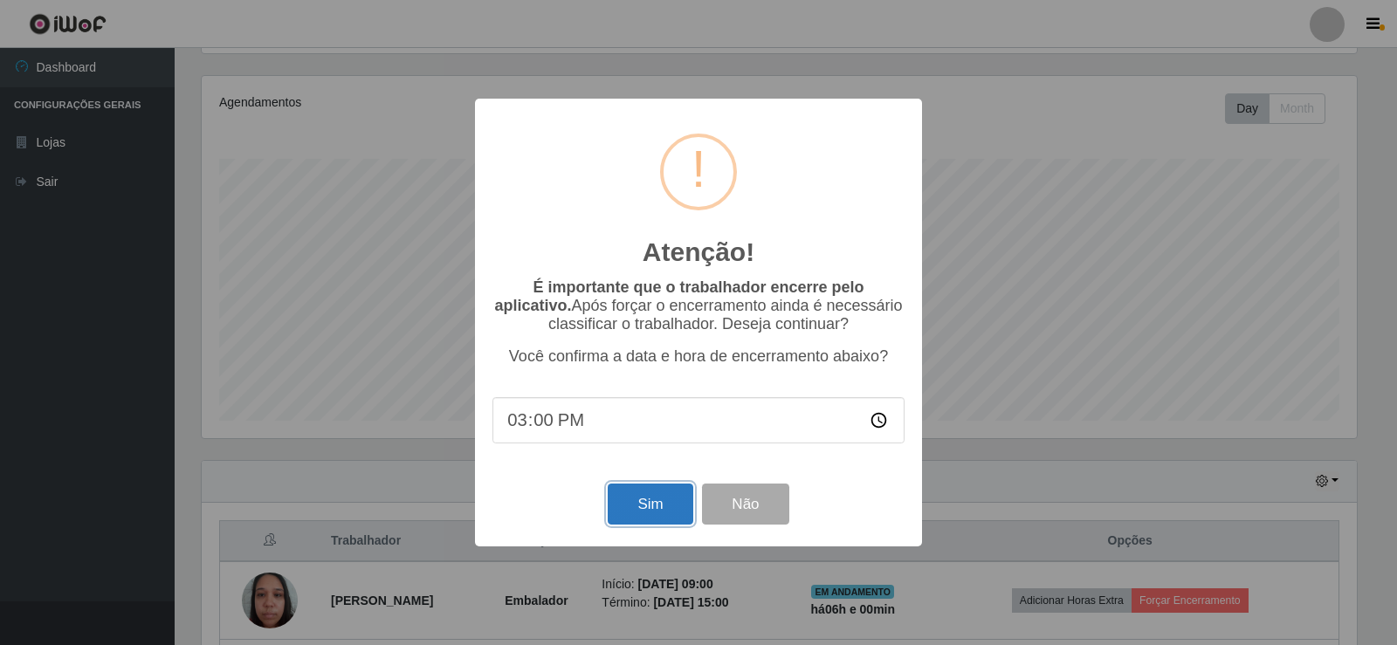
click at [652, 505] on button "Sim" at bounding box center [650, 504] width 85 height 41
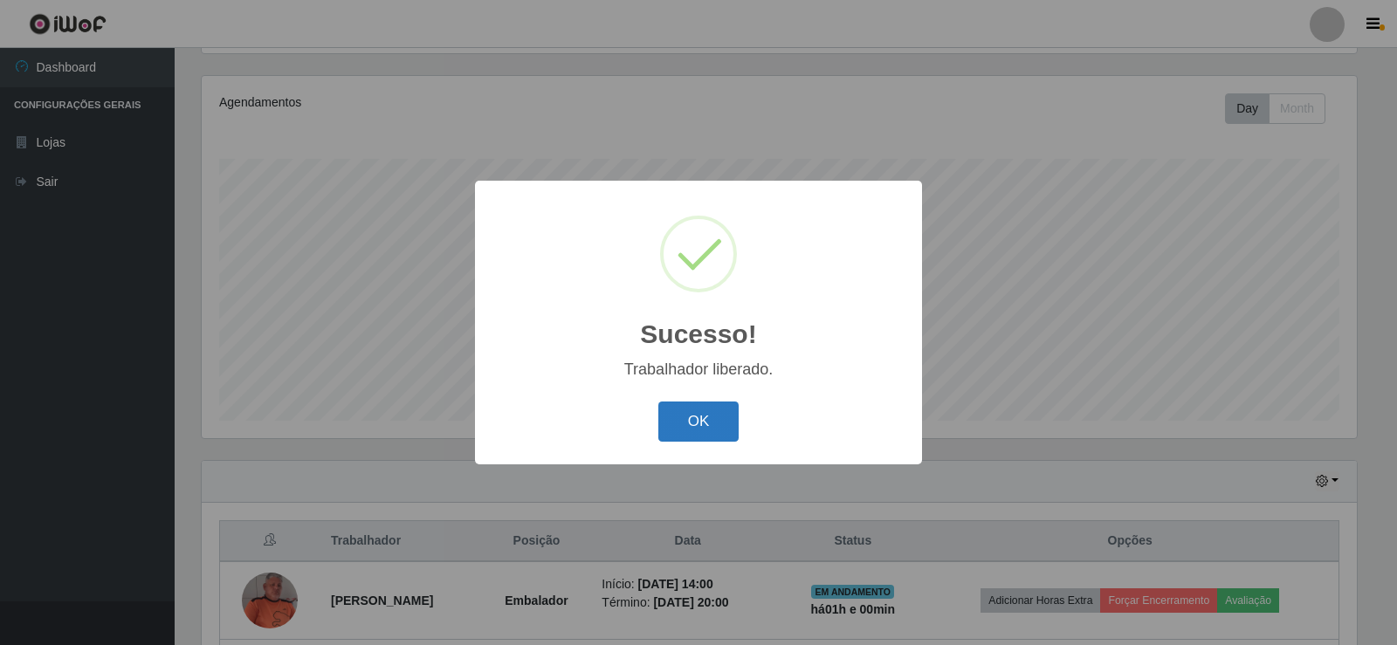
click at [734, 431] on button "OK" at bounding box center [698, 422] width 81 height 41
